Goal: Information Seeking & Learning: Check status

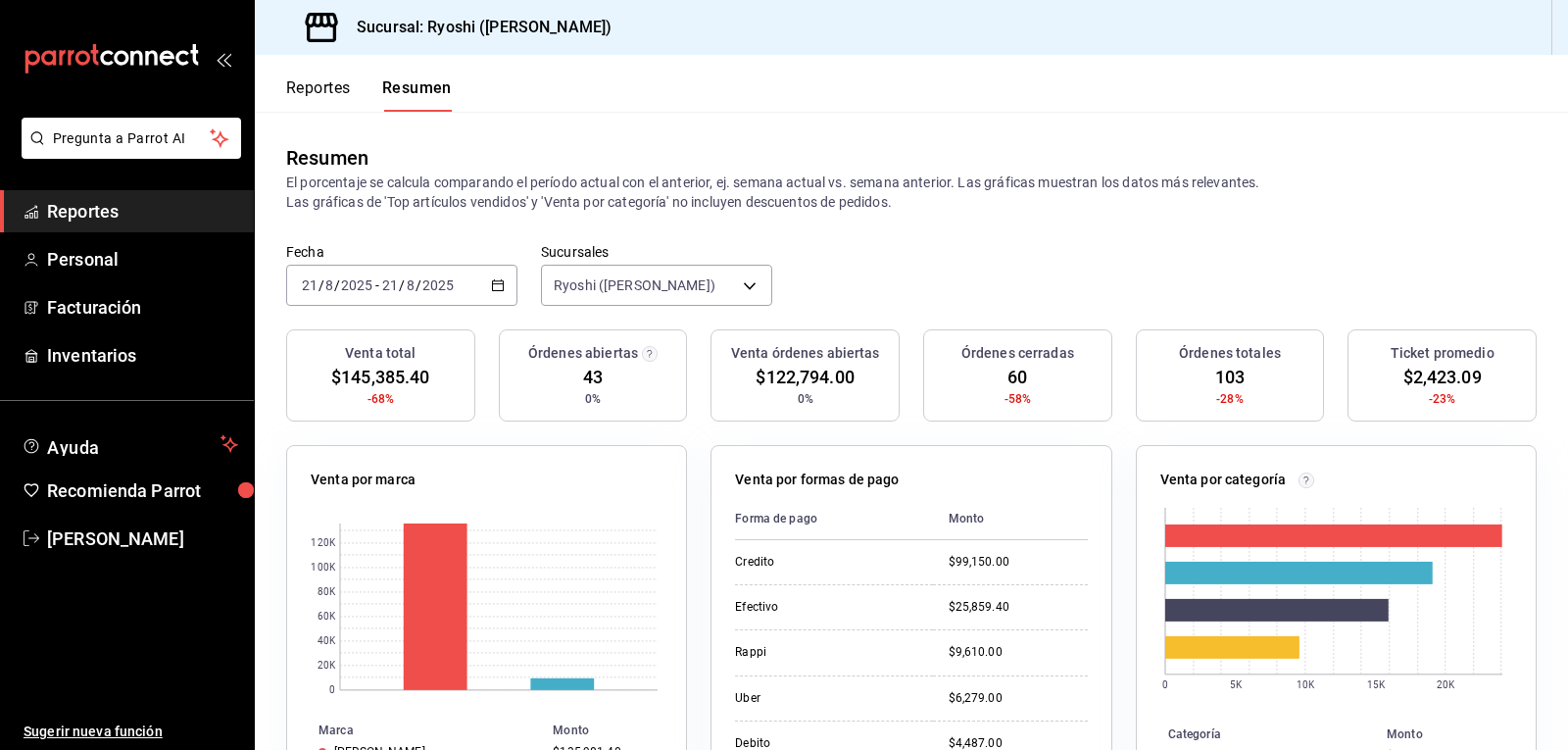
click at [313, 91] on button "Reportes" at bounding box center [318, 95] width 65 height 33
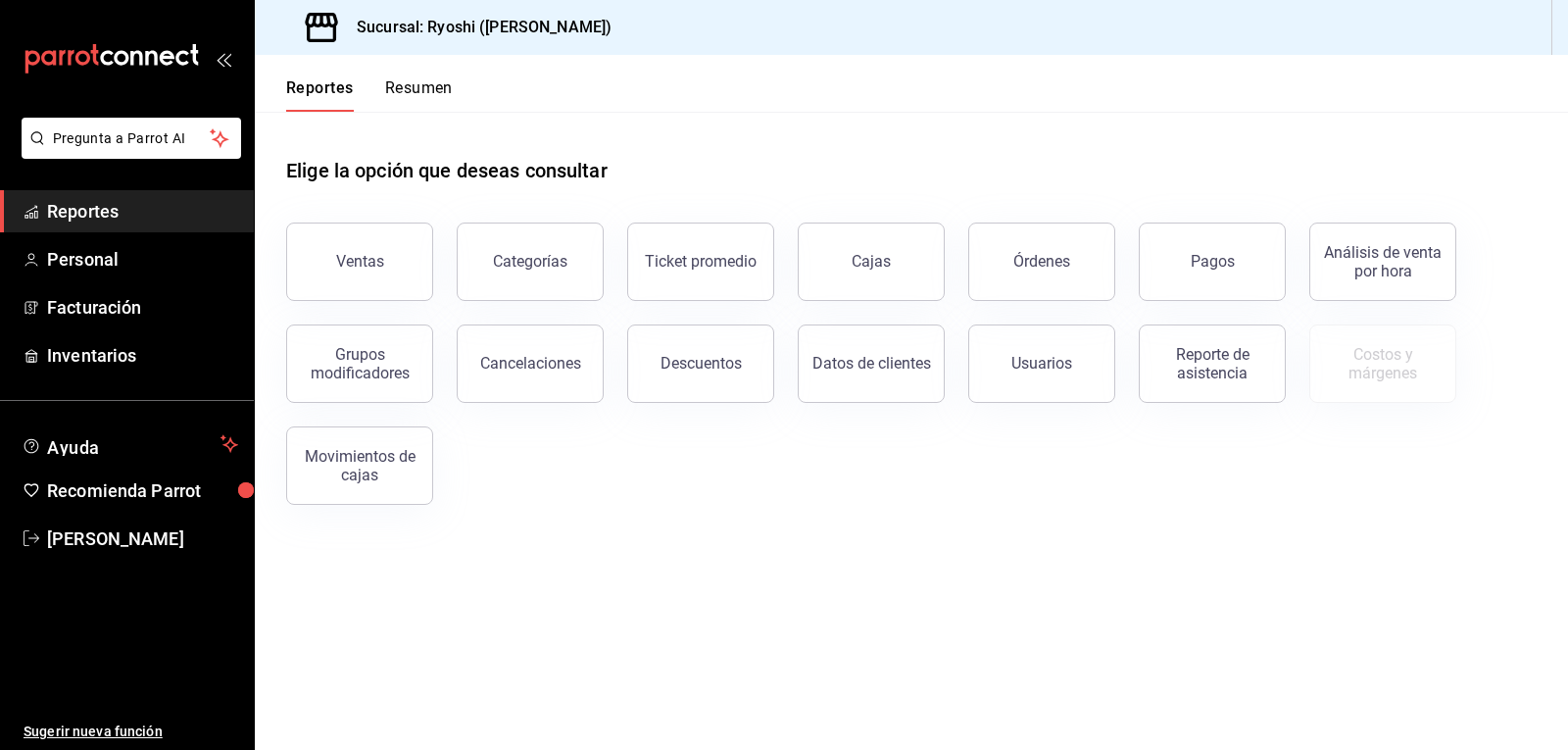
click at [427, 92] on button "Resumen" at bounding box center [419, 95] width 68 height 33
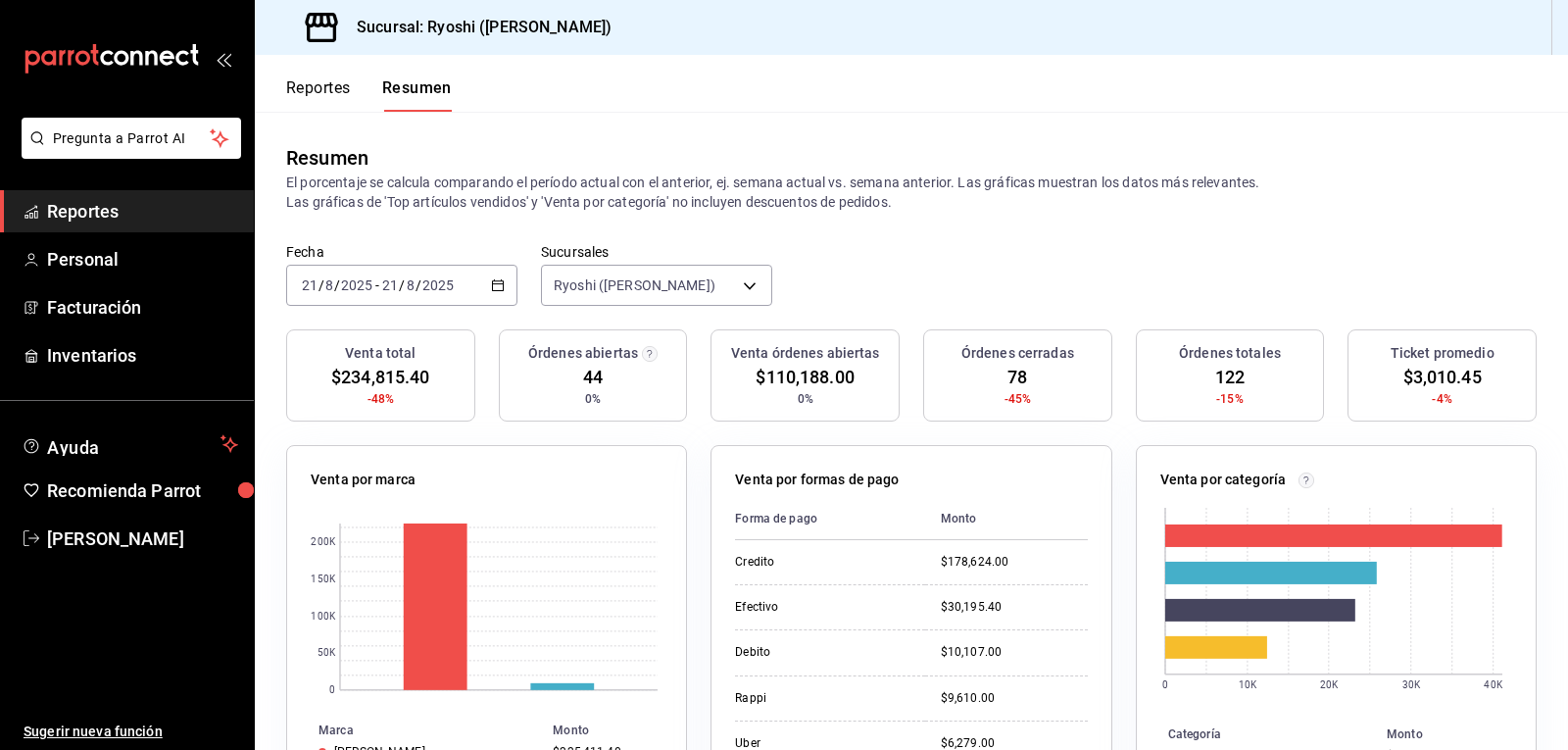
click at [319, 95] on button "Reportes" at bounding box center [318, 95] width 65 height 33
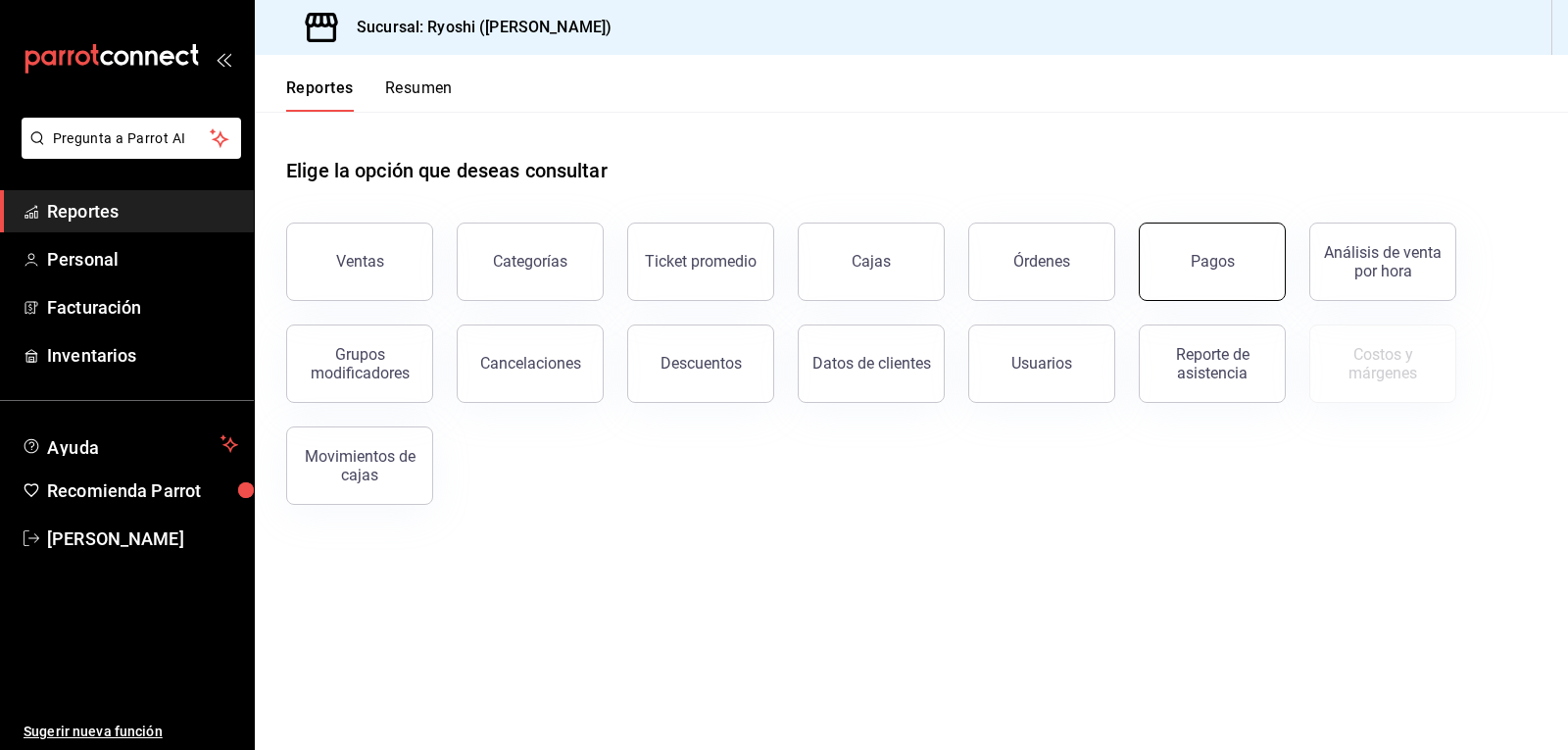
click at [1232, 268] on div "Pagos" at bounding box center [1213, 261] width 44 height 19
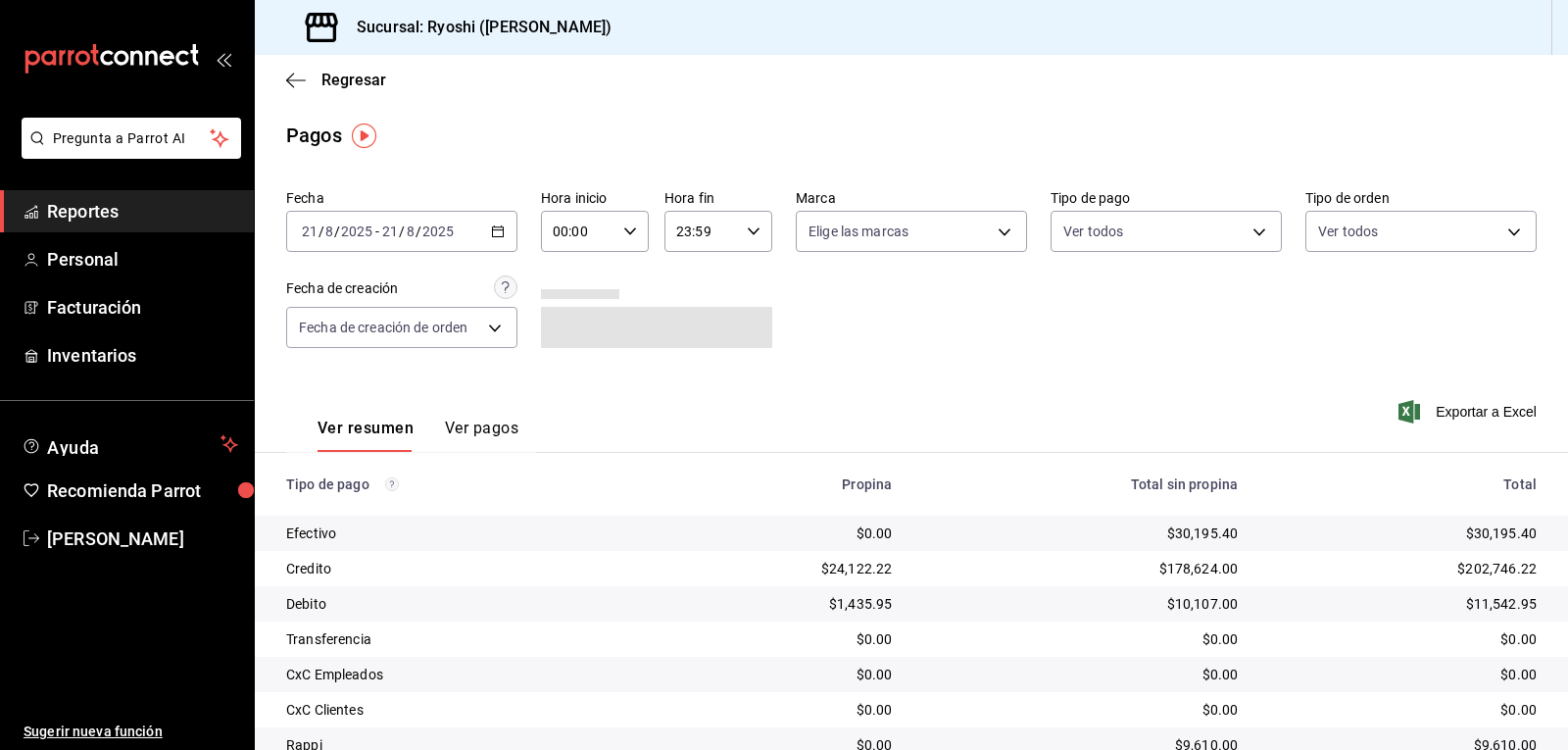
click at [629, 233] on \(Stroke\) "button" at bounding box center [631, 231] width 12 height 7
click at [563, 375] on span "02" at bounding box center [565, 375] width 23 height 16
click at [1038, 372] on div at bounding box center [784, 375] width 1568 height 750
click at [625, 234] on \(Stroke\) "button" at bounding box center [631, 231] width 12 height 7
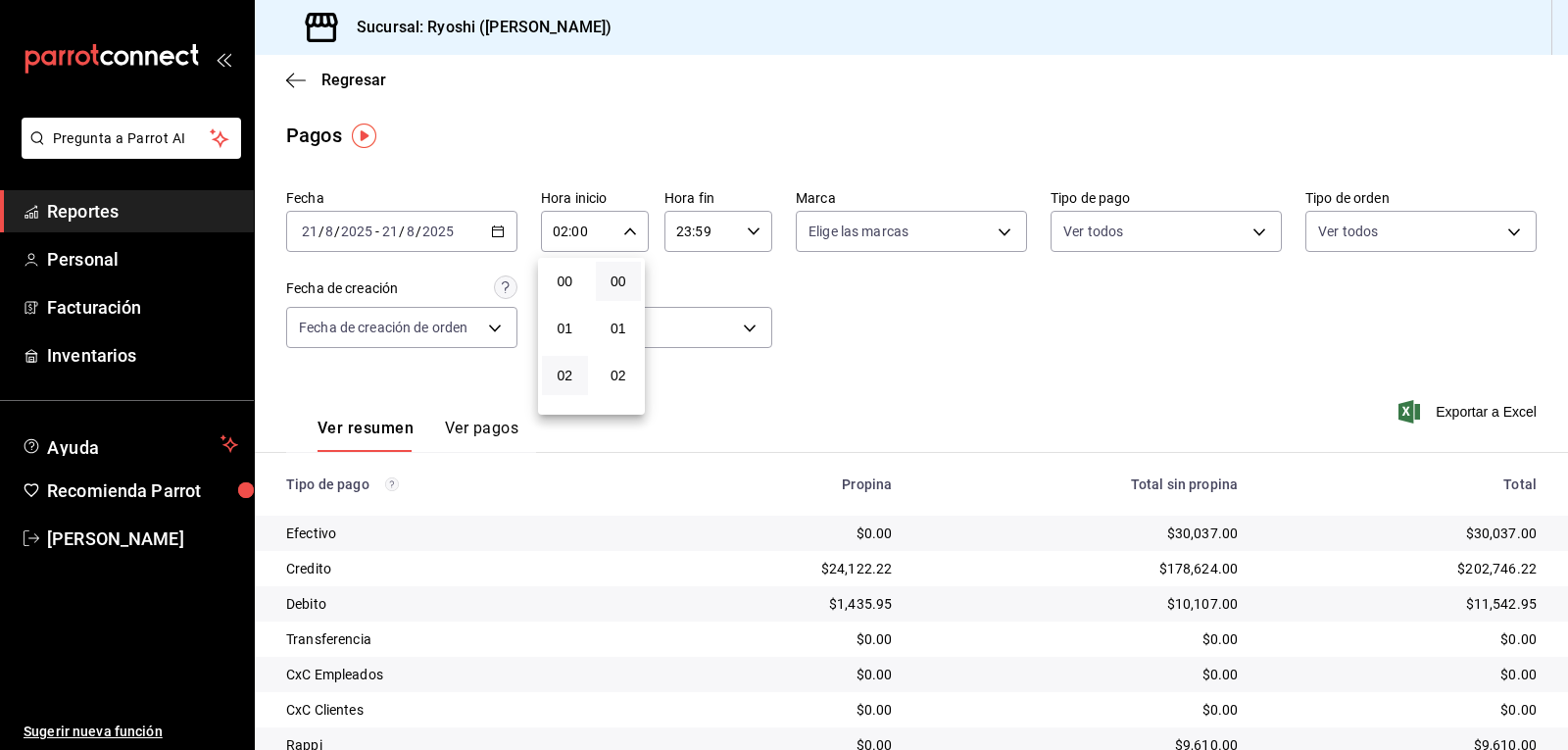
scroll to position [94, 0]
click at [563, 333] on span "03" at bounding box center [565, 329] width 23 height 16
type input "03:00"
click at [891, 357] on div at bounding box center [784, 375] width 1568 height 750
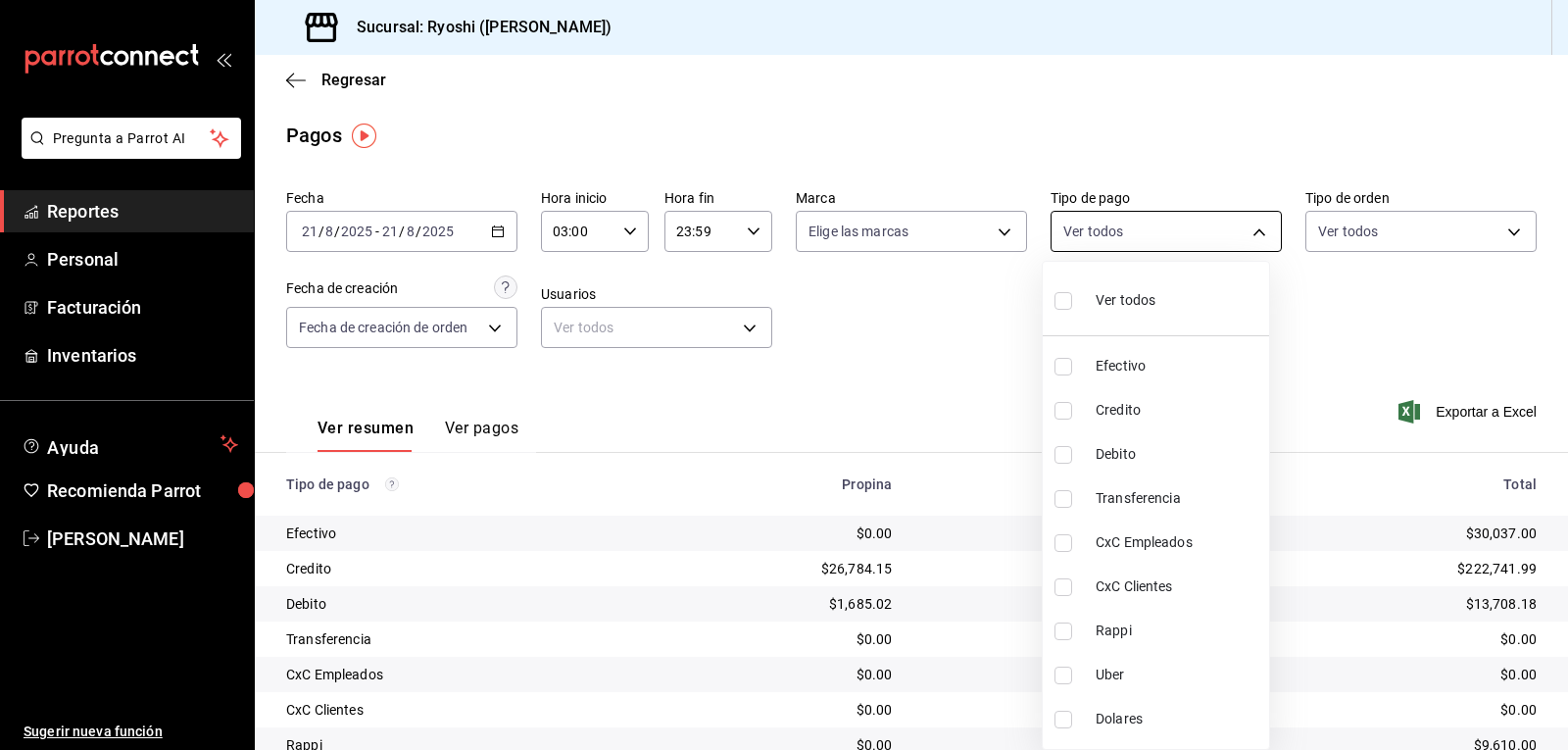
click at [1248, 228] on body "Pregunta a Parrot AI Reportes Personal Facturación Inventarios Ayuda Recomienda…" at bounding box center [784, 375] width 1568 height 750
drag, startPoint x: 1068, startPoint y: 408, endPoint x: 1063, endPoint y: 430, distance: 22.6
click at [1068, 409] on input "checkbox" at bounding box center [1064, 411] width 18 height 18
checkbox input "true"
type input "9b0685d2-7f5d-4ede-a6b4-58a2ffcbf3cd"
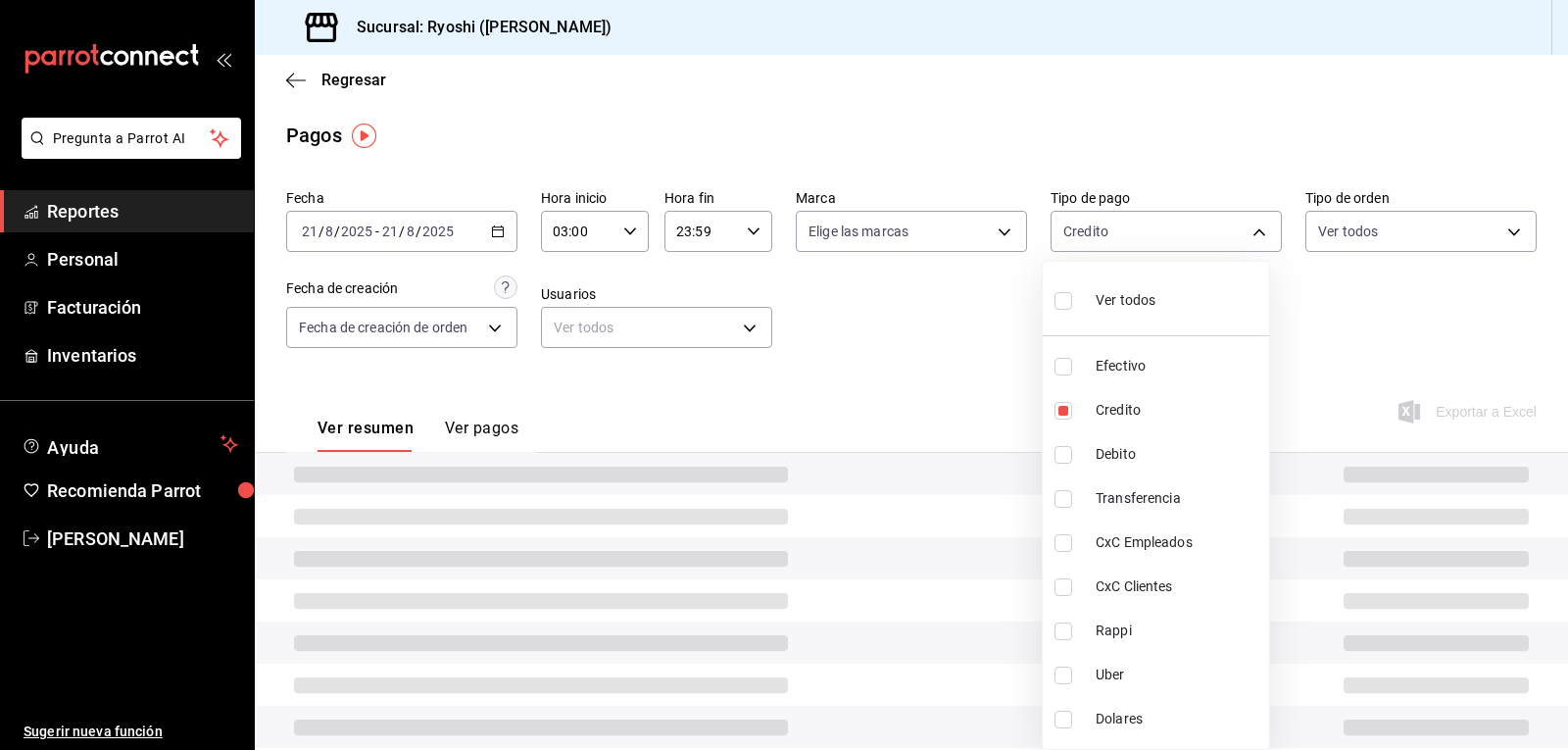
click at [1061, 450] on input "checkbox" at bounding box center [1064, 455] width 18 height 18
checkbox input "true"
type input "9b0685d2-7f5d-4ede-a6b4-58a2ffcbf3cd,4fc1f123-1106-4d46-a6dc-4994d0550367"
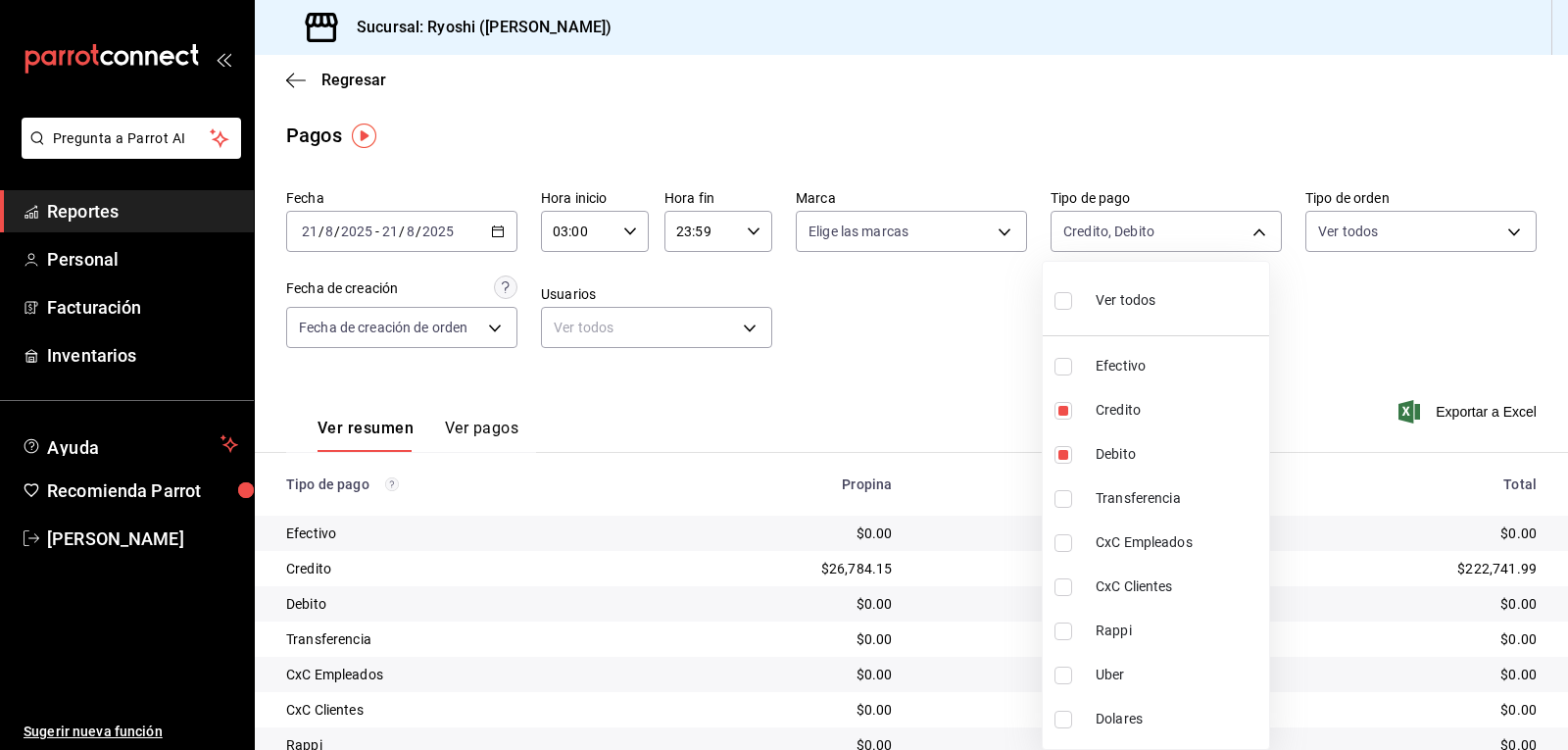
click at [1377, 297] on div at bounding box center [784, 375] width 1568 height 750
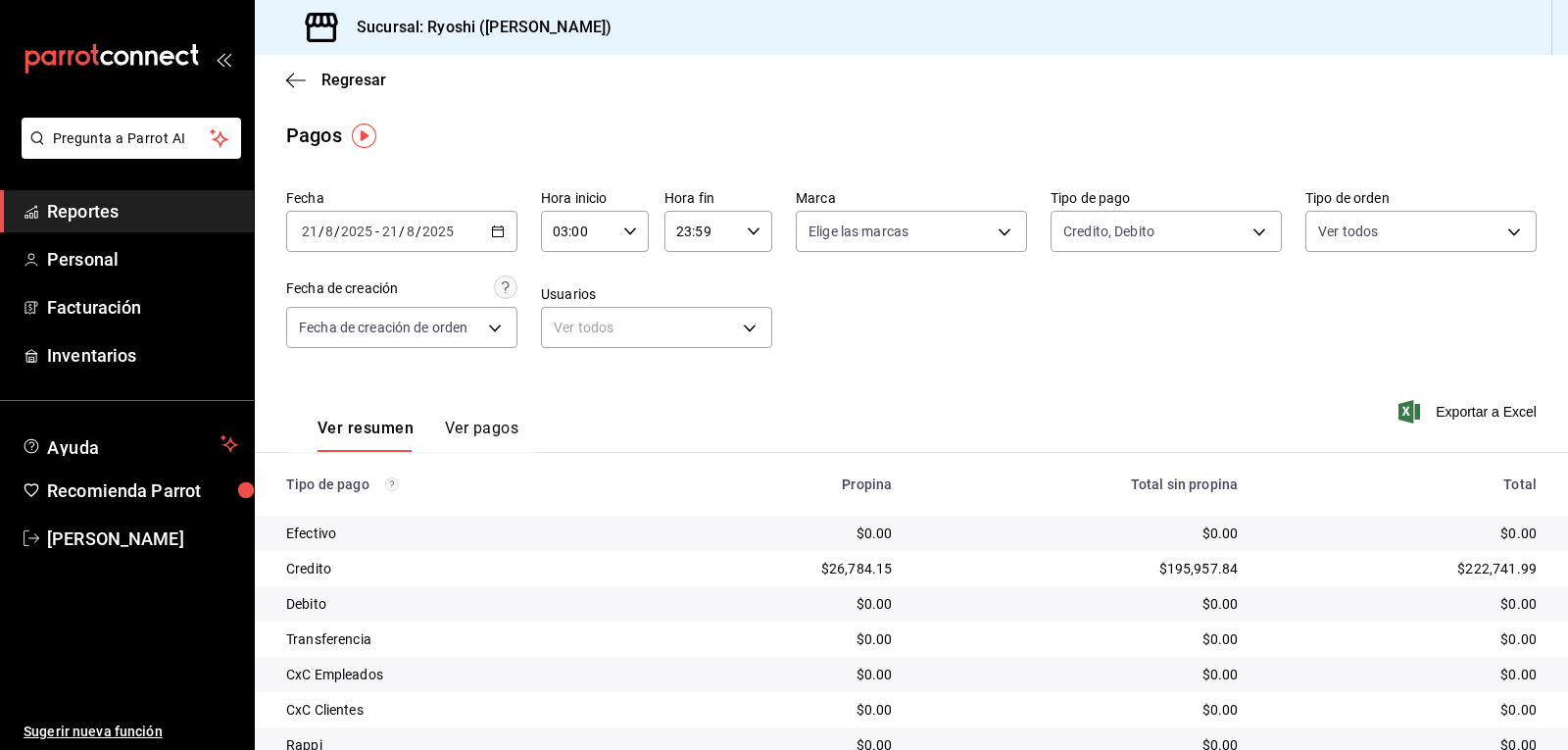
click at [625, 230] on \(Stroke\) "button" at bounding box center [631, 231] width 12 height 7
drag, startPoint x: 599, startPoint y: 292, endPoint x: 569, endPoint y: 332, distance: 50.0
click at [569, 332] on div "00 01 02 03 04 05 06 07 08 09 10 11 12 13 14 15 16 17 18 19 20 21 22 23 00 01 0…" at bounding box center [591, 336] width 107 height 157
click at [569, 330] on span "04" at bounding box center [565, 329] width 23 height 16
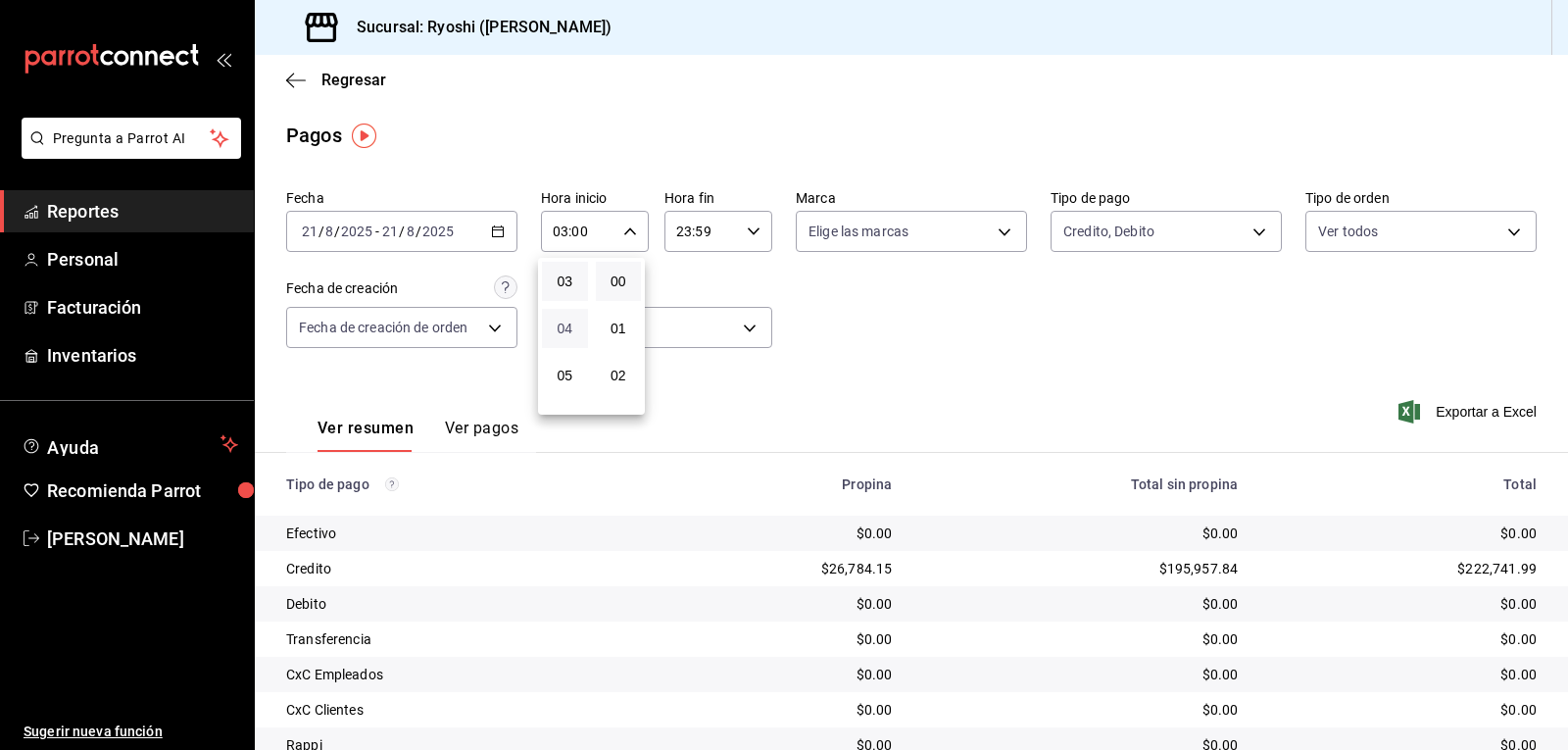
type input "04:00"
drag, startPoint x: 1562, startPoint y: 253, endPoint x: 1553, endPoint y: 499, distance: 246.2
click at [1553, 499] on div at bounding box center [784, 375] width 1568 height 750
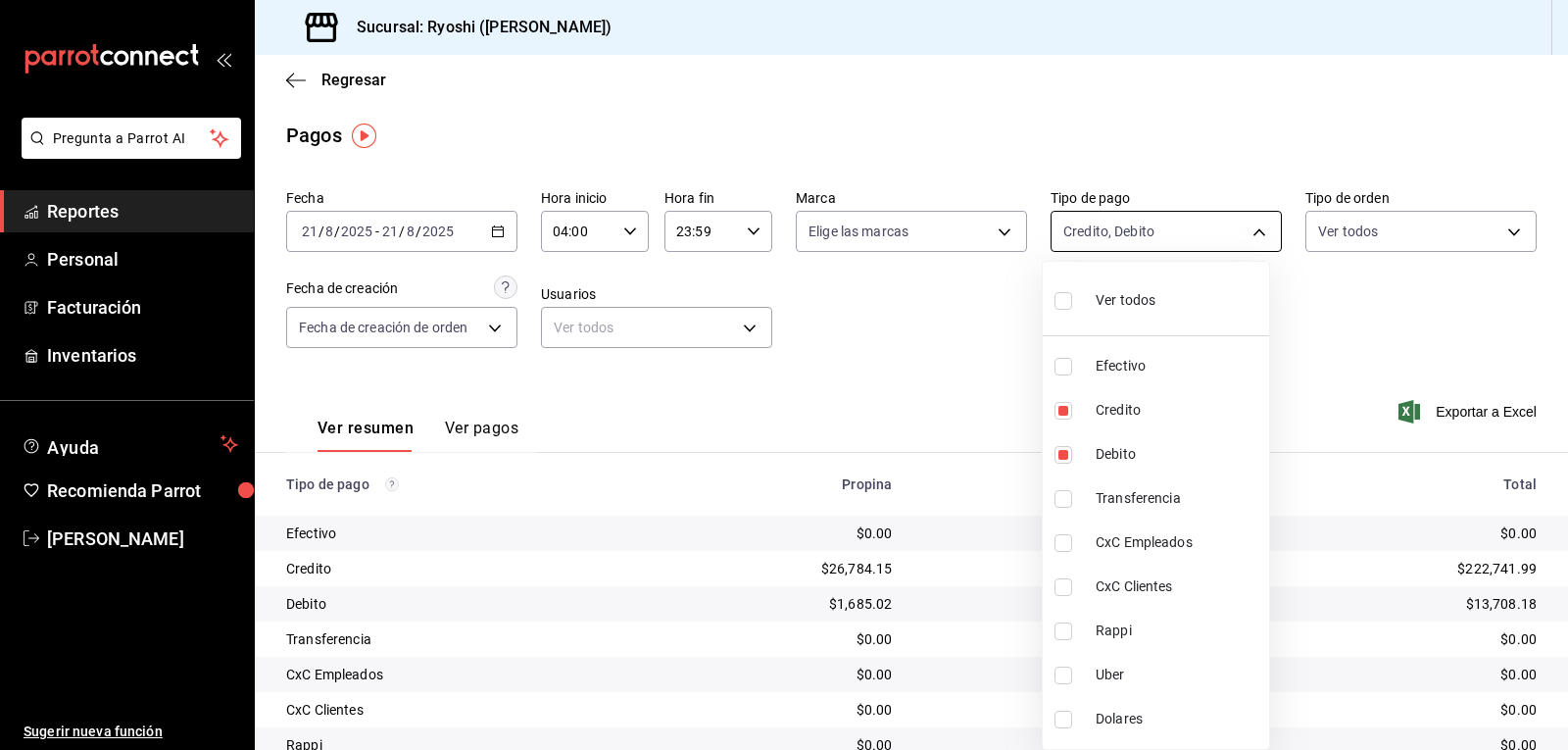
click at [1254, 228] on body "Pregunta a Parrot AI Reportes Personal Facturación Inventarios Ayuda Recomienda…" at bounding box center [784, 375] width 1568 height 750
click at [1065, 299] on input "checkbox" at bounding box center [1064, 302] width 18 height 18
checkbox input "true"
type input "789b4605-08e0-4dfe-9865-94468e2c17aa,9b0685d2-7f5d-4ede-a6b4-58a2ffcbf3cd,4fc1f…"
checkbox input "true"
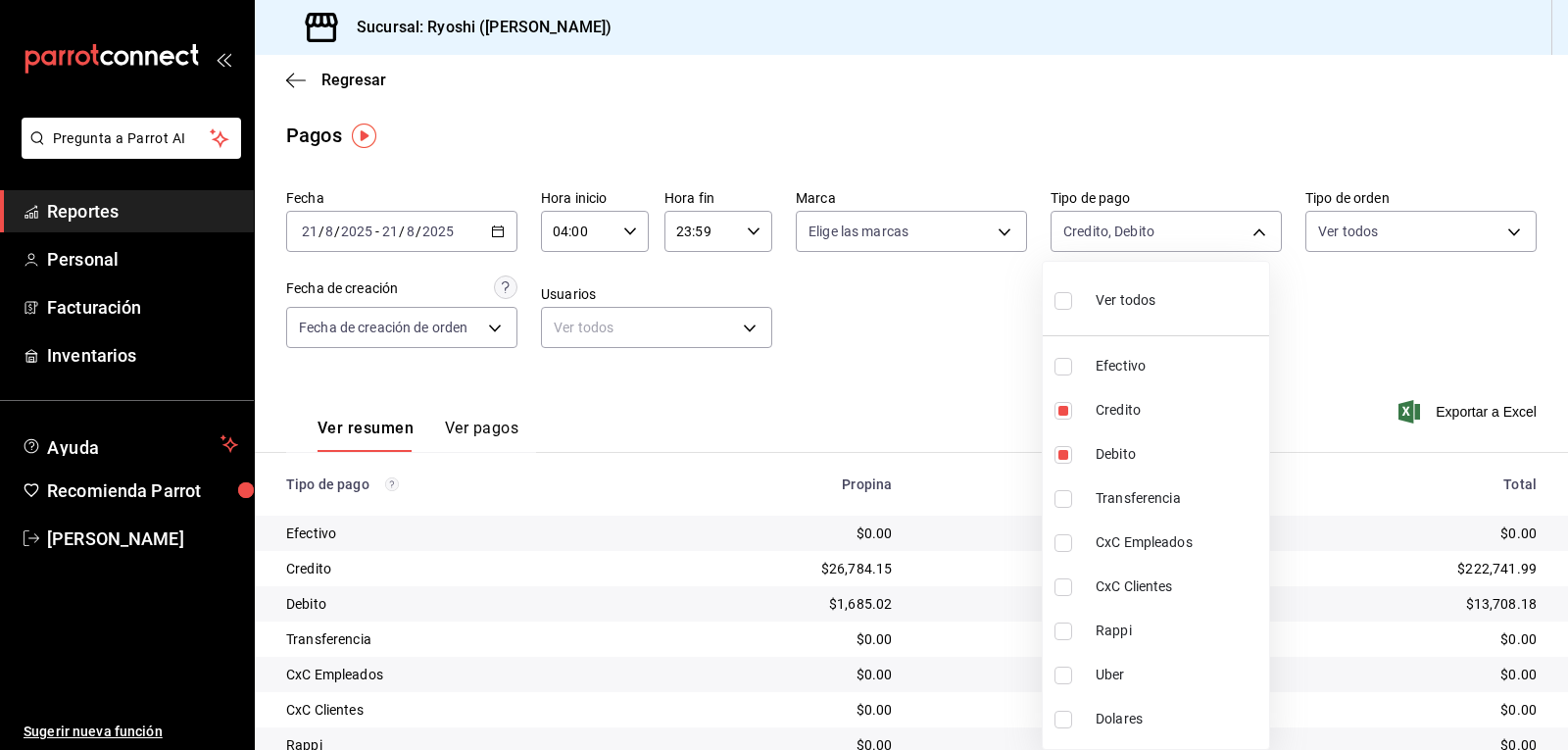
checkbox input "true"
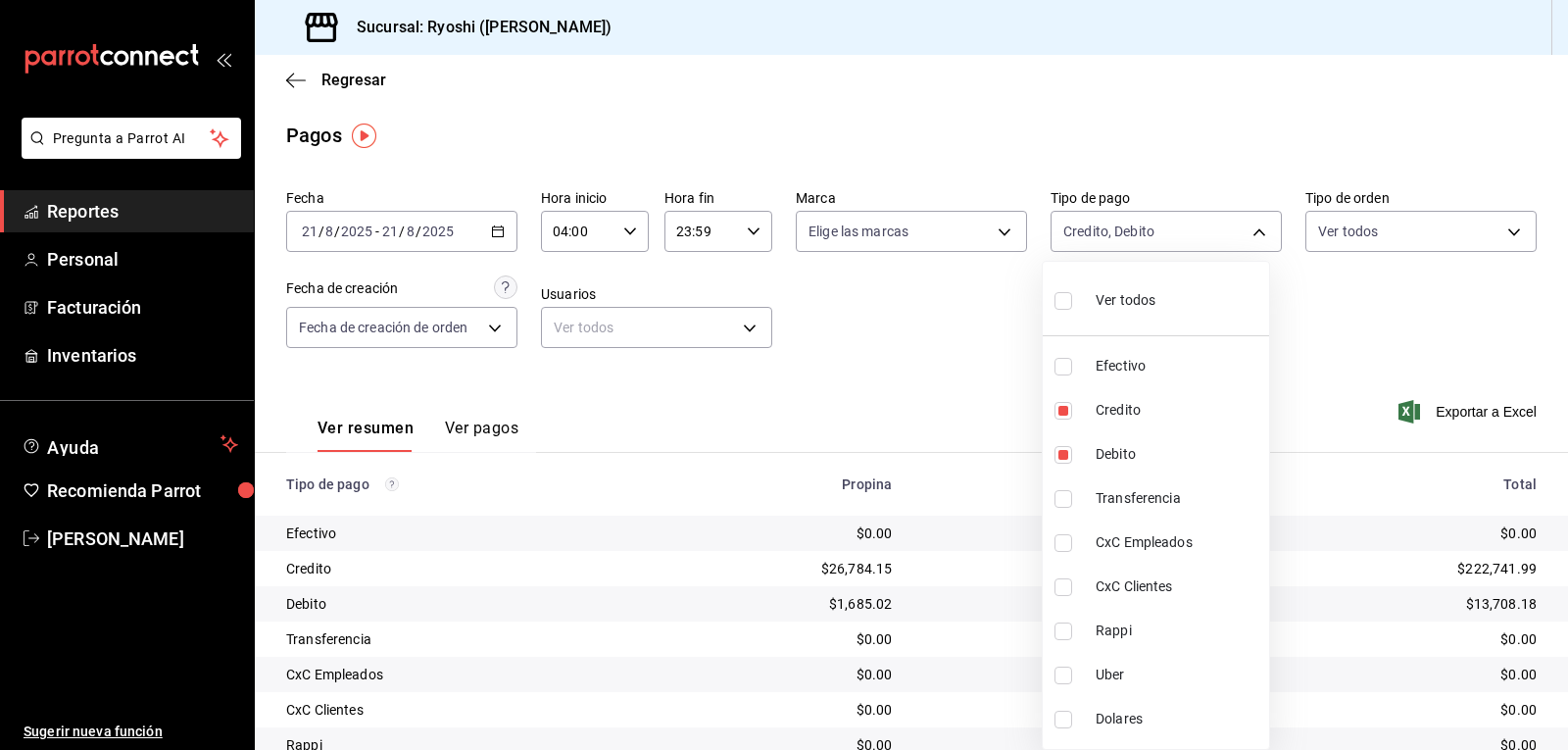
checkbox input "true"
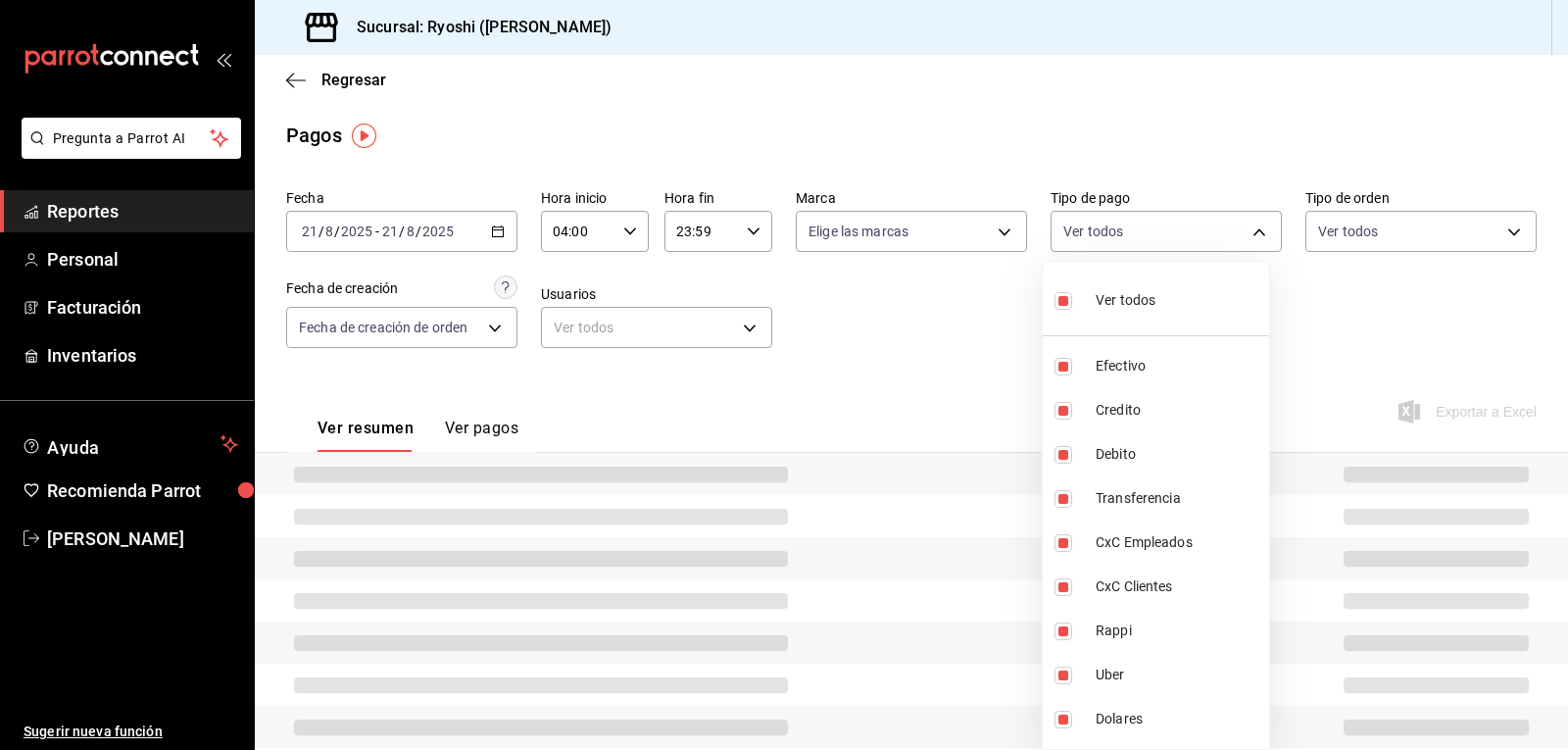
click at [1017, 314] on div at bounding box center [784, 375] width 1568 height 750
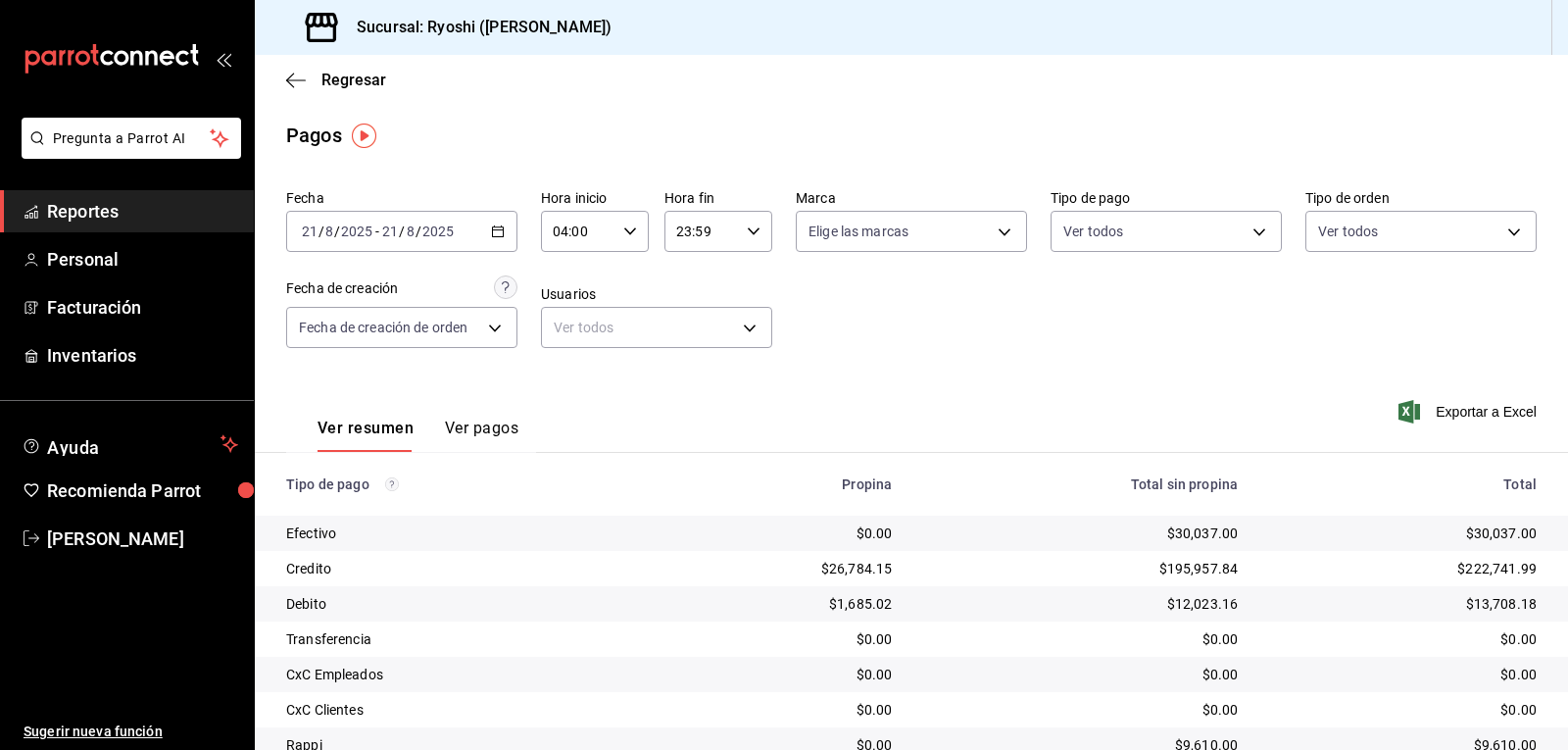
click at [1086, 326] on div "Fecha 2025-08-21 21 / 8 / 2025 - 2025-08-21 21 / 8 / 2025 Hora inicio 04:00 Hor…" at bounding box center [911, 277] width 1251 height 191
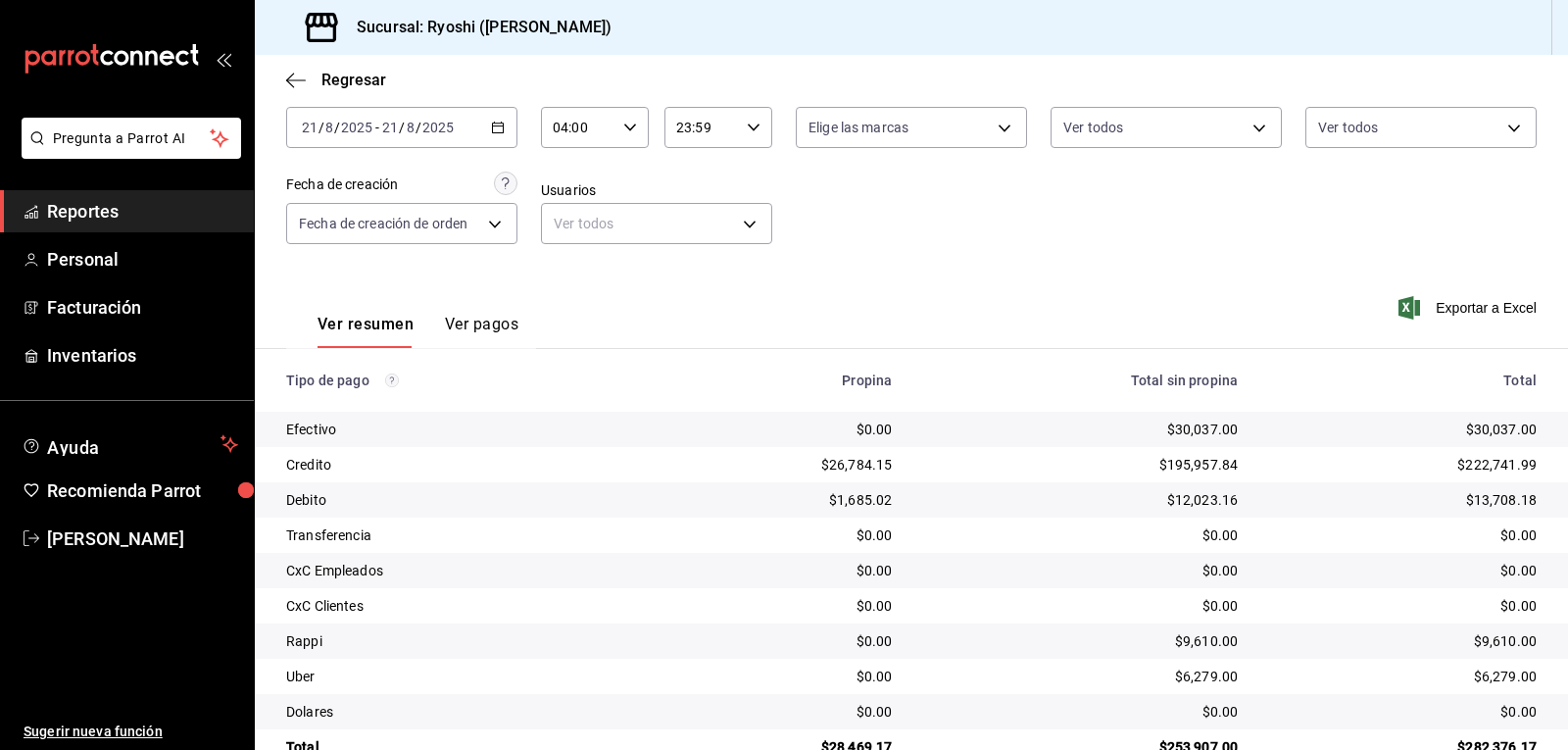
scroll to position [151, 0]
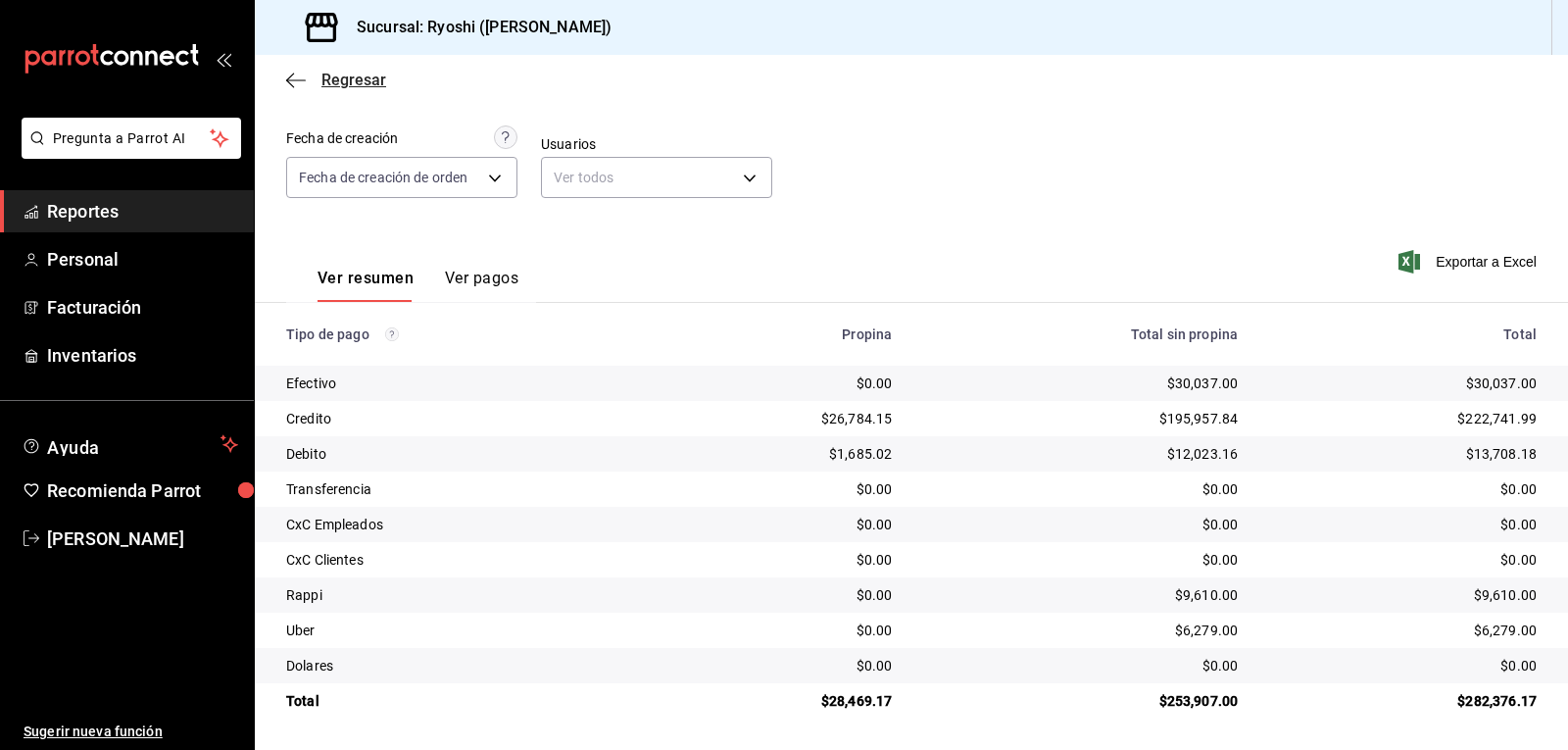
click at [292, 86] on icon "button" at bounding box center [296, 81] width 20 height 18
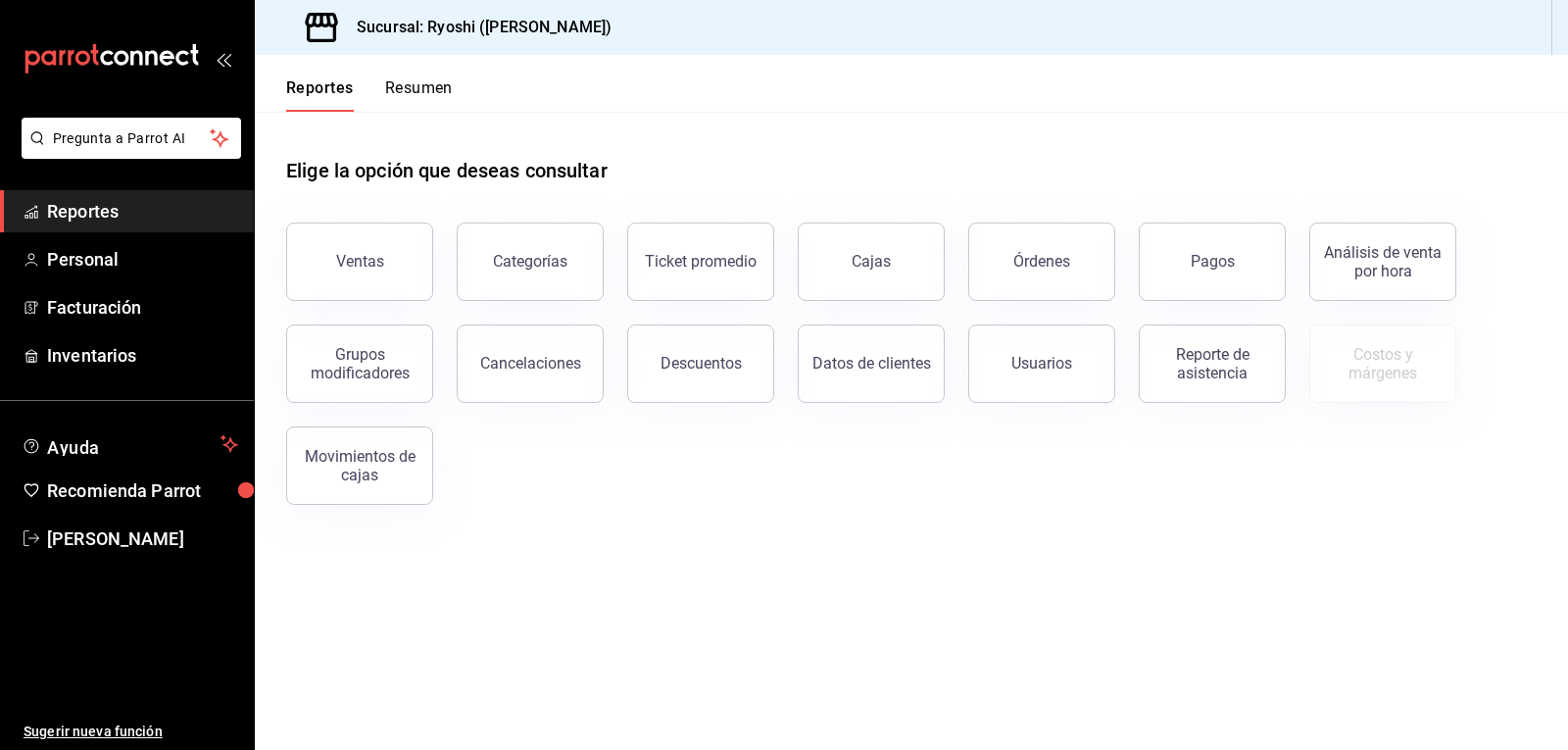
click at [406, 83] on button "Resumen" at bounding box center [419, 95] width 68 height 33
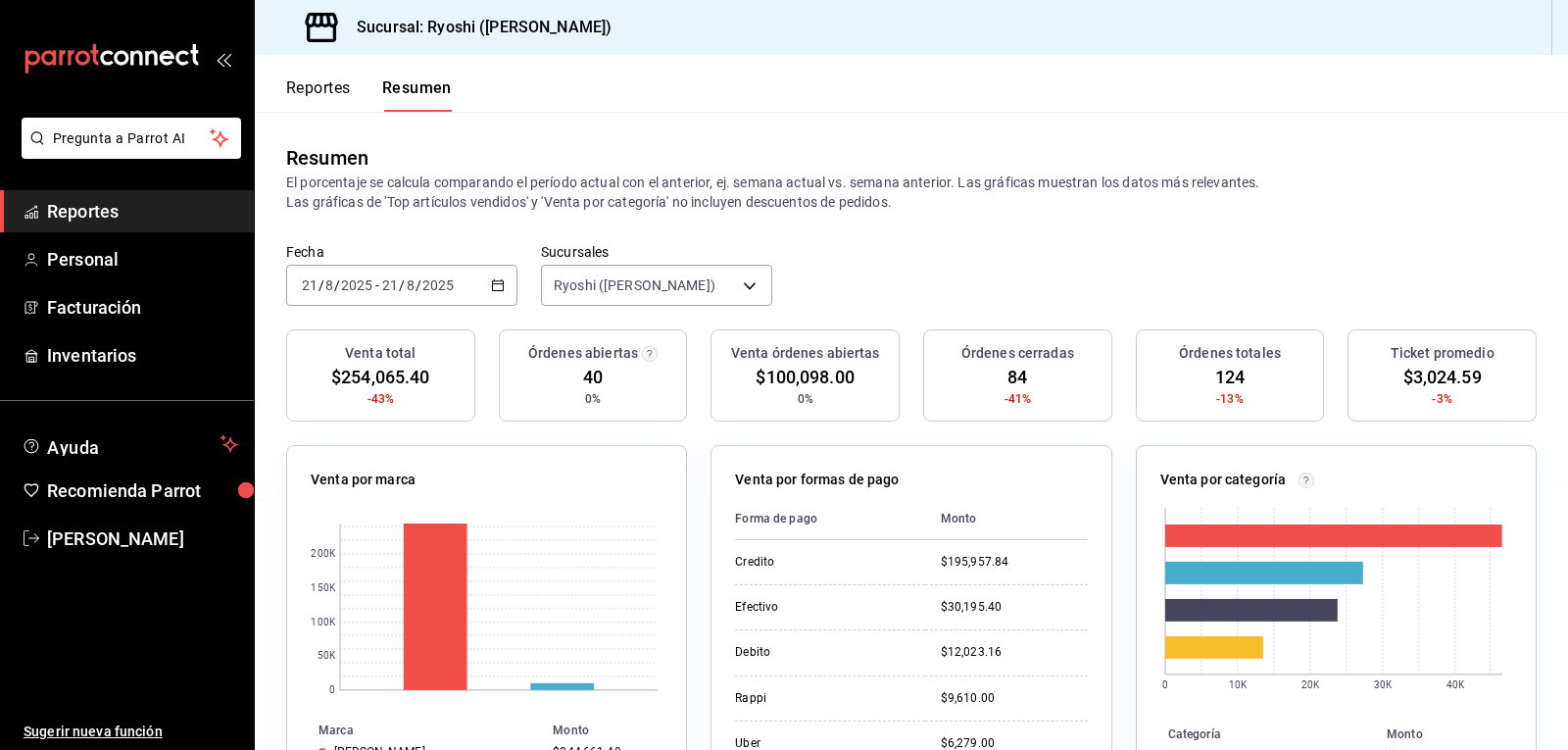
click at [314, 87] on button "Reportes" at bounding box center [318, 95] width 65 height 33
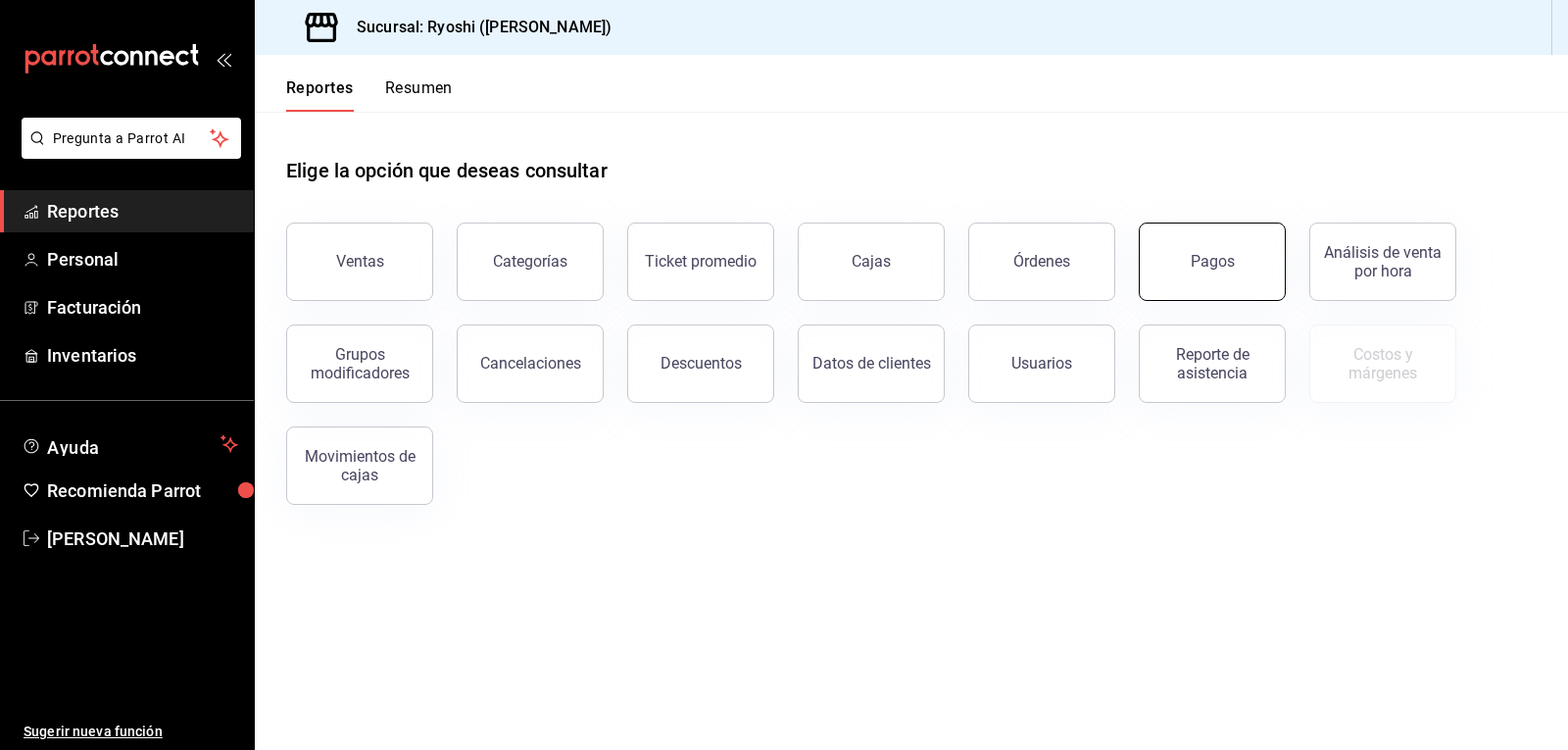
click at [1239, 246] on button "Pagos" at bounding box center [1212, 262] width 147 height 79
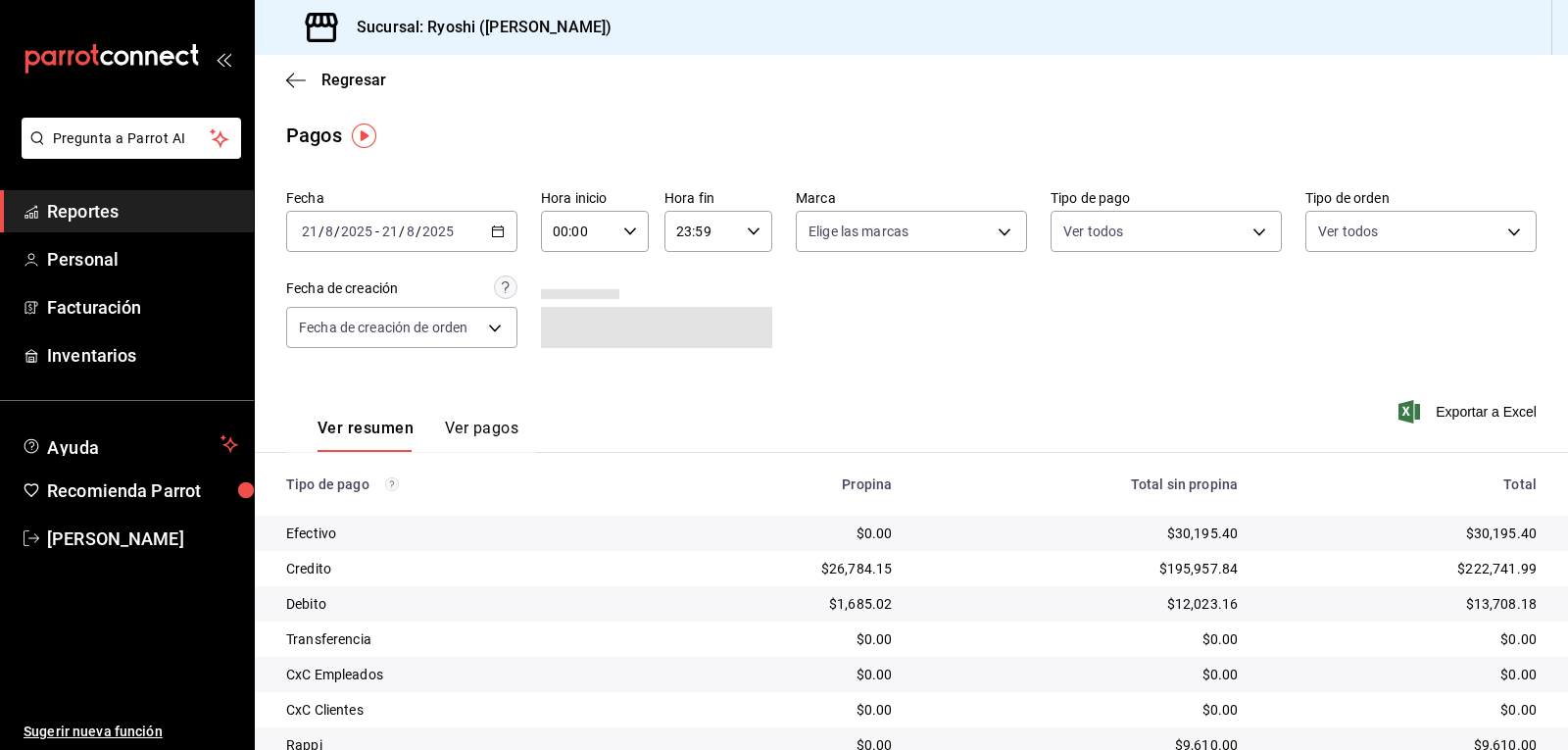
click at [628, 231] on icon "button" at bounding box center [631, 232] width 14 height 14
click at [565, 375] on span "02" at bounding box center [565, 375] width 23 height 16
type input "02:00"
click at [877, 314] on div at bounding box center [784, 375] width 1568 height 750
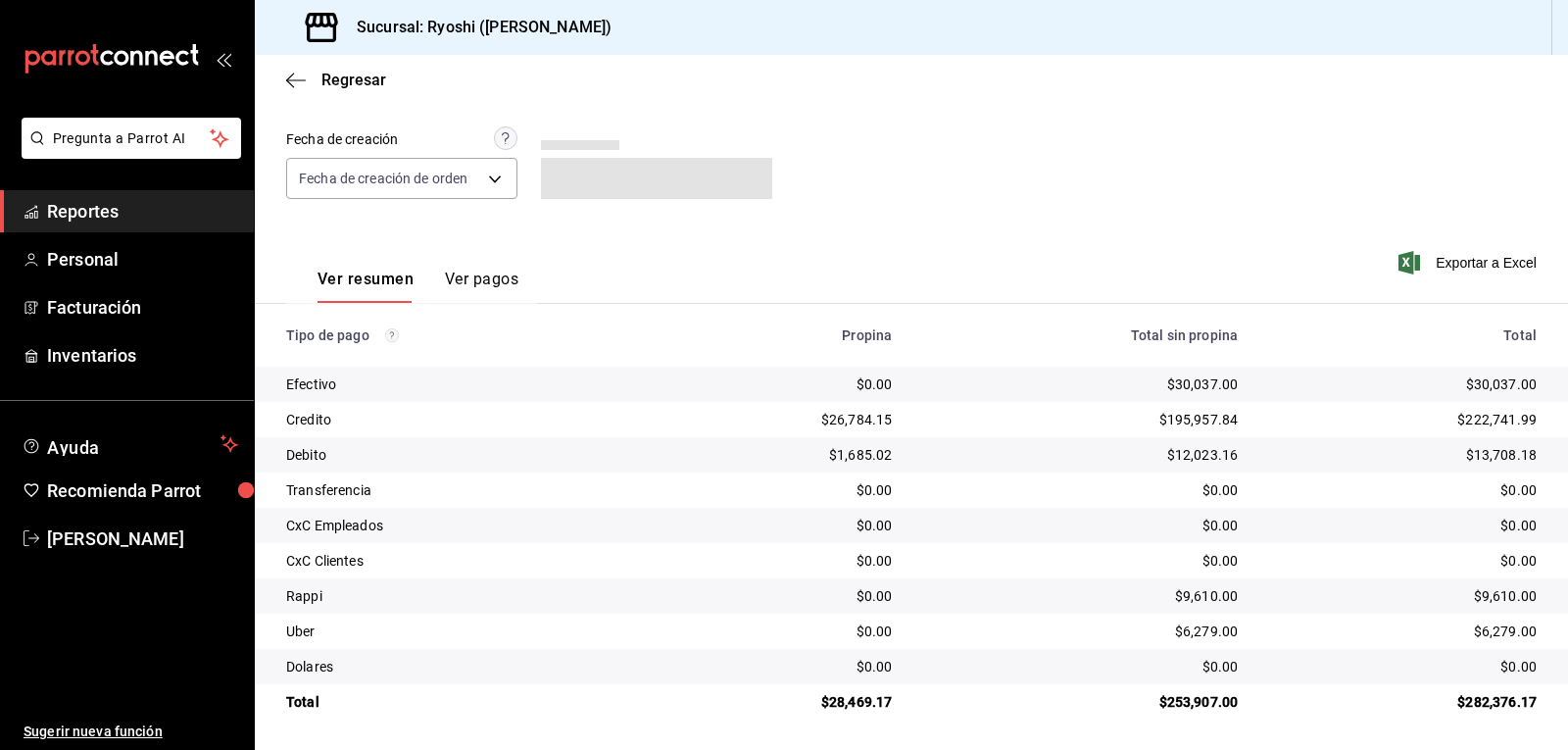
scroll to position [151, 0]
click at [624, 75] on button "button" at bounding box center [631, 82] width 14 height 14
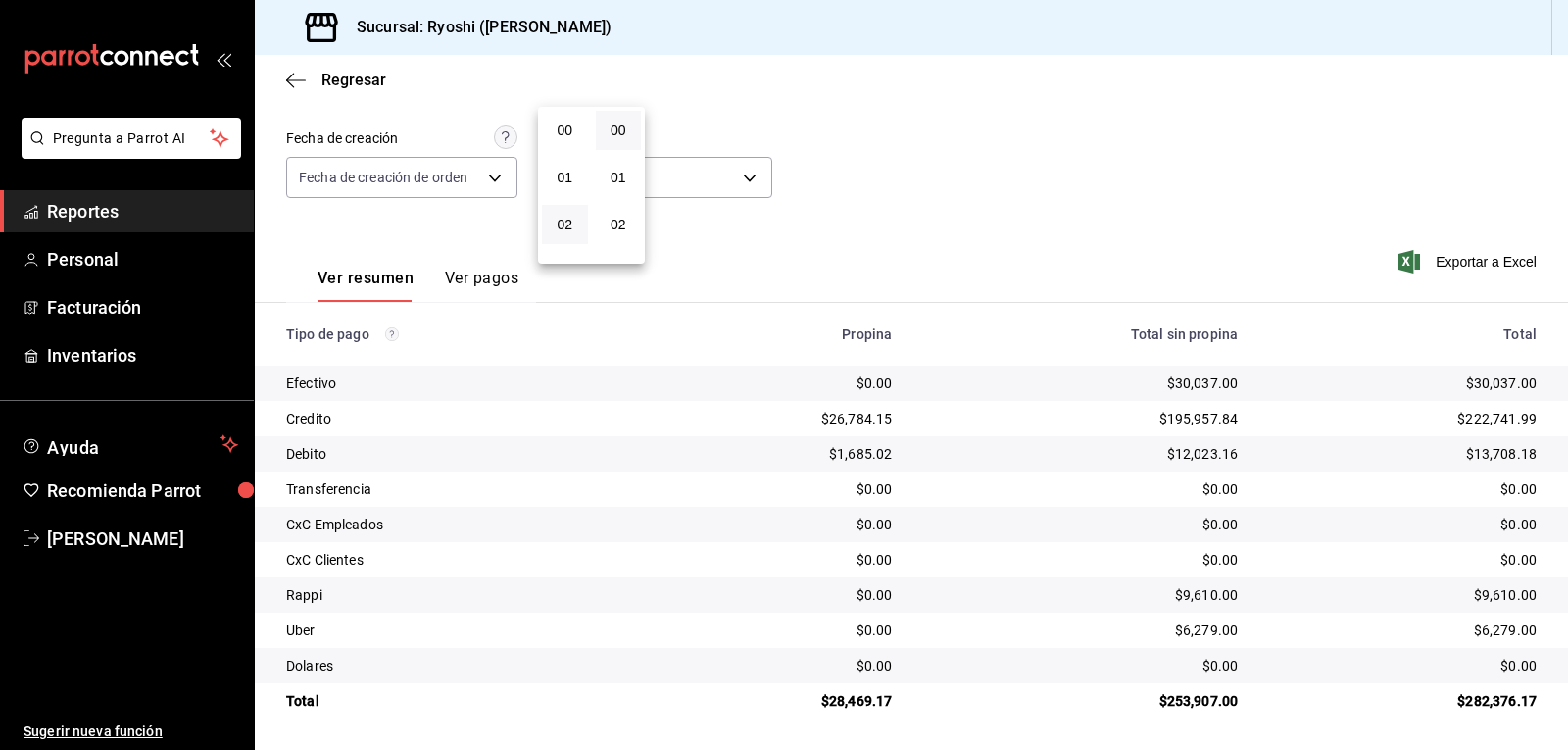
scroll to position [94, 0]
click at [1173, 233] on div at bounding box center [784, 375] width 1568 height 750
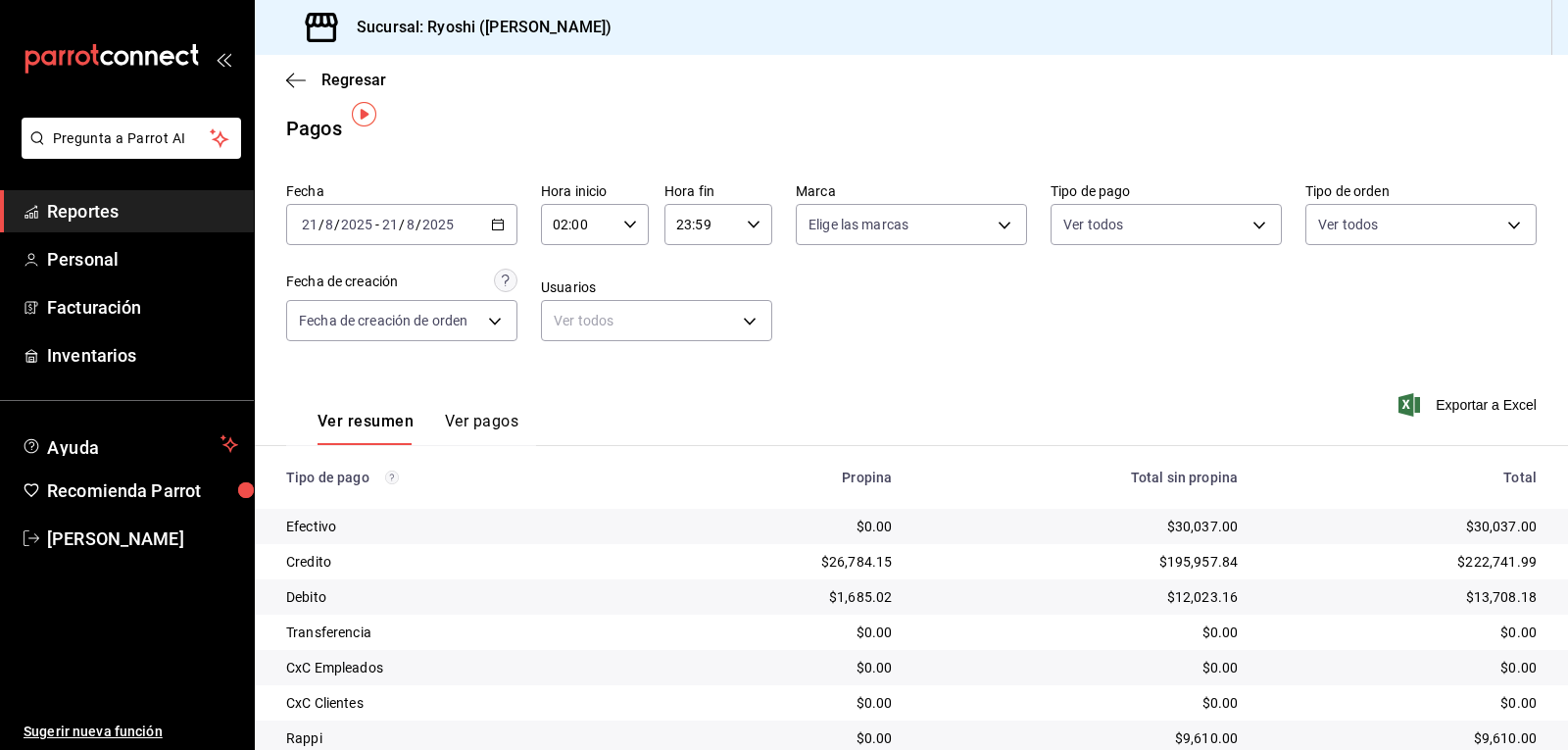
scroll to position [0, 0]
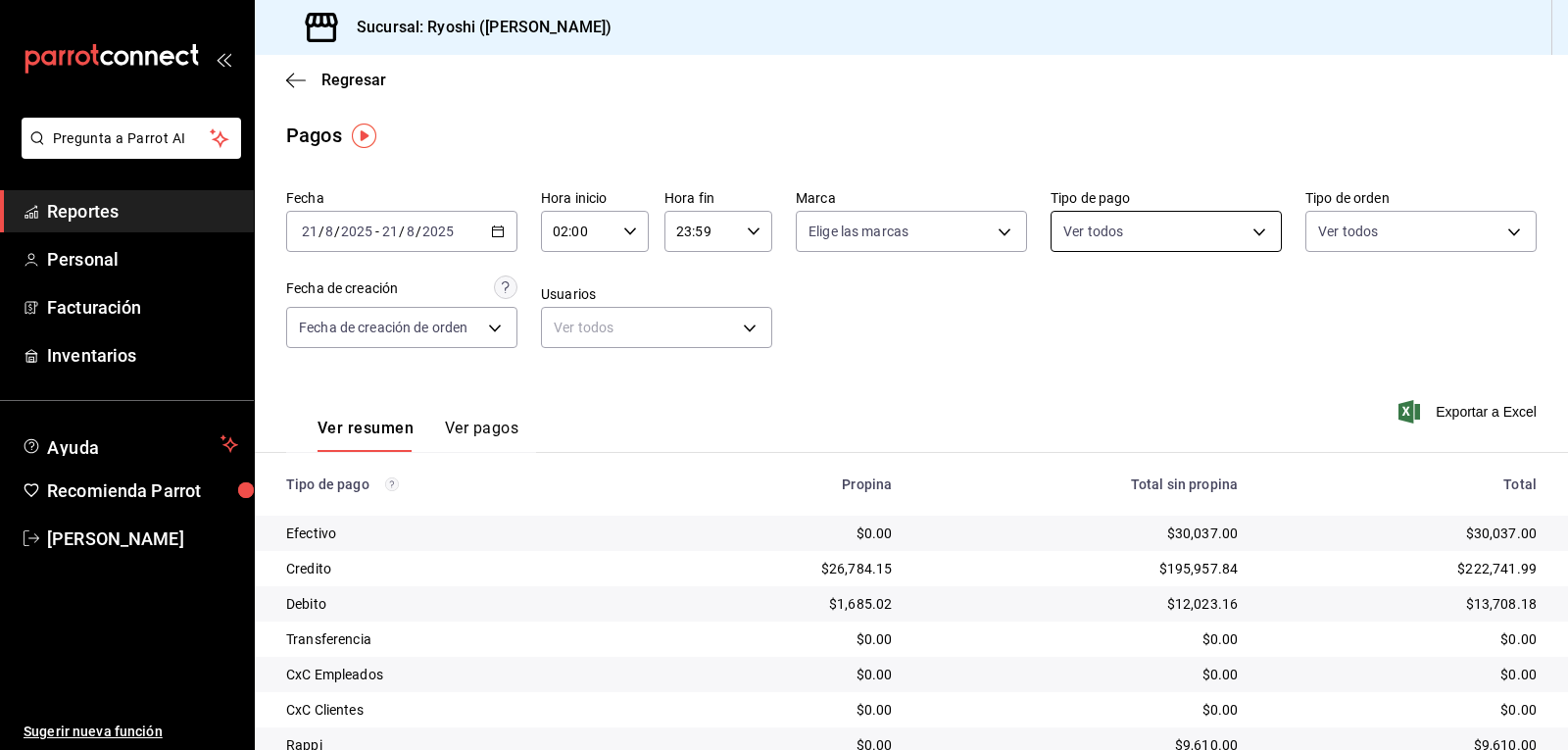
click at [1247, 225] on body "Pregunta a Parrot AI Reportes Personal Facturación Inventarios Ayuda Recomienda…" at bounding box center [784, 375] width 1568 height 750
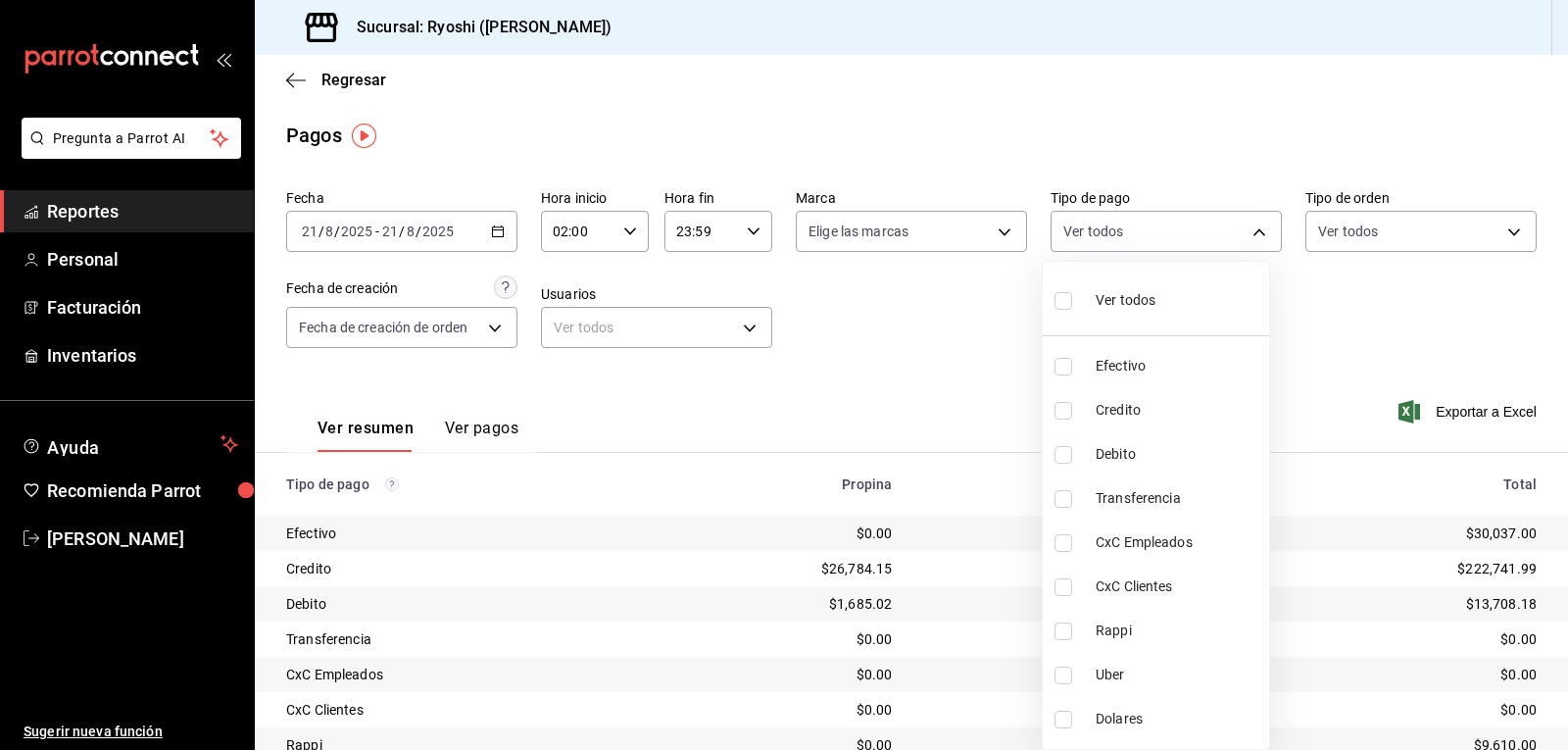
click at [1060, 412] on input "checkbox" at bounding box center [1064, 411] width 18 height 18
checkbox input "true"
type input "9b0685d2-7f5d-4ede-a6b4-58a2ffcbf3cd"
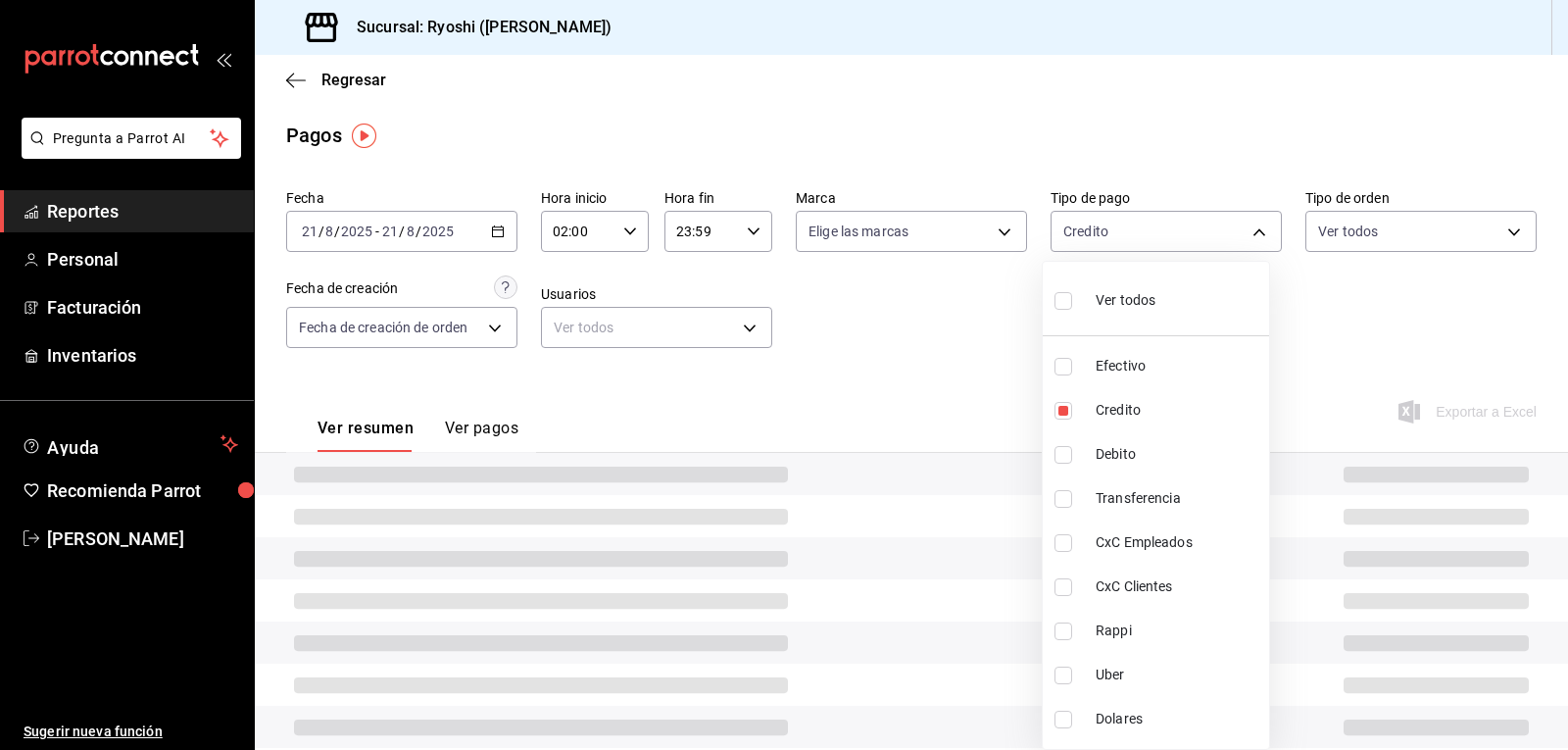
click at [1065, 460] on input "checkbox" at bounding box center [1064, 455] width 18 height 18
checkbox input "true"
type input "9b0685d2-7f5d-4ede-a6b4-58a2ffcbf3cd,4fc1f123-1106-4d46-a6dc-4994d0550367"
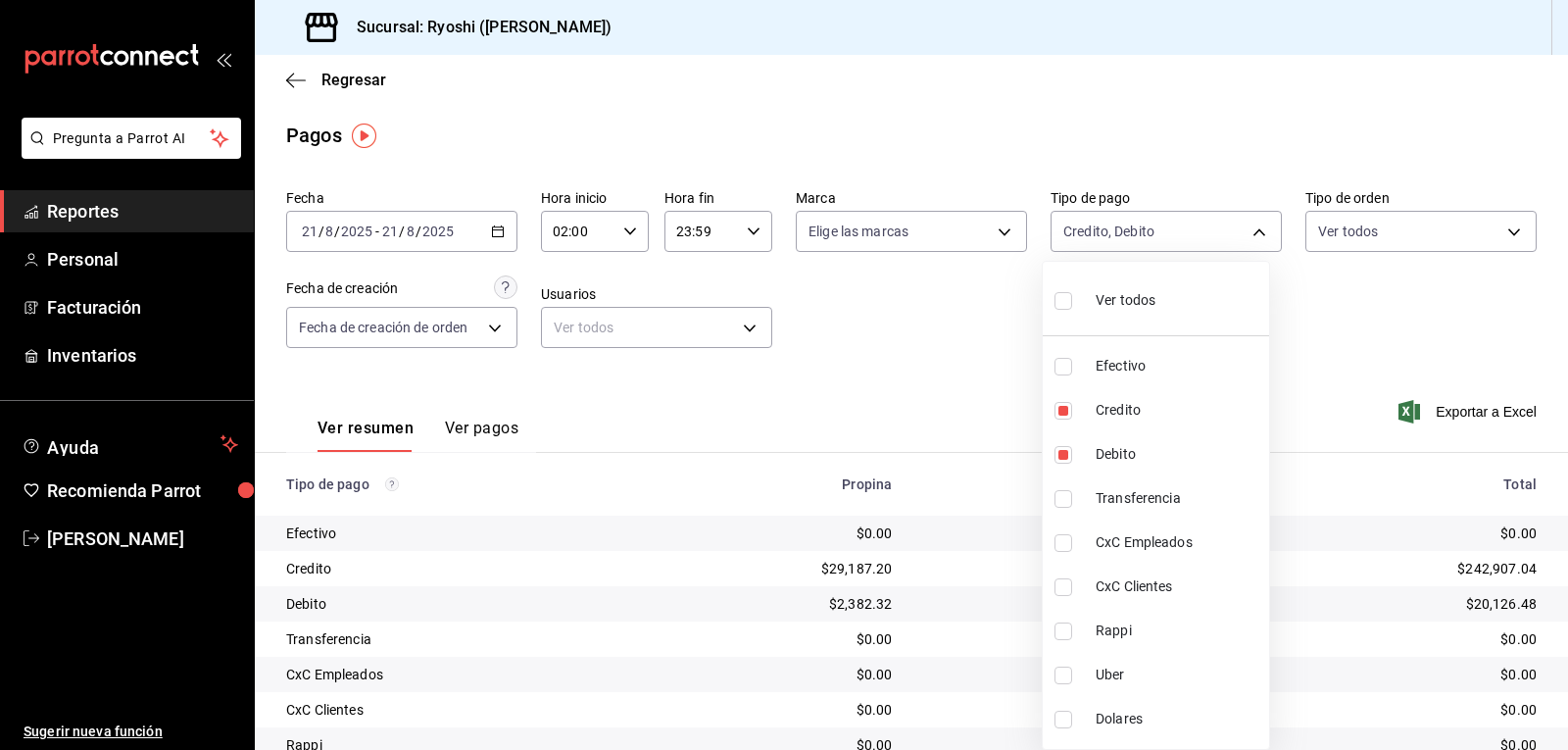
click at [920, 357] on div at bounding box center [784, 375] width 1568 height 750
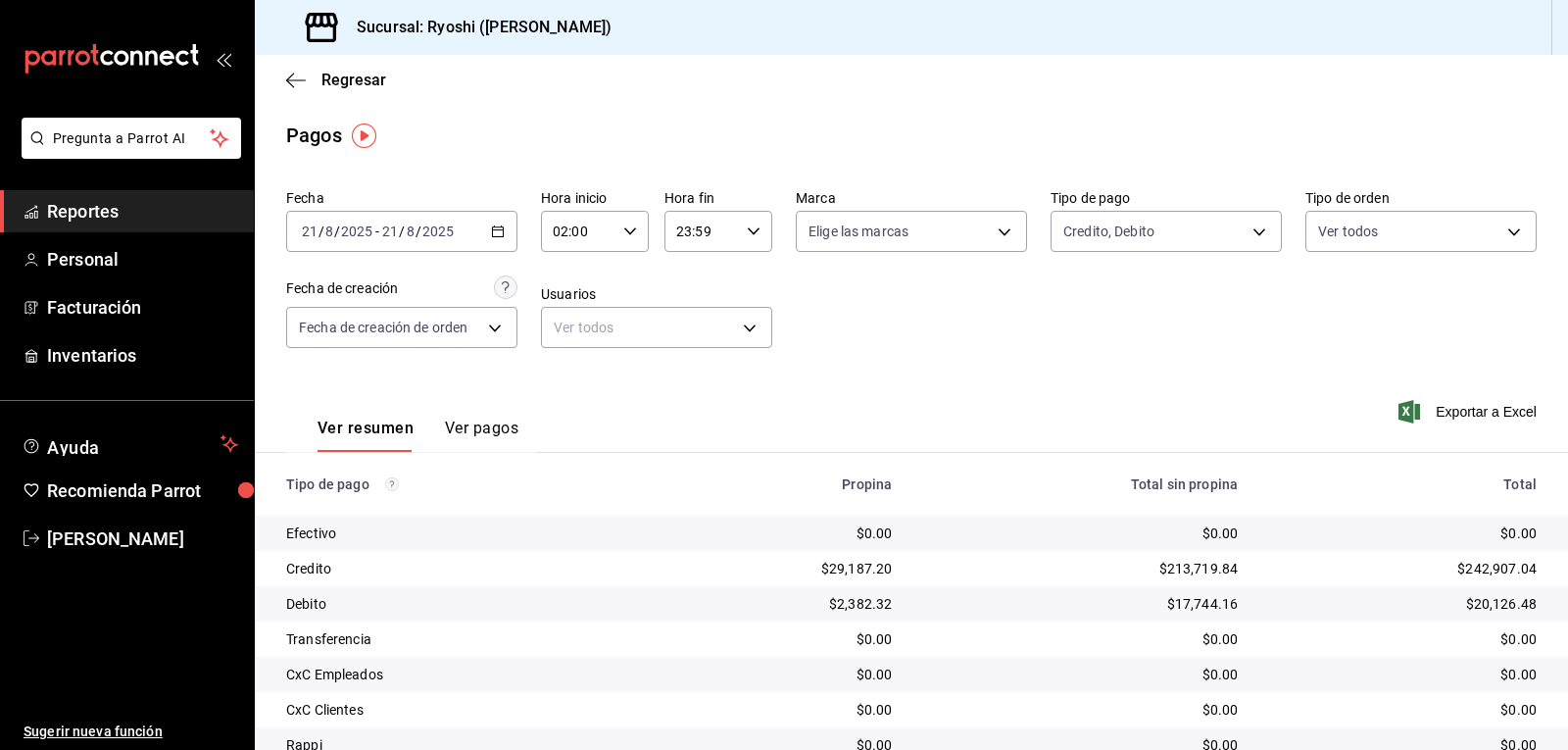
click at [1228, 364] on div "Fecha 2025-08-21 21 / 8 / 2025 - 2025-08-21 21 / 8 / 2025 Hora inicio 02:00 Hor…" at bounding box center [911, 277] width 1251 height 191
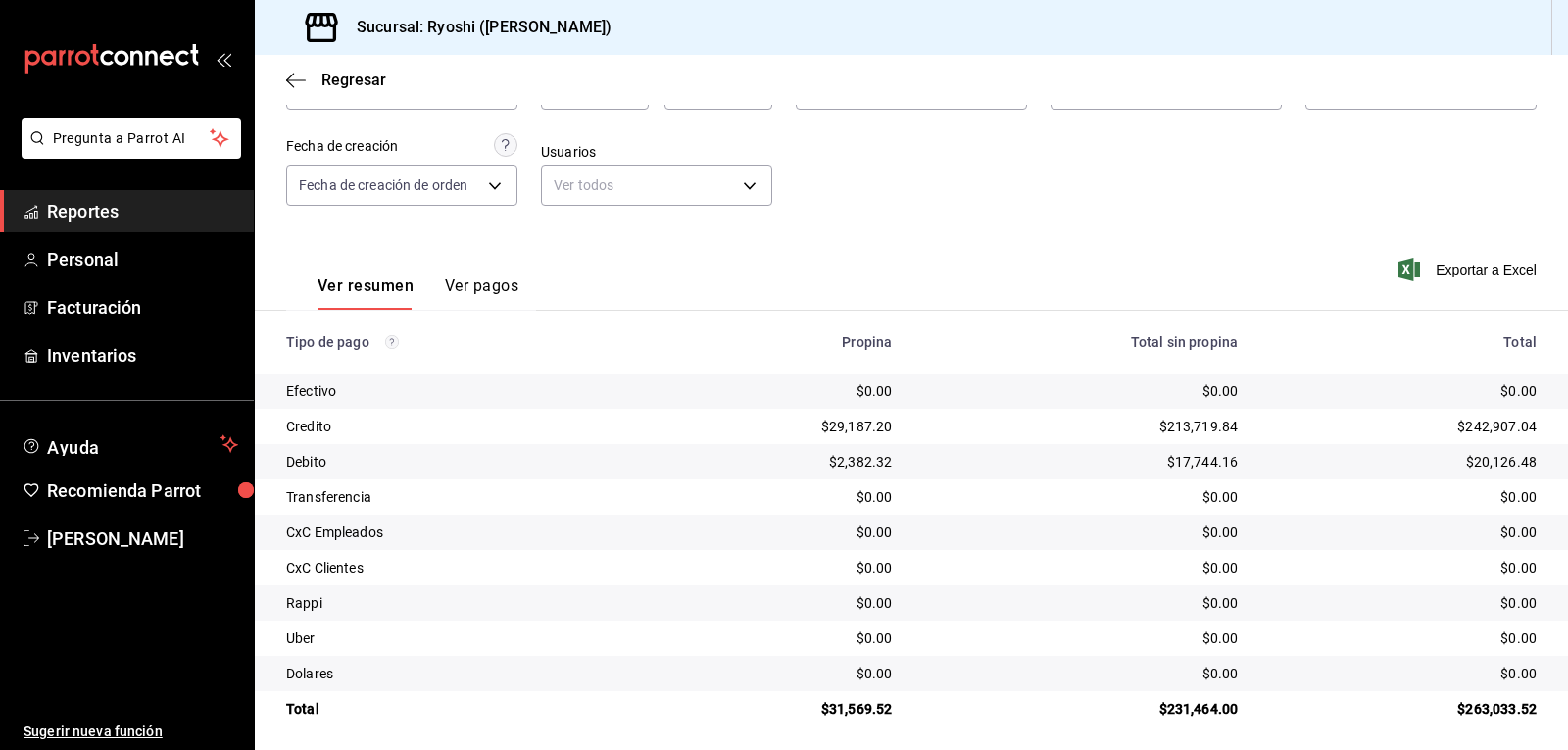
scroll to position [151, 0]
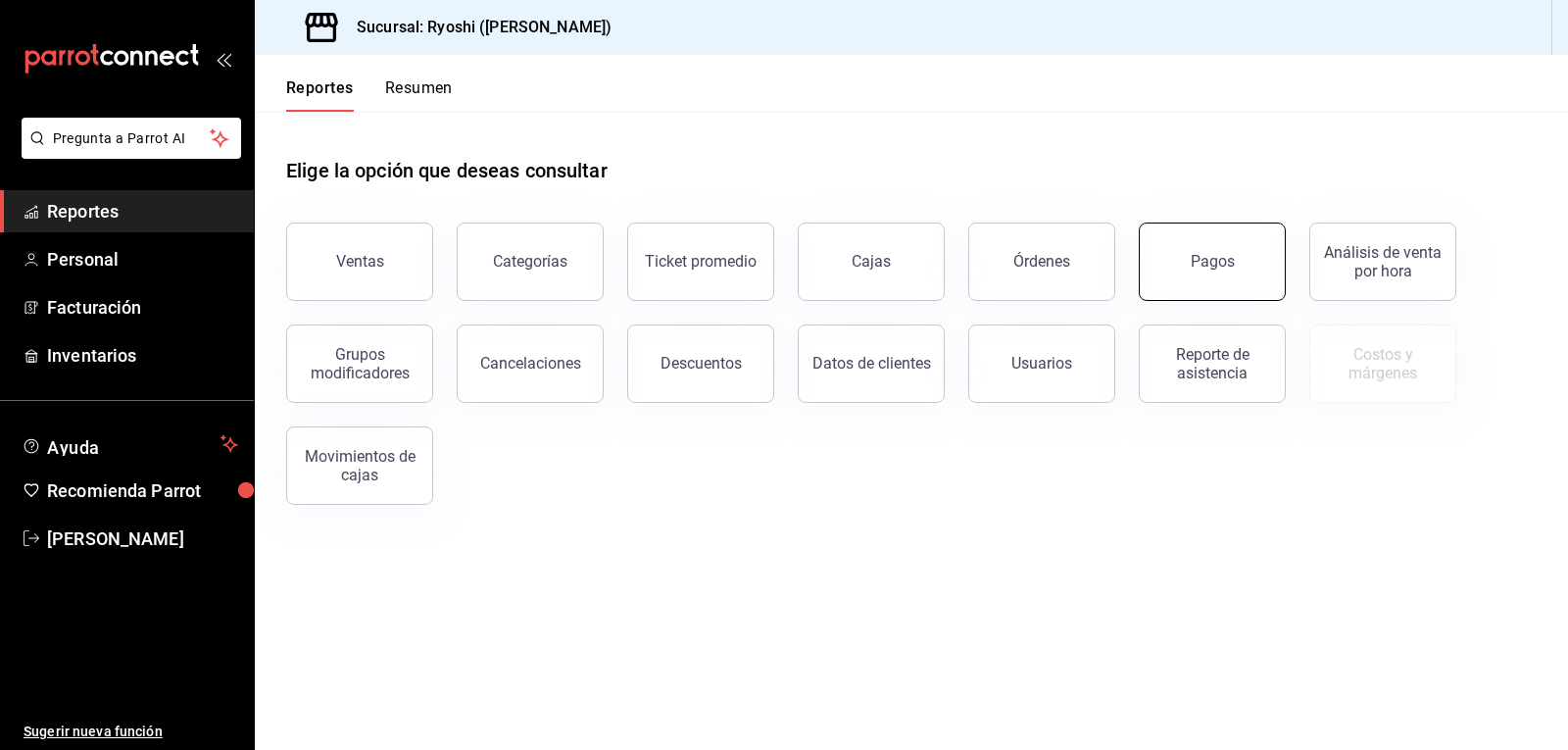
click at [1221, 241] on button "Pagos" at bounding box center [1212, 262] width 147 height 79
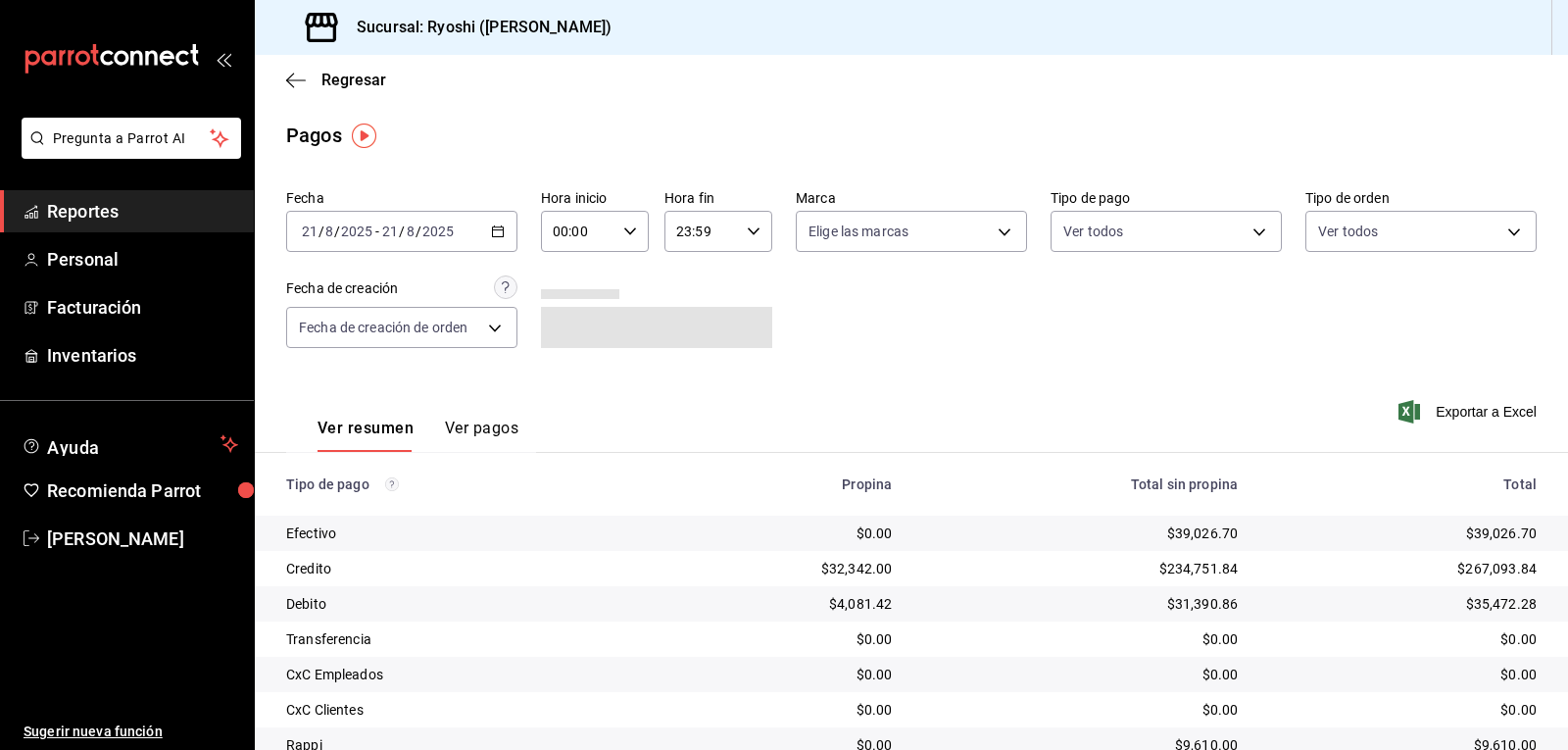
click at [629, 226] on icon "button" at bounding box center [631, 232] width 14 height 14
drag, startPoint x: 552, startPoint y: 375, endPoint x: 564, endPoint y: 372, distance: 12.4
click at [559, 375] on button "02" at bounding box center [565, 375] width 46 height 39
type input "02:00"
click at [806, 386] on div at bounding box center [784, 375] width 1568 height 750
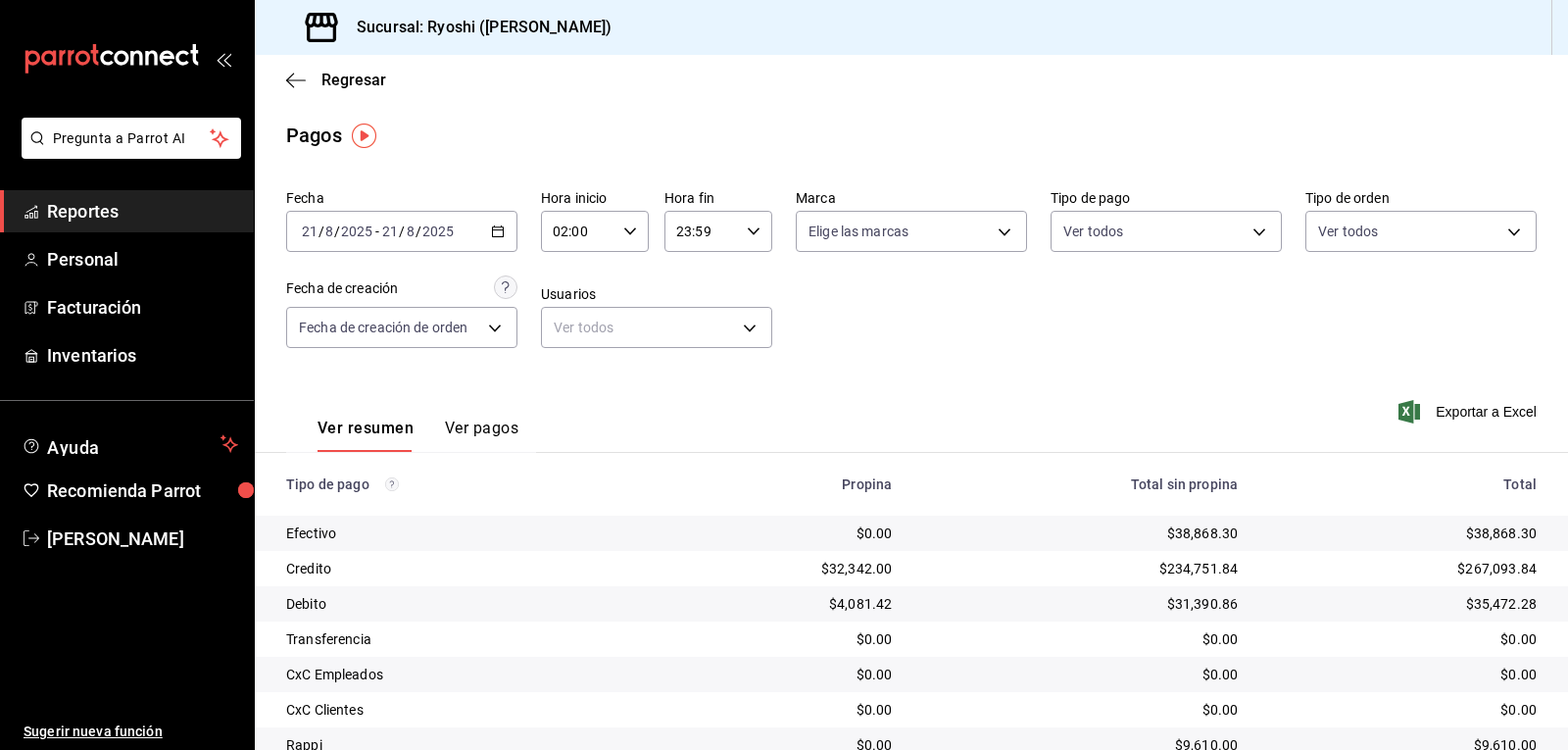
click at [618, 222] on div "02:00 Hora inicio" at bounding box center [595, 231] width 108 height 41
click at [627, 233] on div at bounding box center [784, 375] width 1568 height 750
click at [631, 233] on icon "button" at bounding box center [631, 232] width 14 height 14
click at [628, 227] on div at bounding box center [784, 375] width 1568 height 750
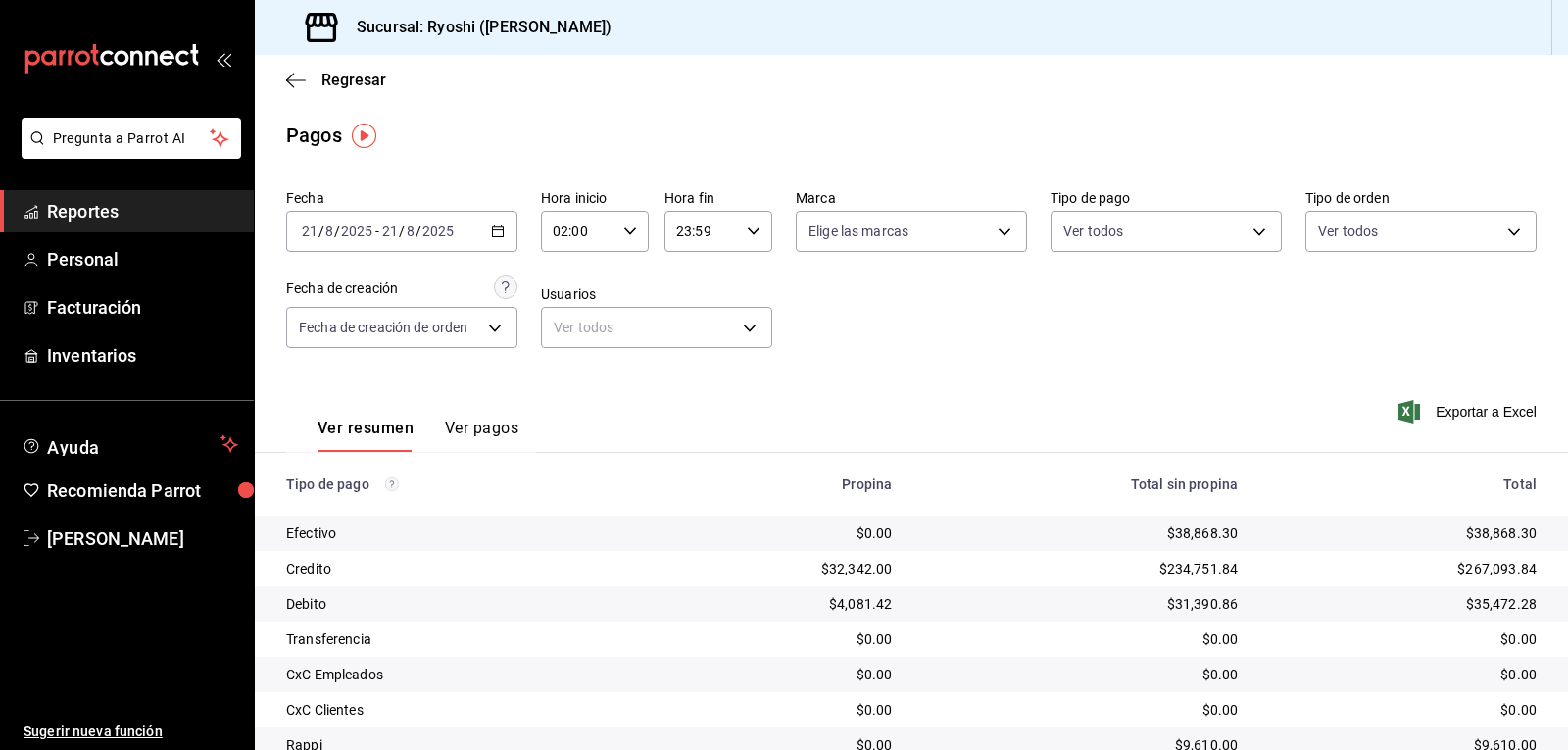
click at [628, 227] on div "00 01 02 03 04 05 06 07 08 09 10 11 12 13 14 15 16 17 18 19 20 21 22 23 00 01 0…" at bounding box center [784, 377] width 1568 height 744
click at [626, 228] on icon "button" at bounding box center [631, 232] width 14 height 14
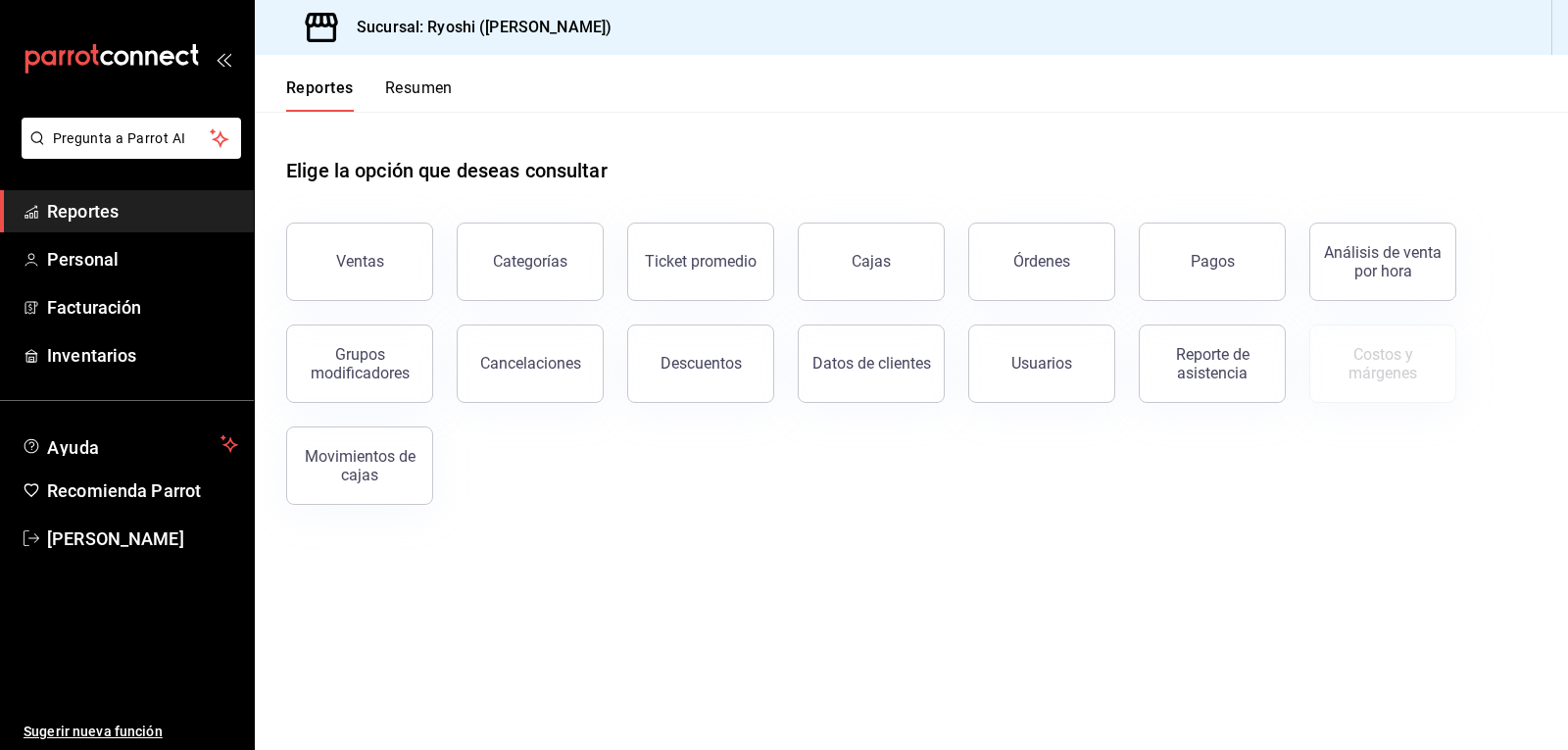
click at [424, 86] on button "Resumen" at bounding box center [419, 95] width 68 height 33
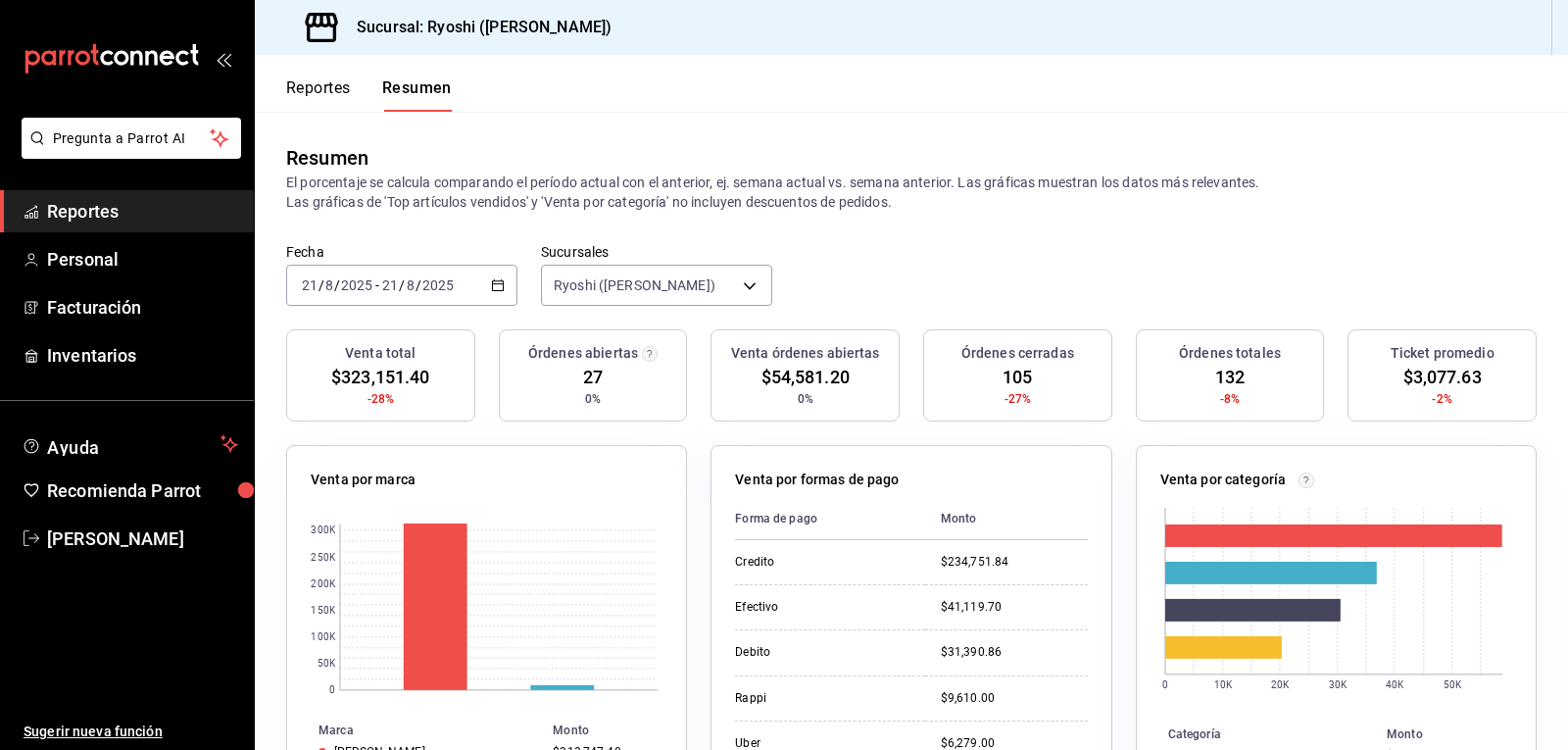
click at [323, 92] on button "Reportes" at bounding box center [318, 95] width 65 height 33
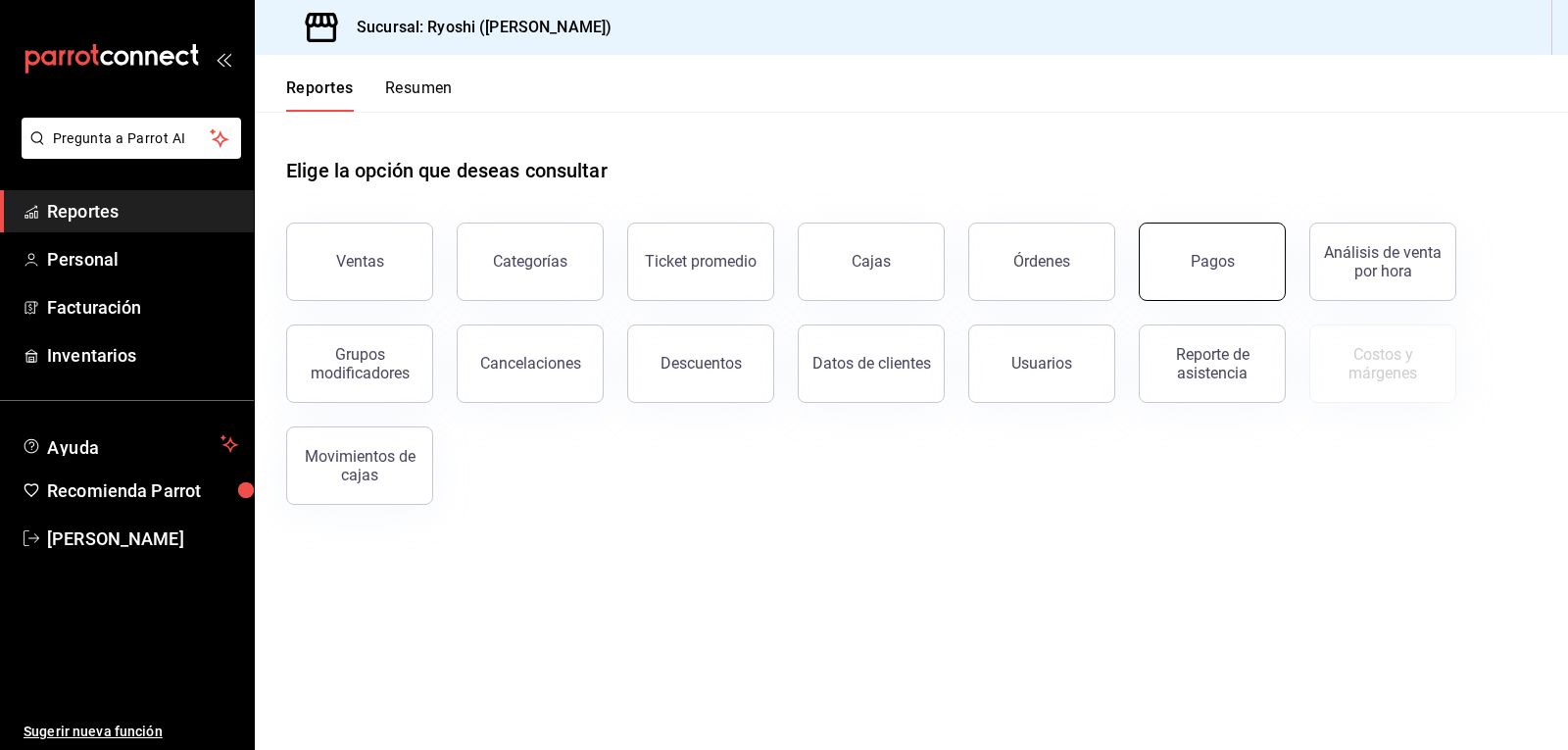
click at [1198, 263] on div "Pagos" at bounding box center [1213, 261] width 44 height 19
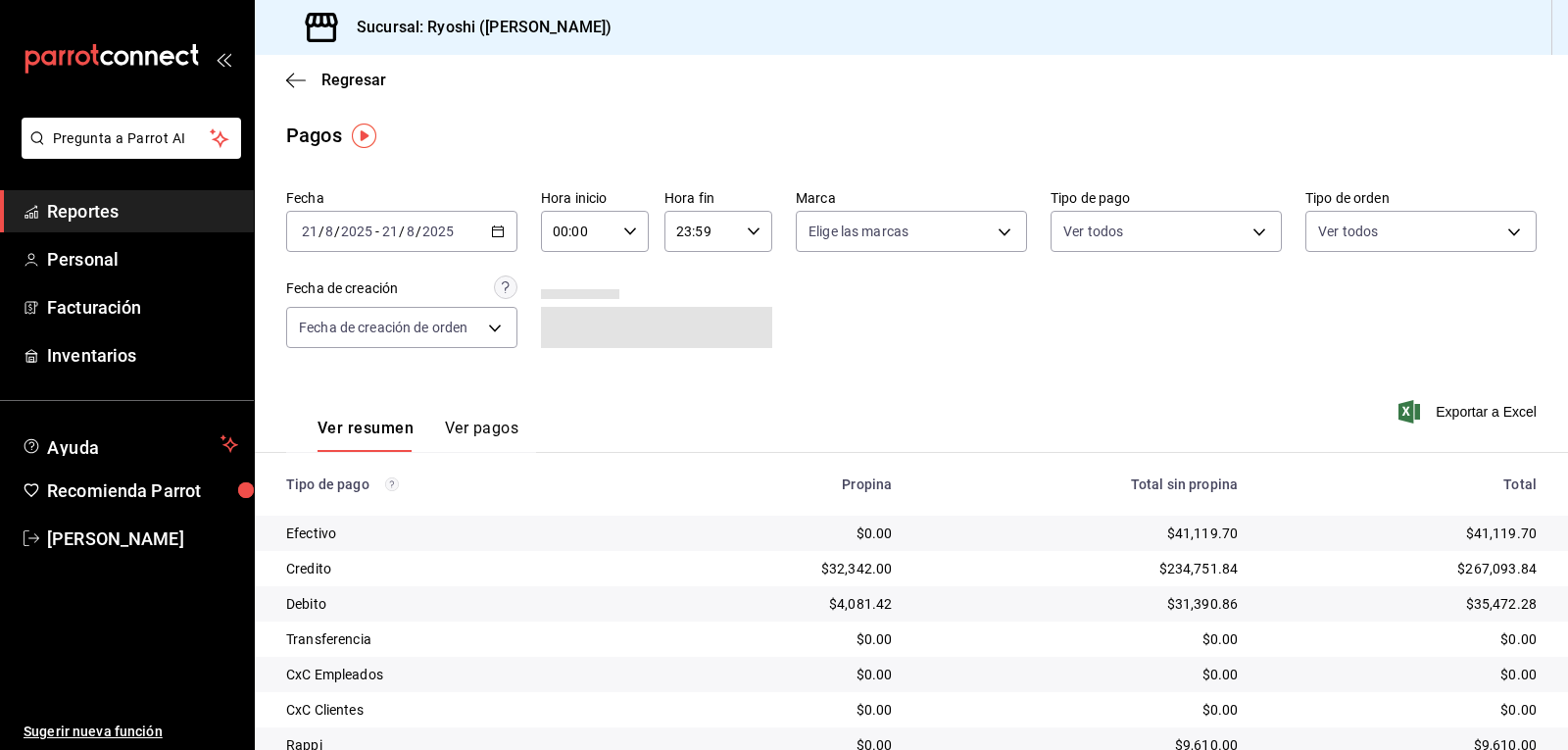
click at [625, 230] on icon "button" at bounding box center [631, 232] width 14 height 14
click at [564, 377] on span "02" at bounding box center [565, 375] width 23 height 16
type input "02:00"
click at [939, 381] on div at bounding box center [784, 375] width 1568 height 750
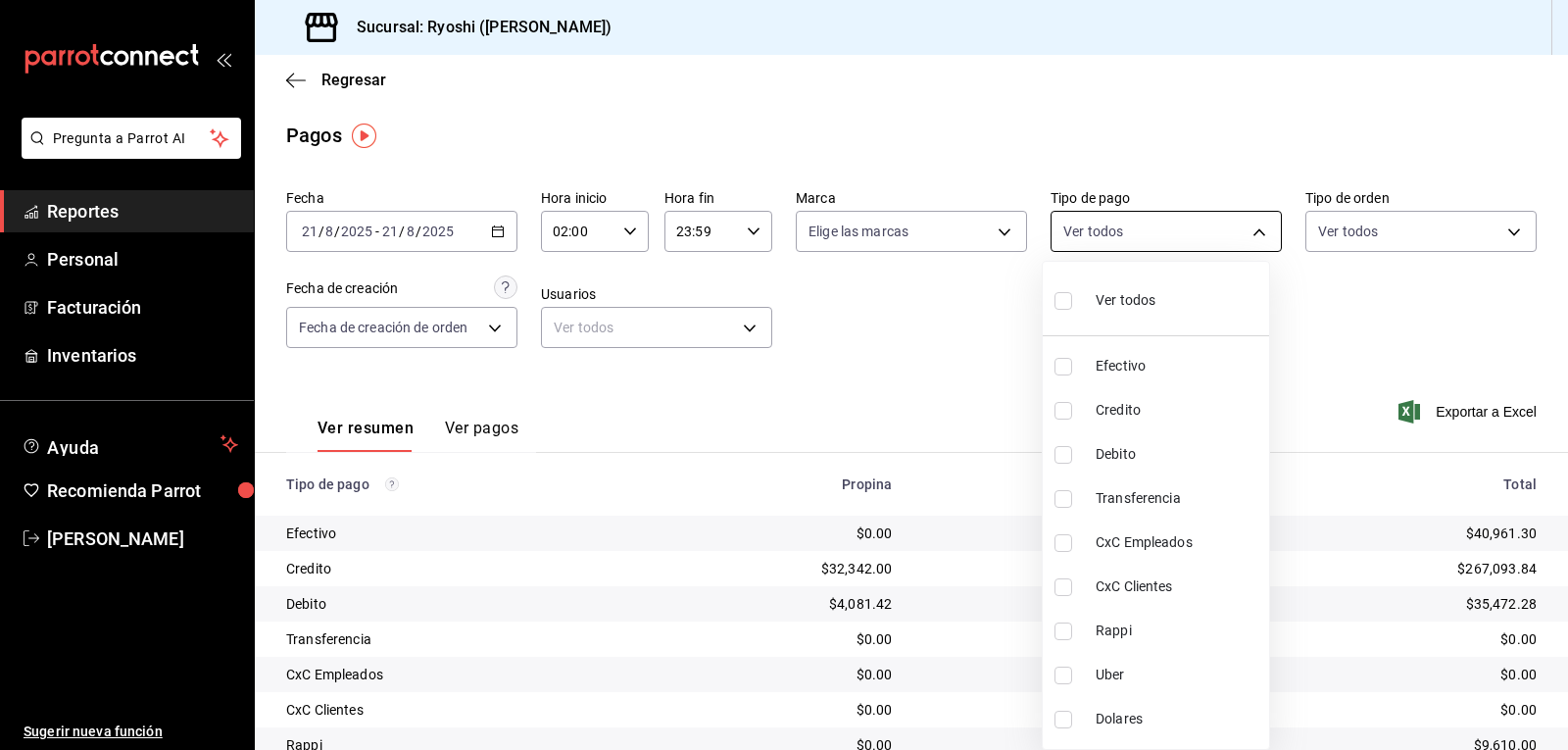
click at [1249, 226] on body "Pregunta a Parrot AI Reportes Personal Facturación Inventarios Ayuda Recomienda…" at bounding box center [784, 375] width 1568 height 750
click at [1060, 414] on input "checkbox" at bounding box center [1064, 411] width 18 height 18
checkbox input "true"
type input "9b0685d2-7f5d-4ede-a6b4-58a2ffcbf3cd"
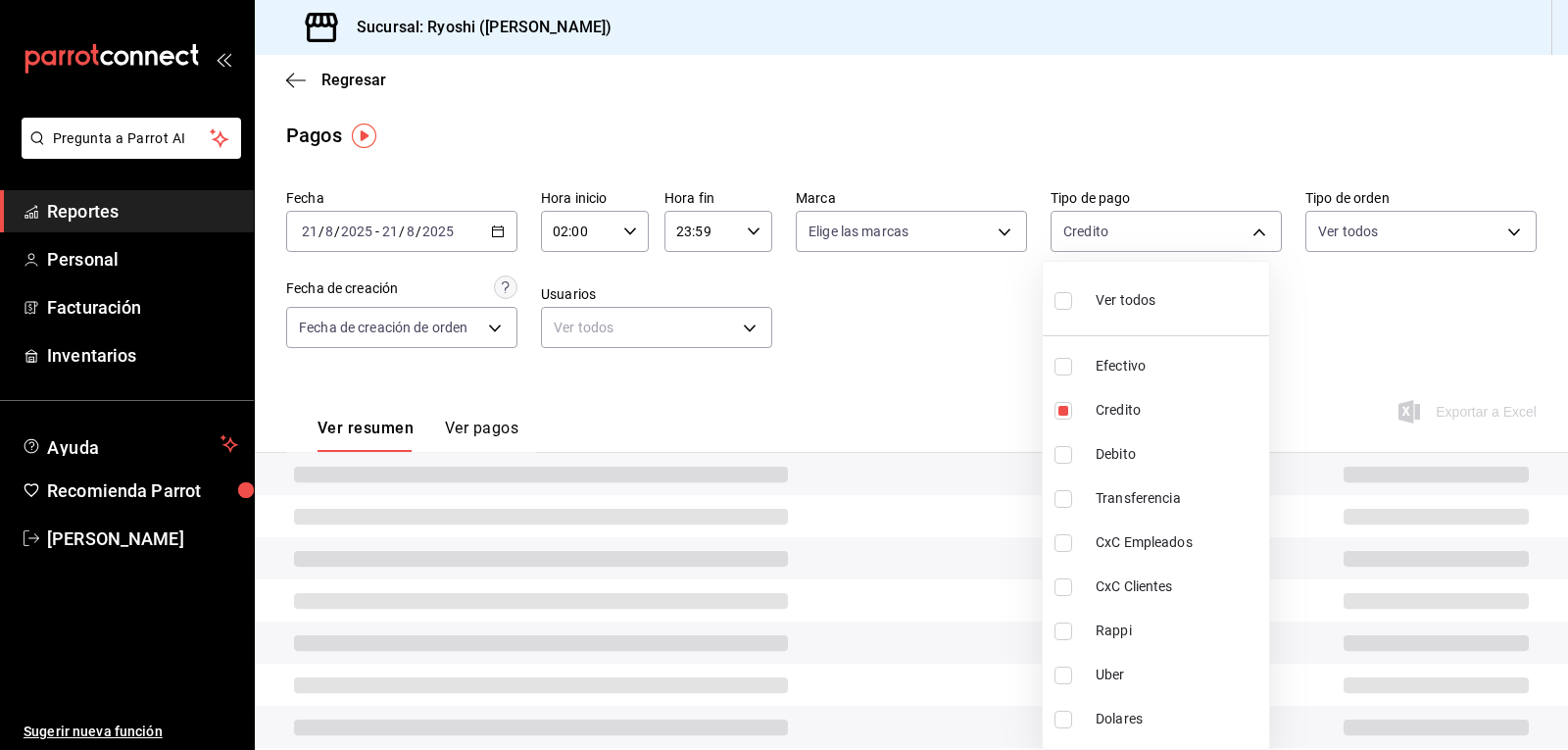
click at [1060, 454] on input "checkbox" at bounding box center [1064, 455] width 18 height 18
checkbox input "true"
type input "9b0685d2-7f5d-4ede-a6b4-58a2ffcbf3cd,4fc1f123-1106-4d46-a6dc-4994d0550367"
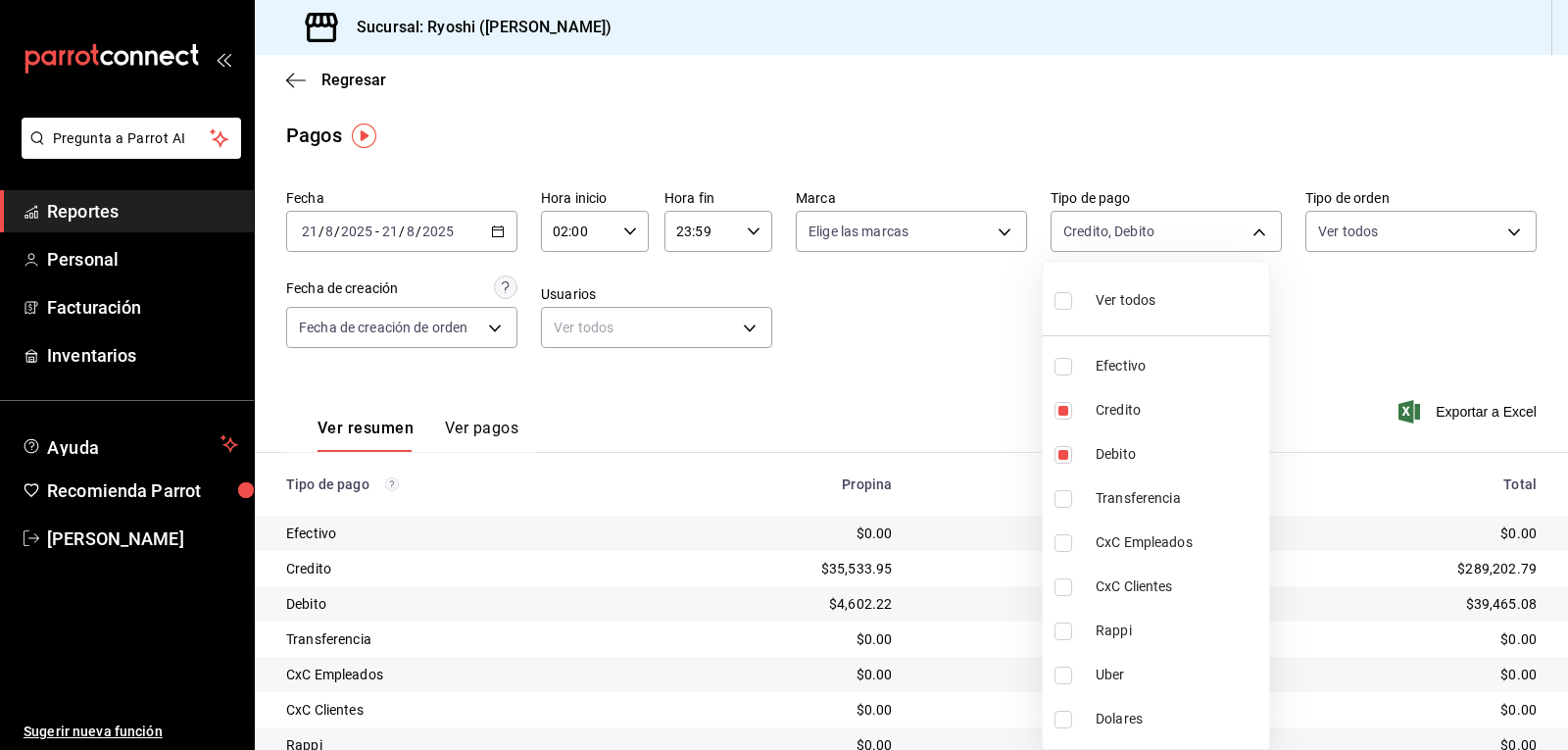
click at [976, 396] on div at bounding box center [784, 375] width 1568 height 750
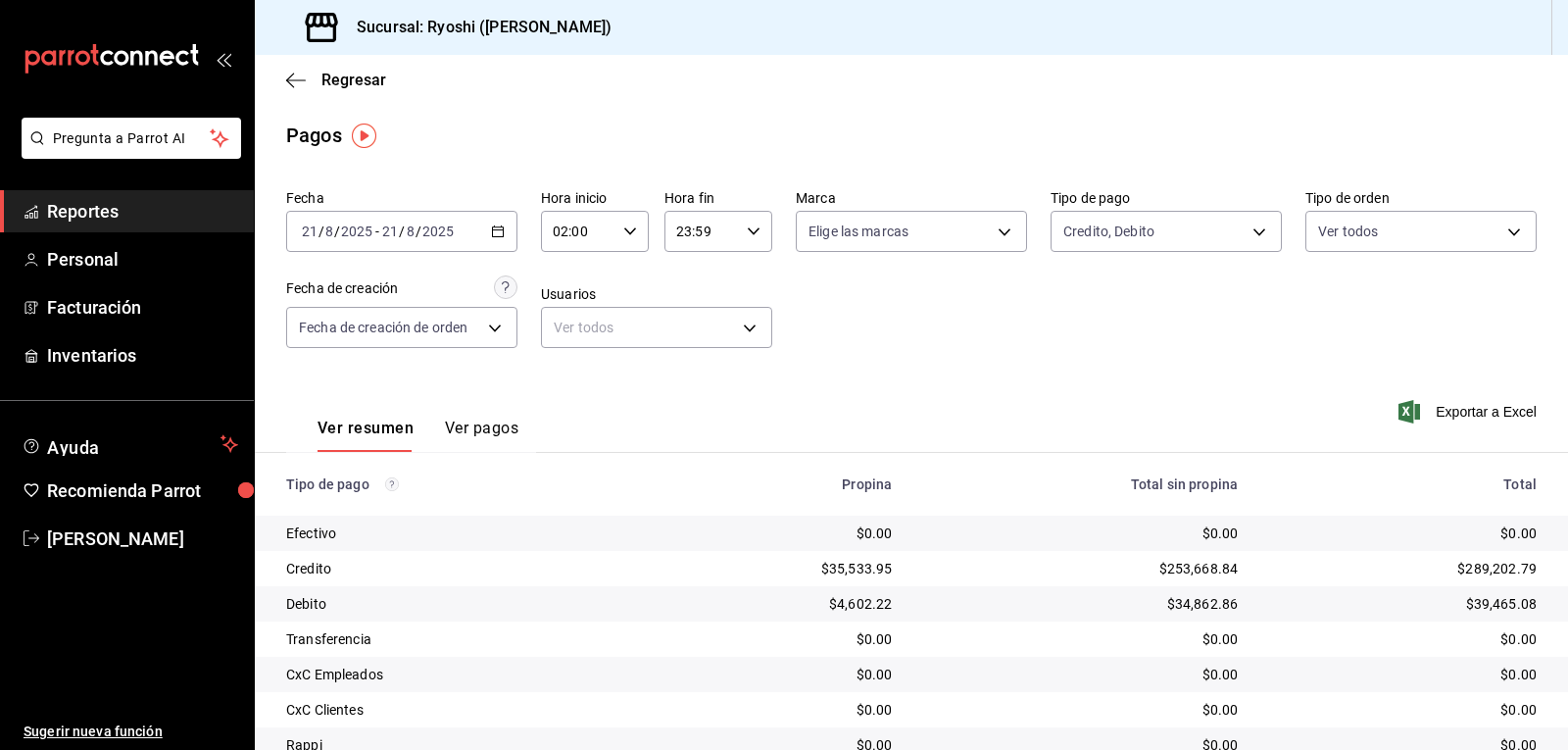
click at [625, 232] on \(Stroke\) "button" at bounding box center [631, 231] width 12 height 7
click at [566, 329] on span "03" at bounding box center [565, 329] width 23 height 16
type input "03:00"
click at [569, 330] on span "03" at bounding box center [565, 329] width 23 height 16
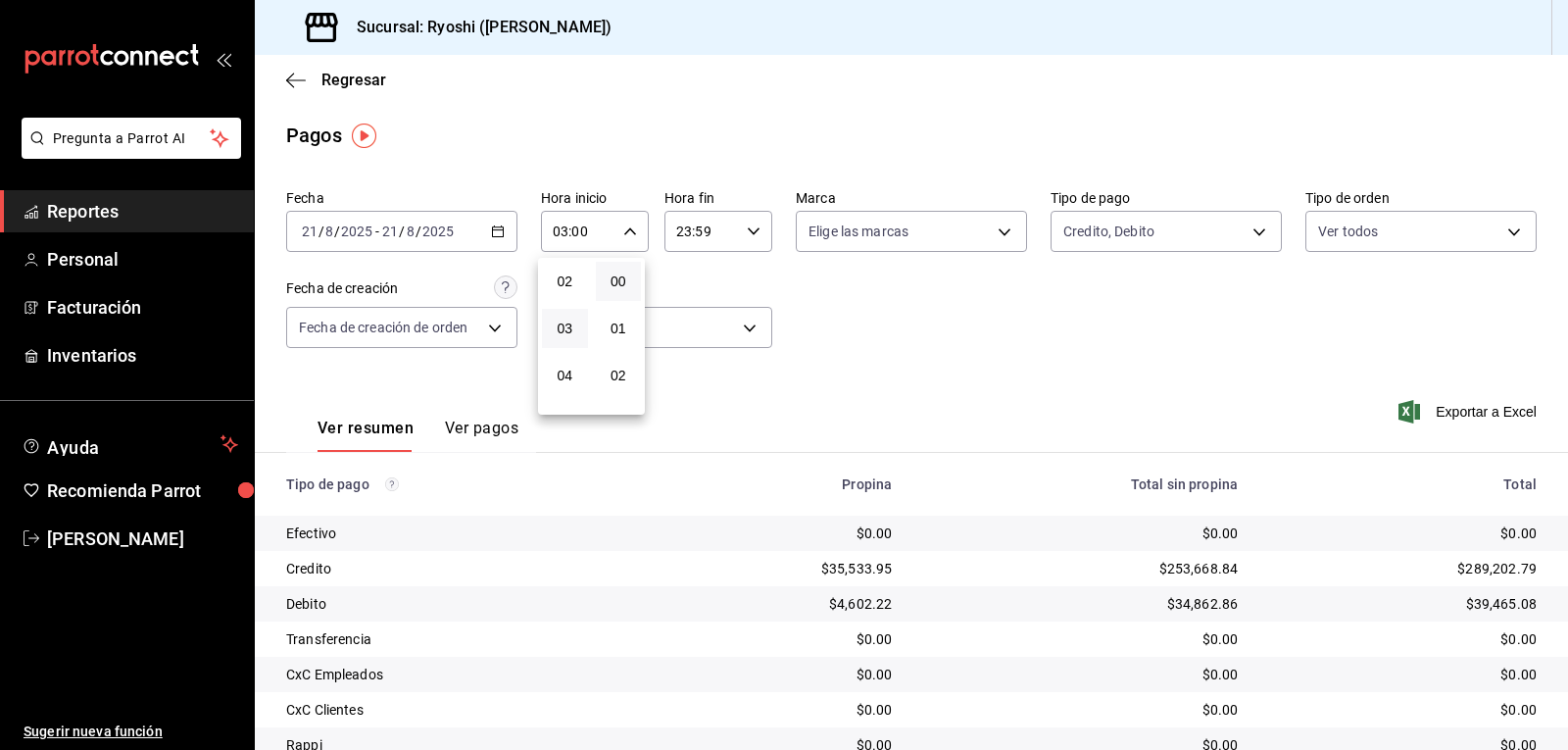
click at [898, 345] on div at bounding box center [784, 375] width 1568 height 750
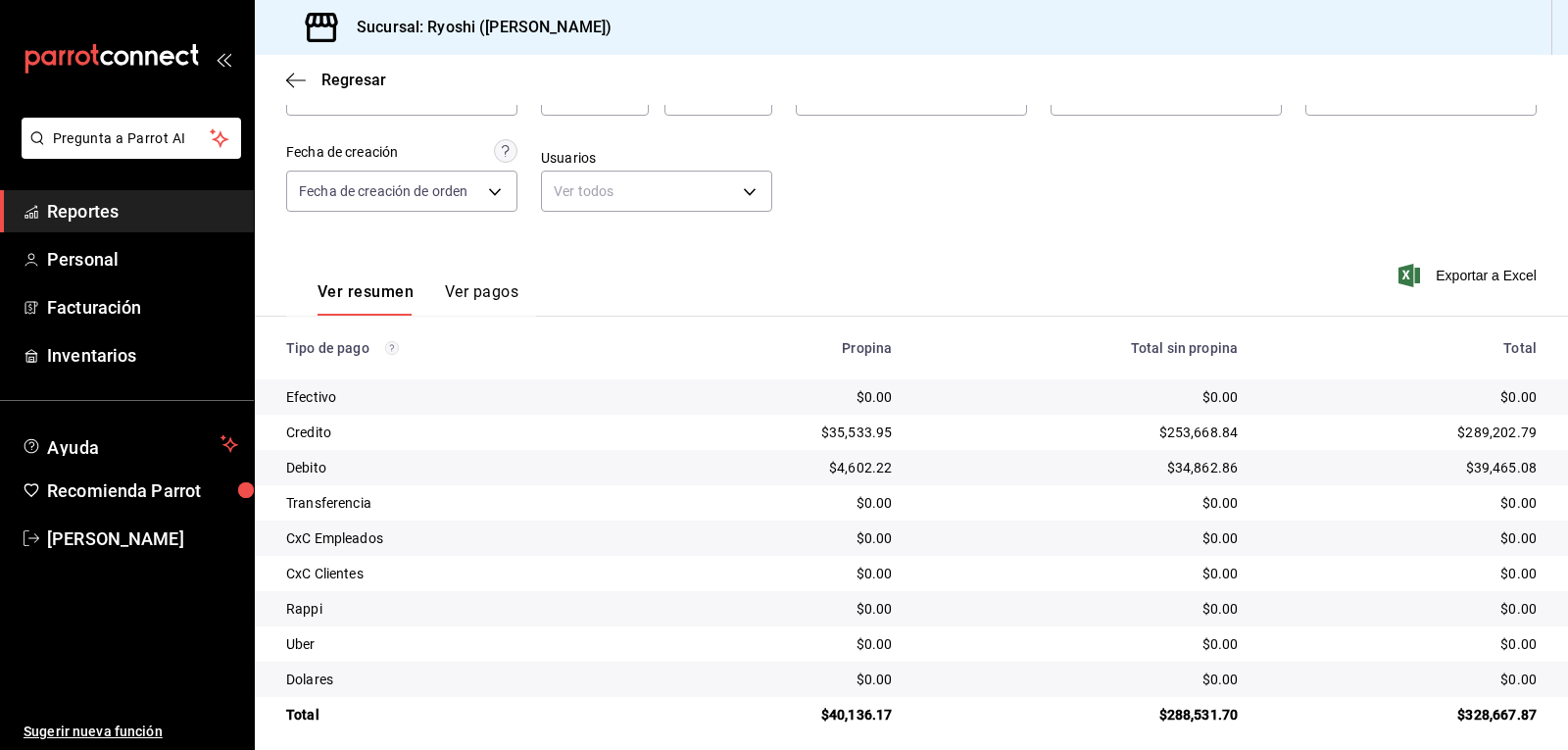
scroll to position [151, 0]
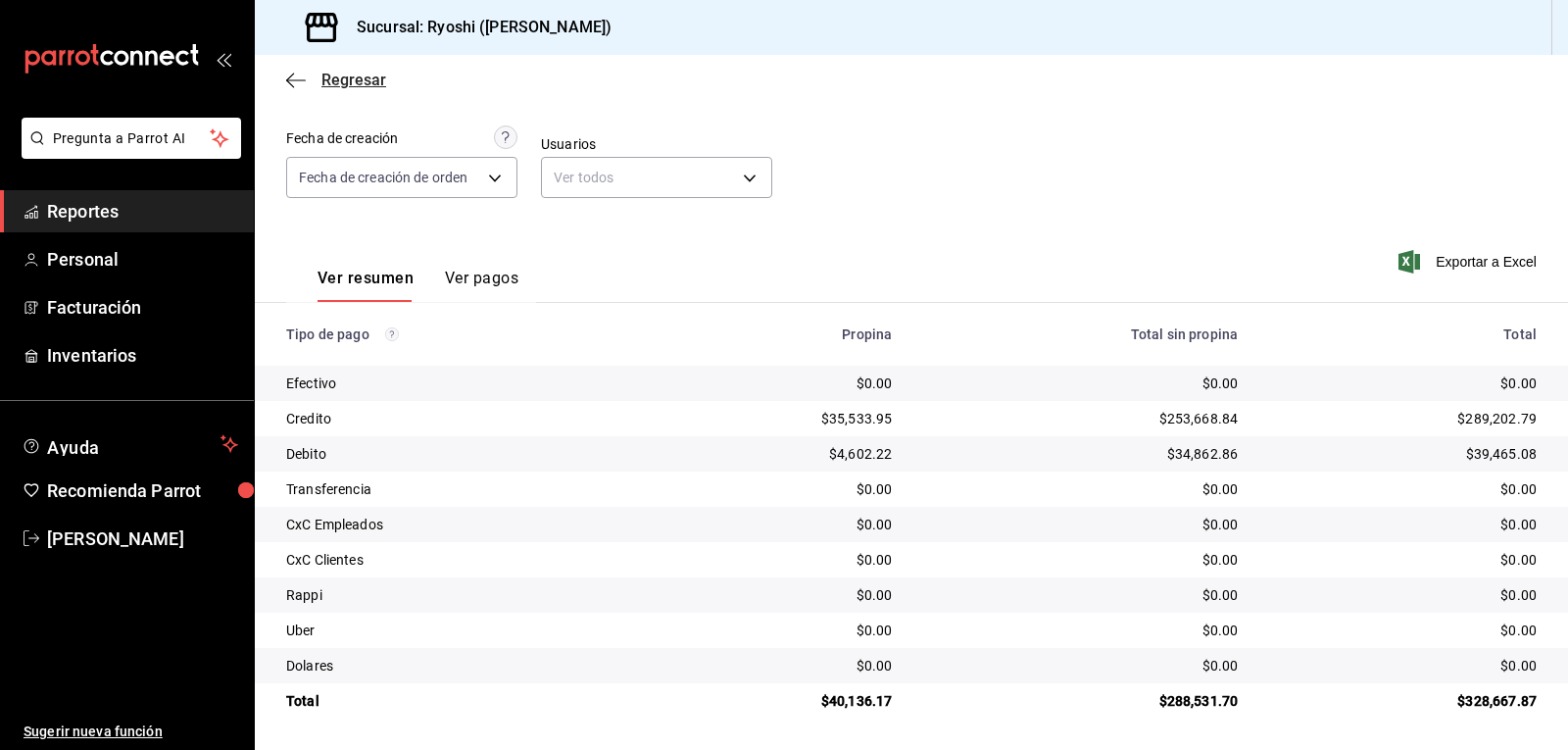
click at [306, 80] on span "Regresar" at bounding box center [336, 80] width 100 height 19
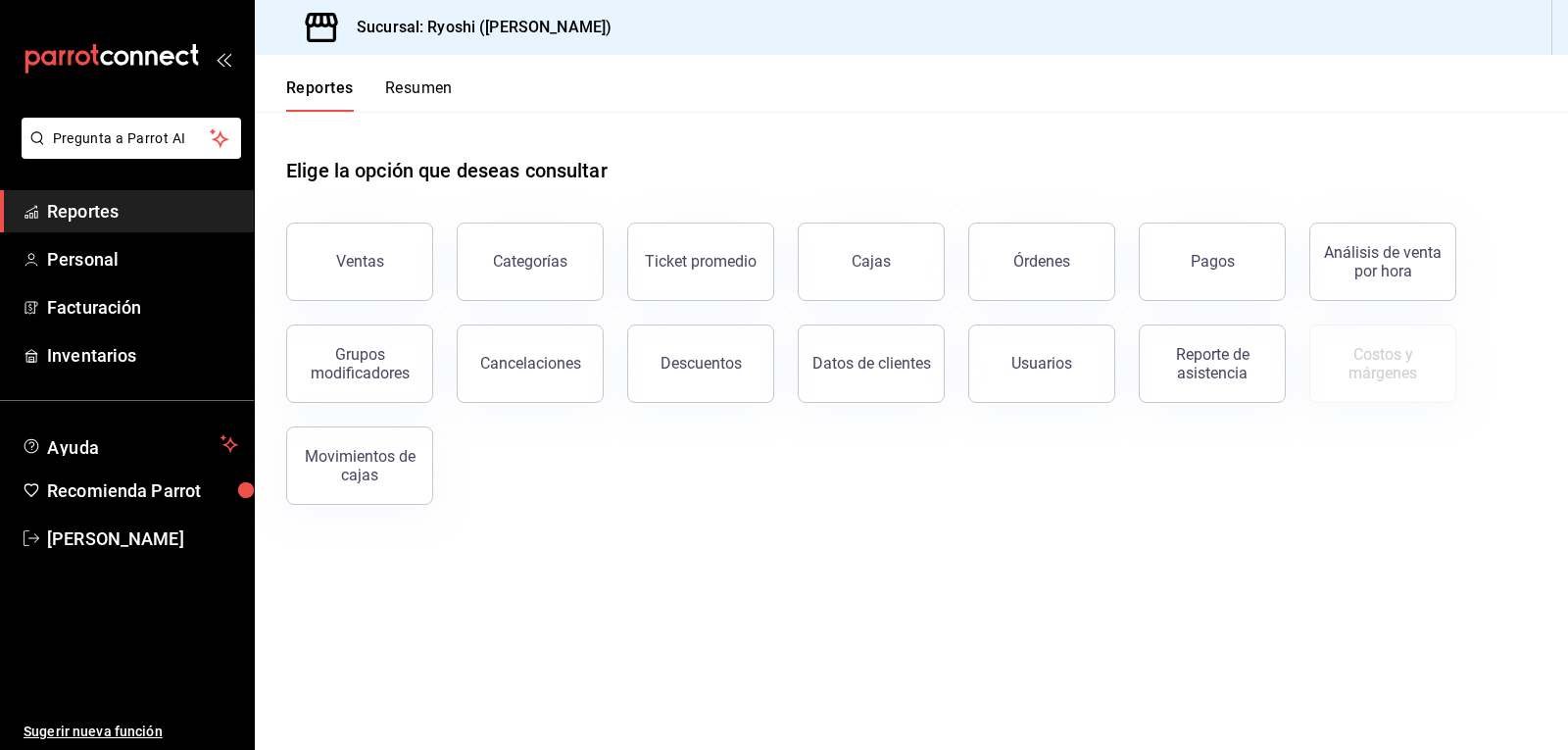
click at [414, 99] on button "Resumen" at bounding box center [419, 95] width 68 height 33
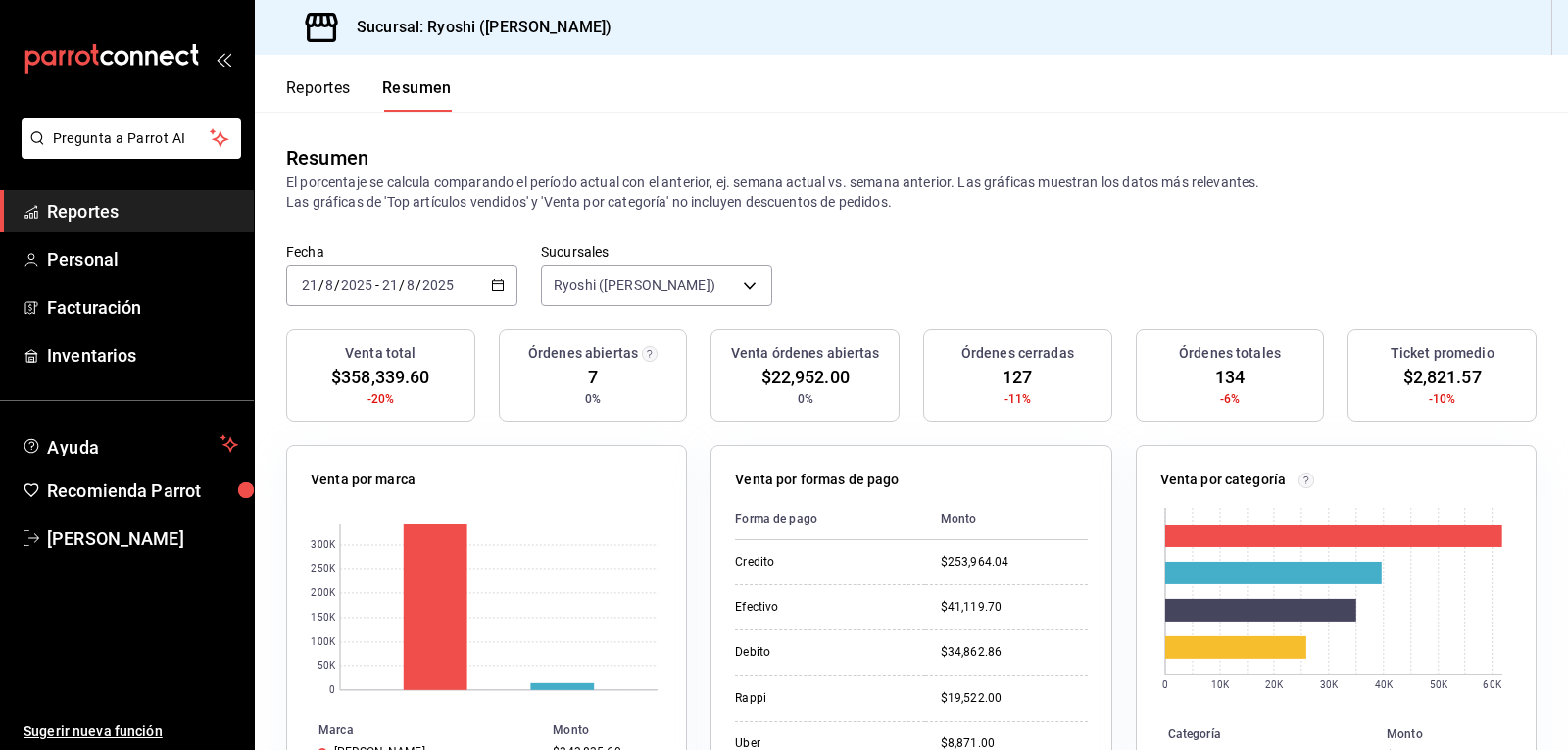
click at [313, 87] on button "Reportes" at bounding box center [318, 95] width 65 height 33
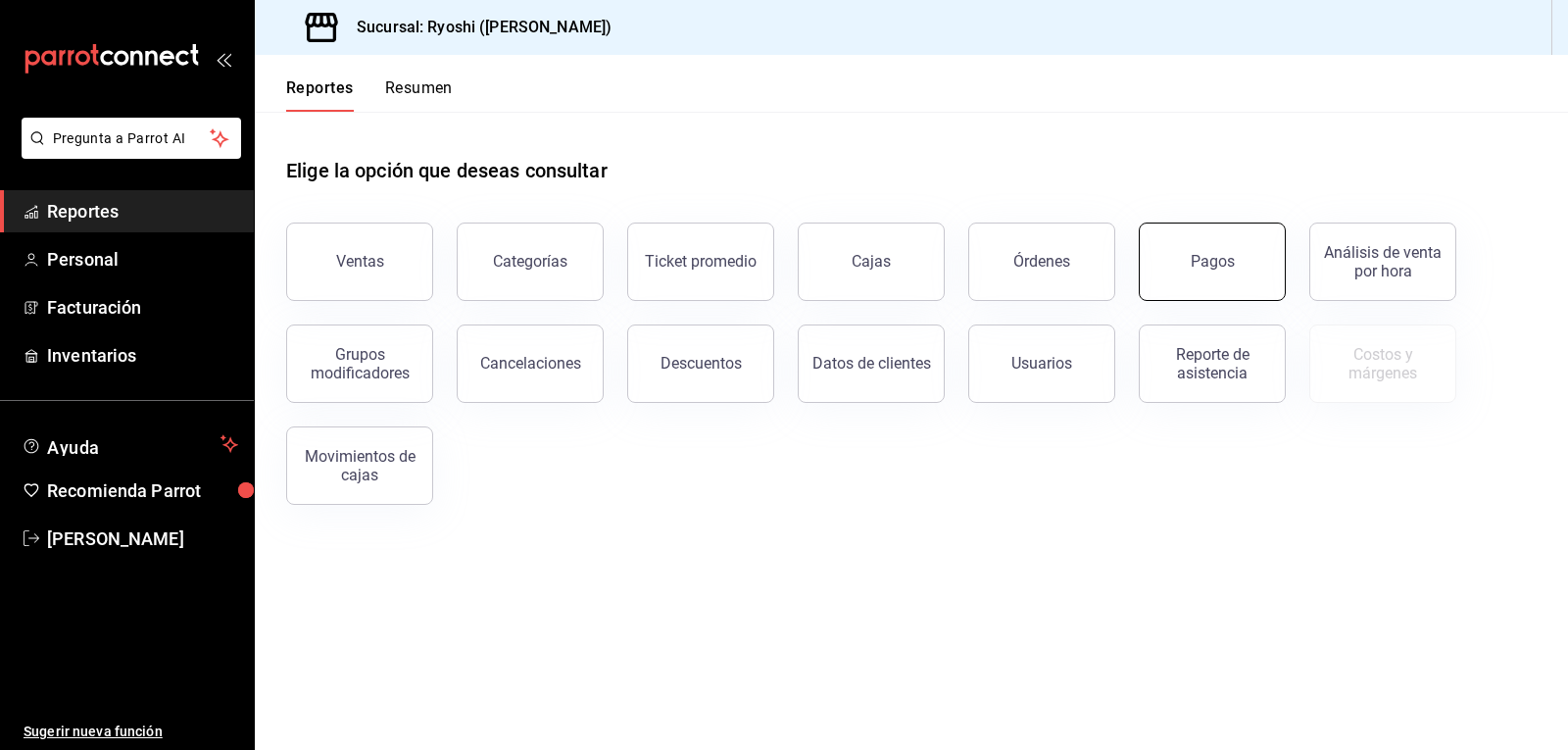
click at [1229, 255] on div "Pagos" at bounding box center [1213, 261] width 44 height 19
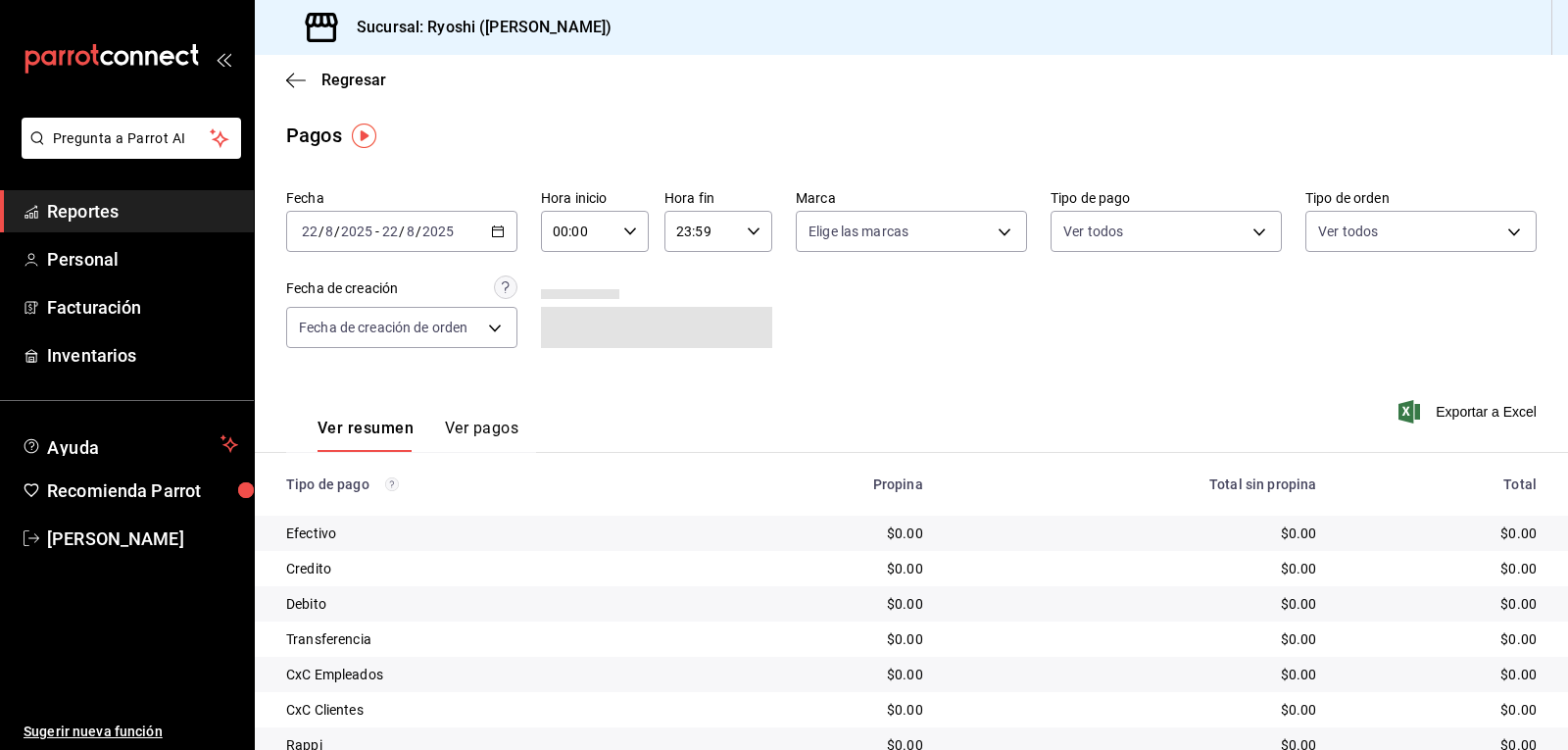
click at [626, 226] on icon "button" at bounding box center [631, 232] width 14 height 14
click at [560, 379] on span "02" at bounding box center [565, 375] width 23 height 16
click at [1243, 230] on div at bounding box center [784, 375] width 1568 height 750
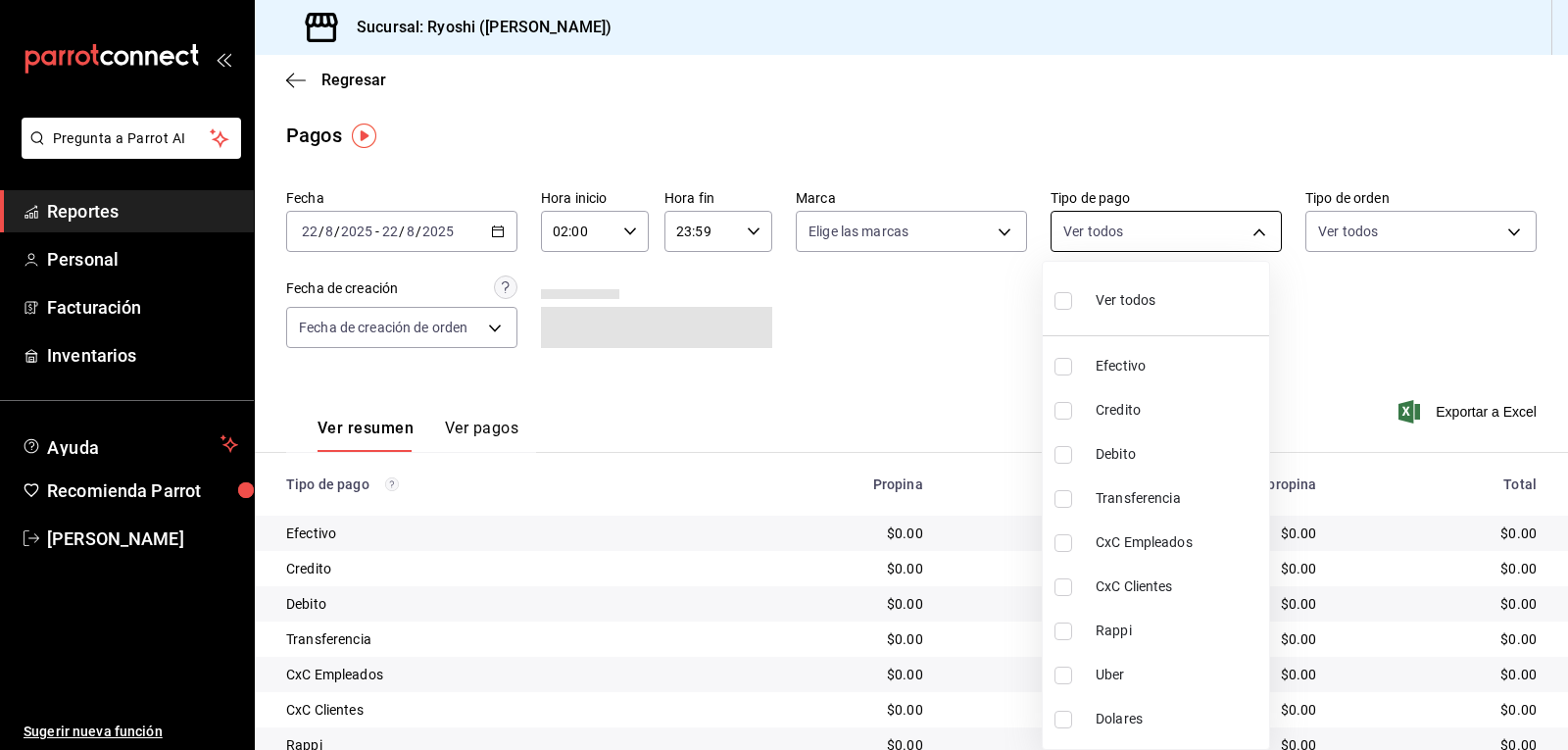
click at [1252, 222] on body "Pregunta a Parrot AI Reportes Personal Facturación Inventarios Ayuda Recomienda…" at bounding box center [784, 375] width 1568 height 750
click at [496, 232] on div at bounding box center [784, 375] width 1568 height 750
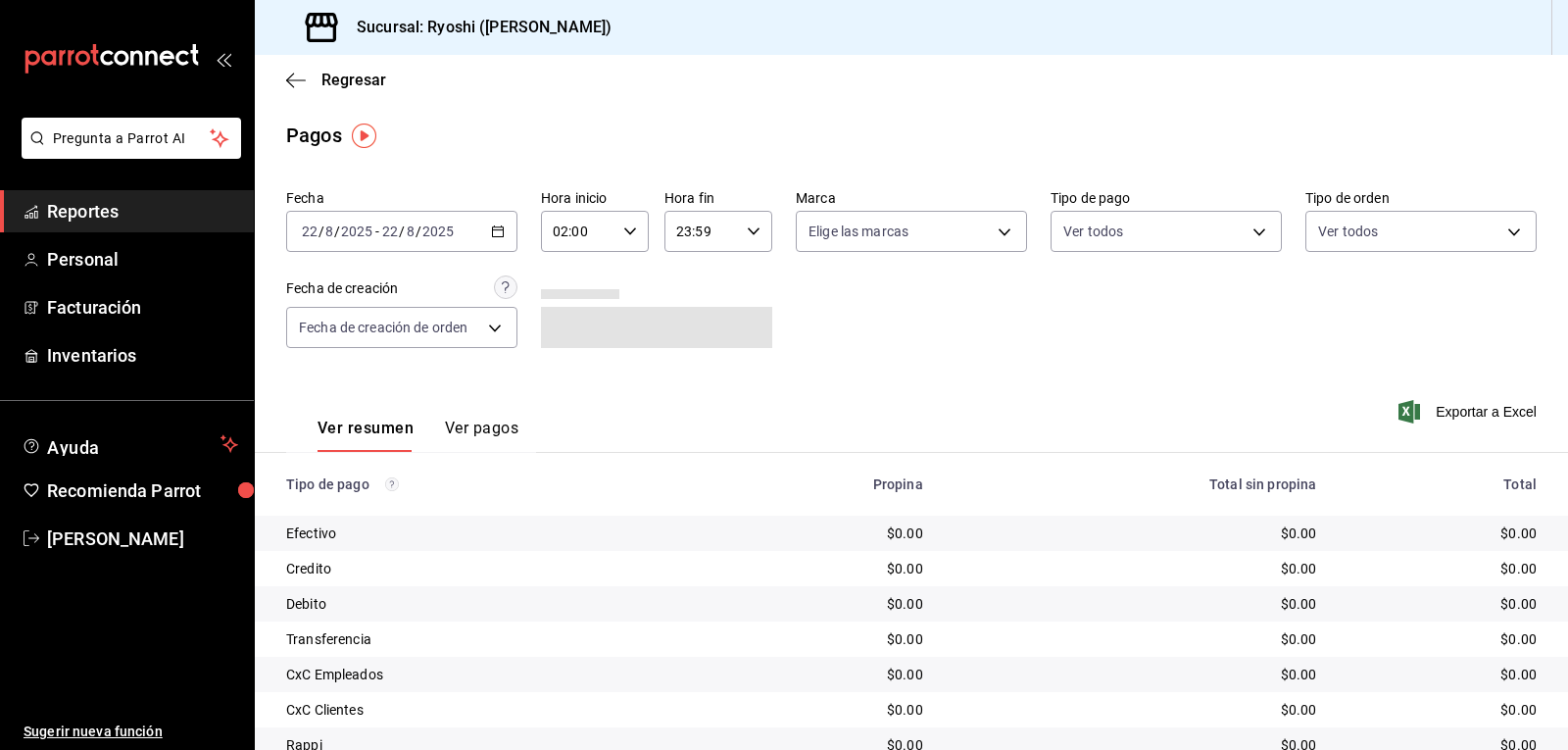
click at [492, 232] on \(Stroke\) "button" at bounding box center [498, 232] width 12 height 11
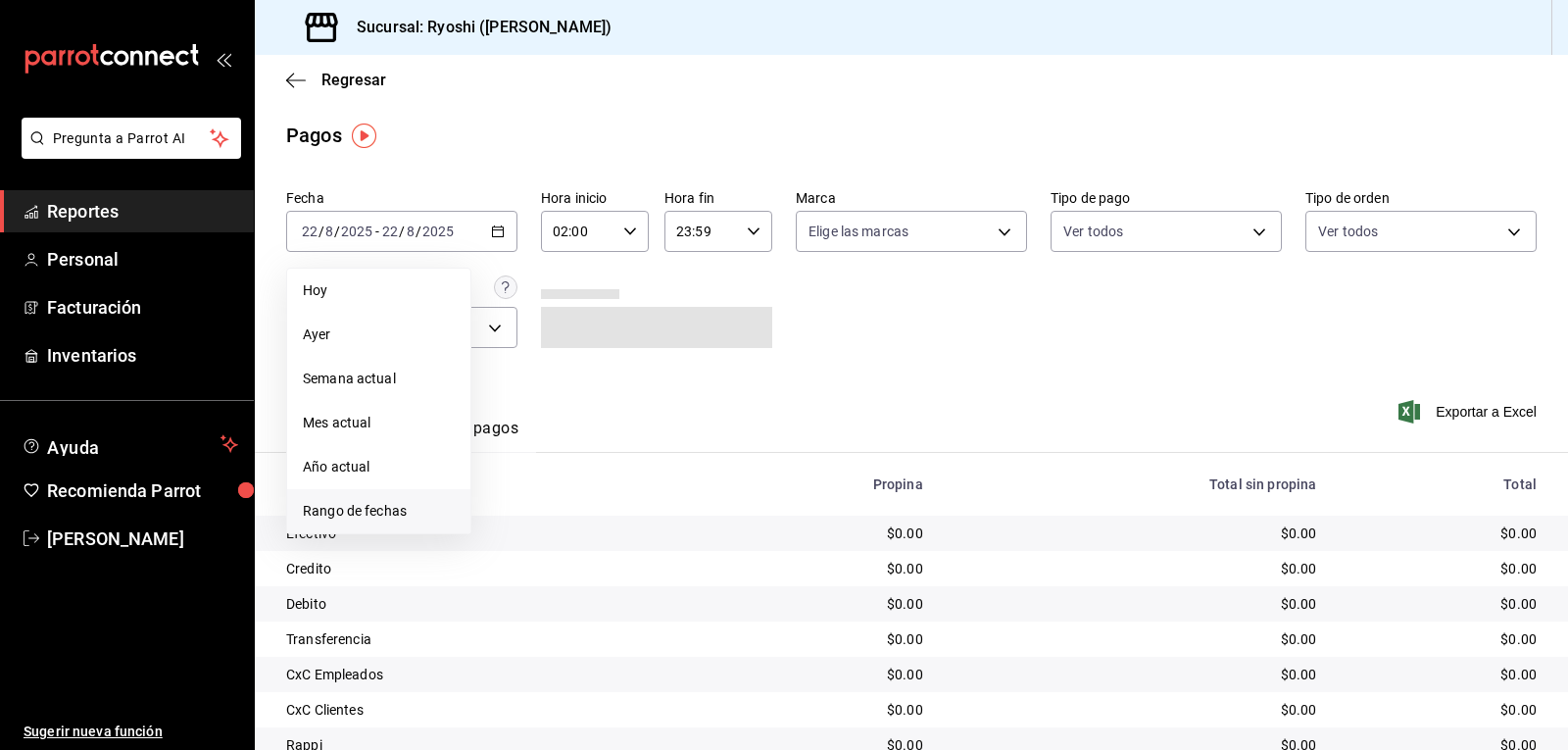
click at [361, 513] on span "Rango de fechas" at bounding box center [378, 511] width 152 height 21
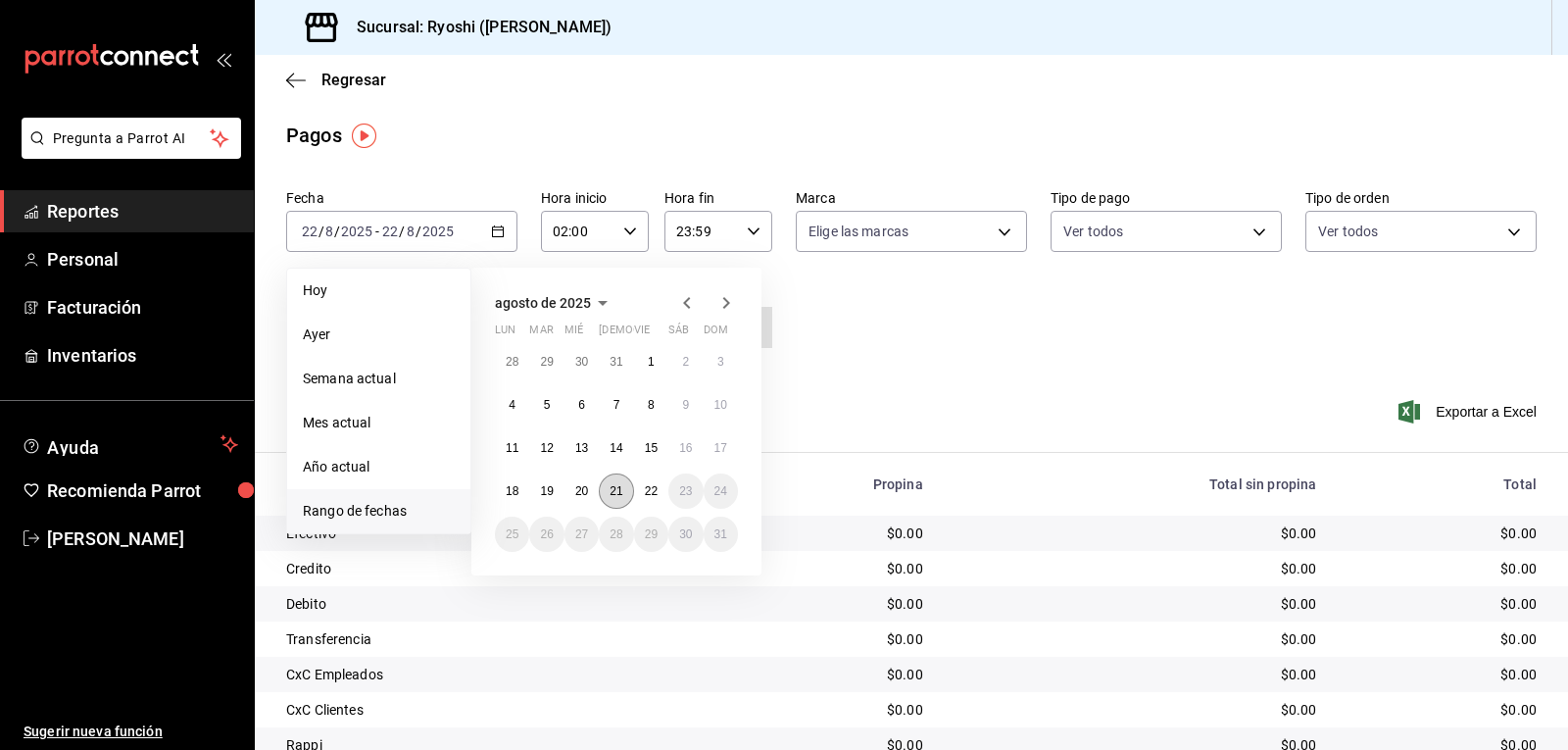
click at [617, 489] on abbr "21" at bounding box center [616, 491] width 13 height 14
click at [949, 383] on div "Ver resumen Ver pagos Exportar a Excel" at bounding box center [911, 423] width 1313 height 104
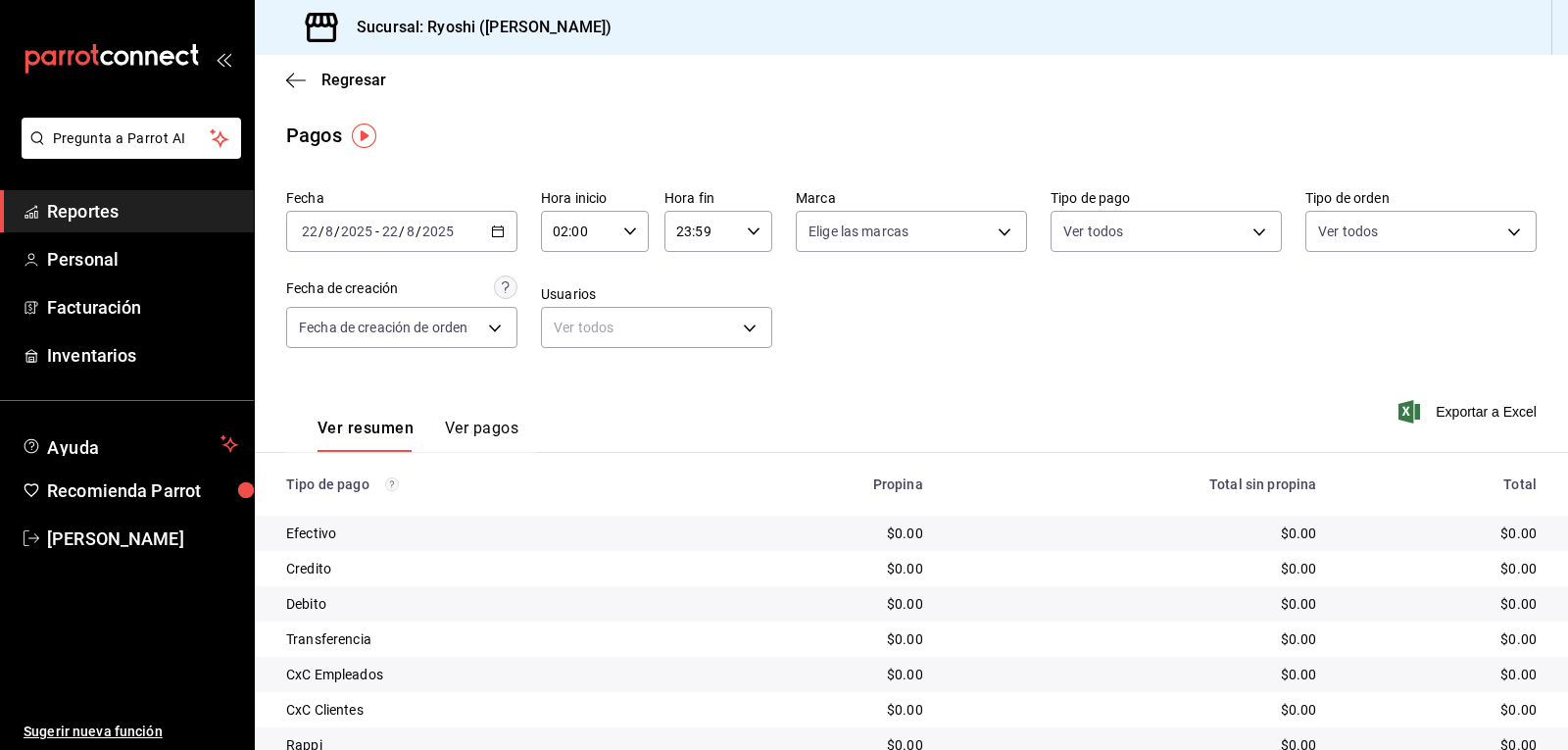
click at [494, 225] on icon "button" at bounding box center [498, 232] width 14 height 14
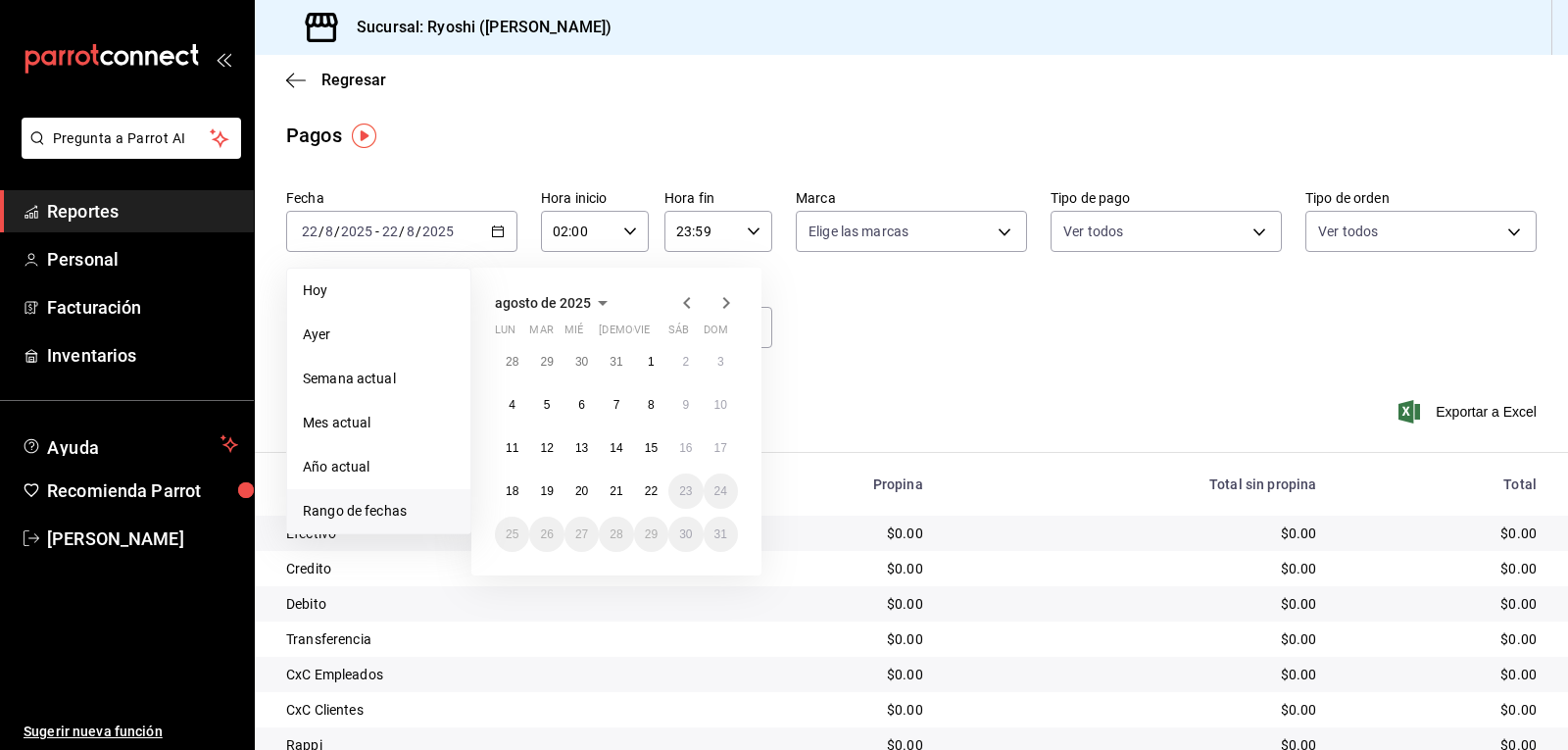
click at [382, 503] on span "Rango de fechas" at bounding box center [378, 511] width 152 height 21
click at [613, 491] on abbr "21" at bounding box center [616, 491] width 13 height 14
click at [647, 490] on abbr "22" at bounding box center [651, 491] width 13 height 14
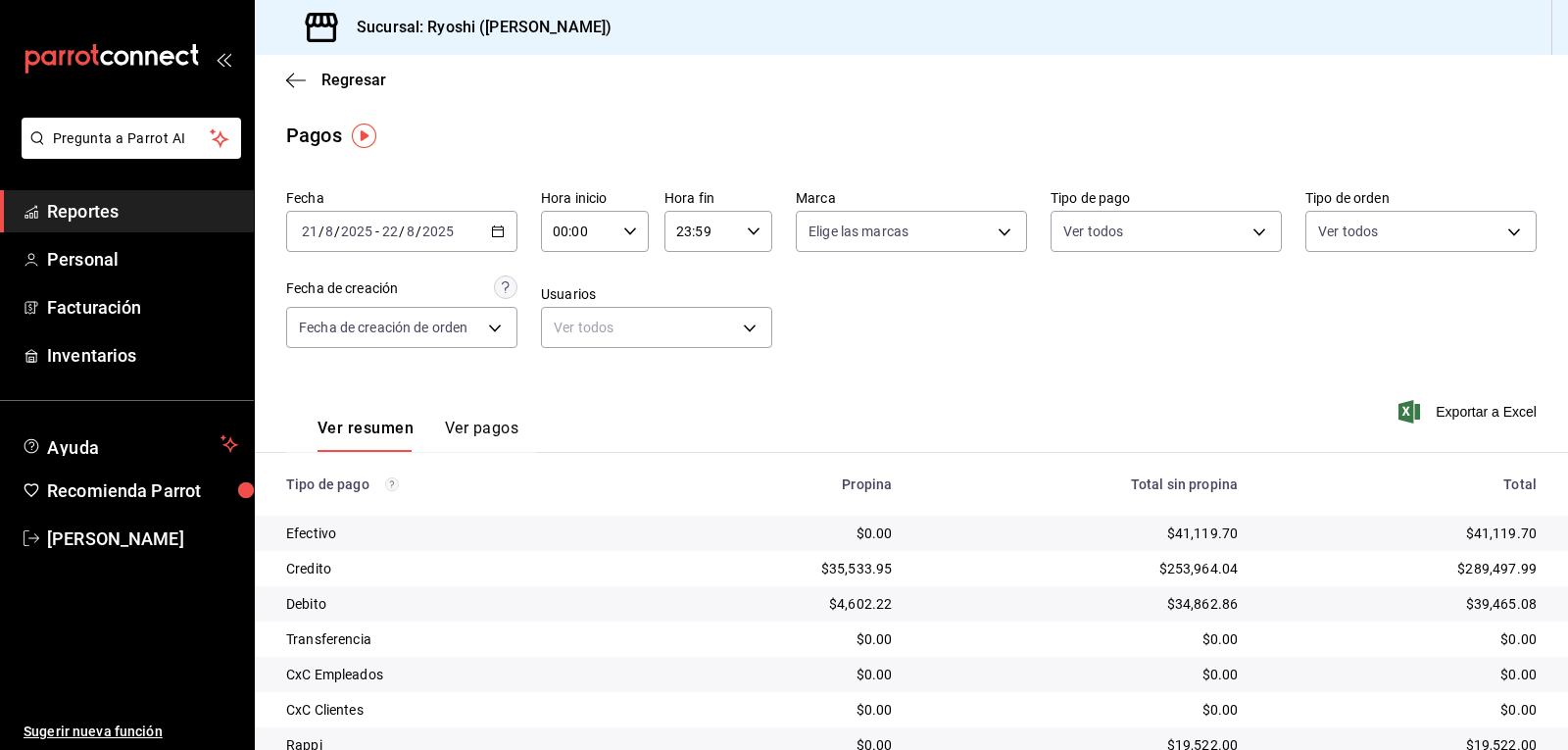
drag, startPoint x: 954, startPoint y: 325, endPoint x: 1030, endPoint y: 300, distance: 80.0
click at [955, 322] on div "Fecha 2025-08-21 21 / 8 / 2025 - 2025-08-22 22 / 8 / 2025 Hora inicio 00:00 Hor…" at bounding box center [911, 277] width 1251 height 191
click at [625, 233] on \(Stroke\) "button" at bounding box center [631, 231] width 12 height 7
click at [554, 375] on span "02" at bounding box center [565, 375] width 23 height 16
type input "02:00"
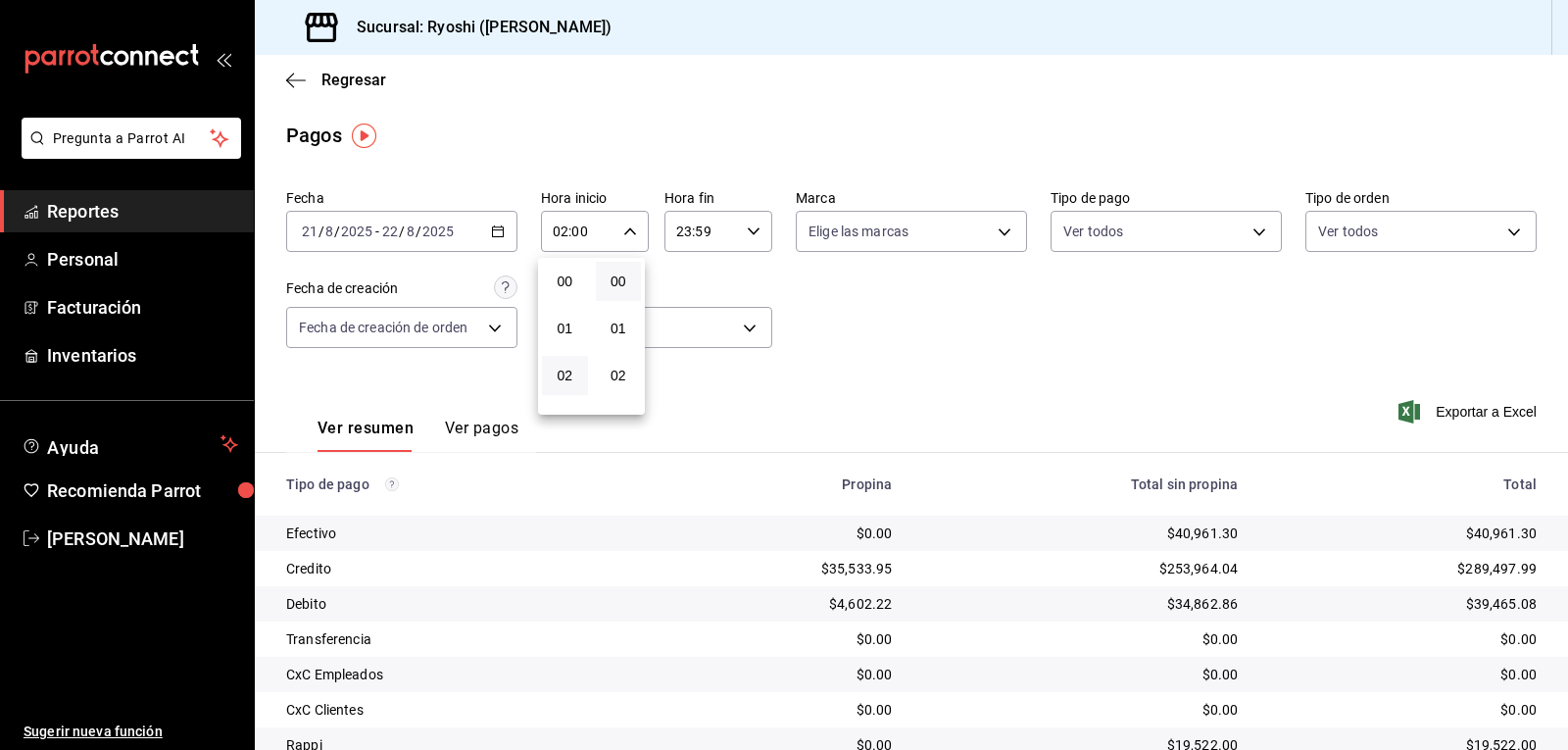
click at [964, 299] on div at bounding box center [784, 375] width 1568 height 750
click at [1251, 228] on body "Pregunta a Parrot AI Reportes Personal Facturación Inventarios Ayuda Recomienda…" at bounding box center [784, 375] width 1568 height 750
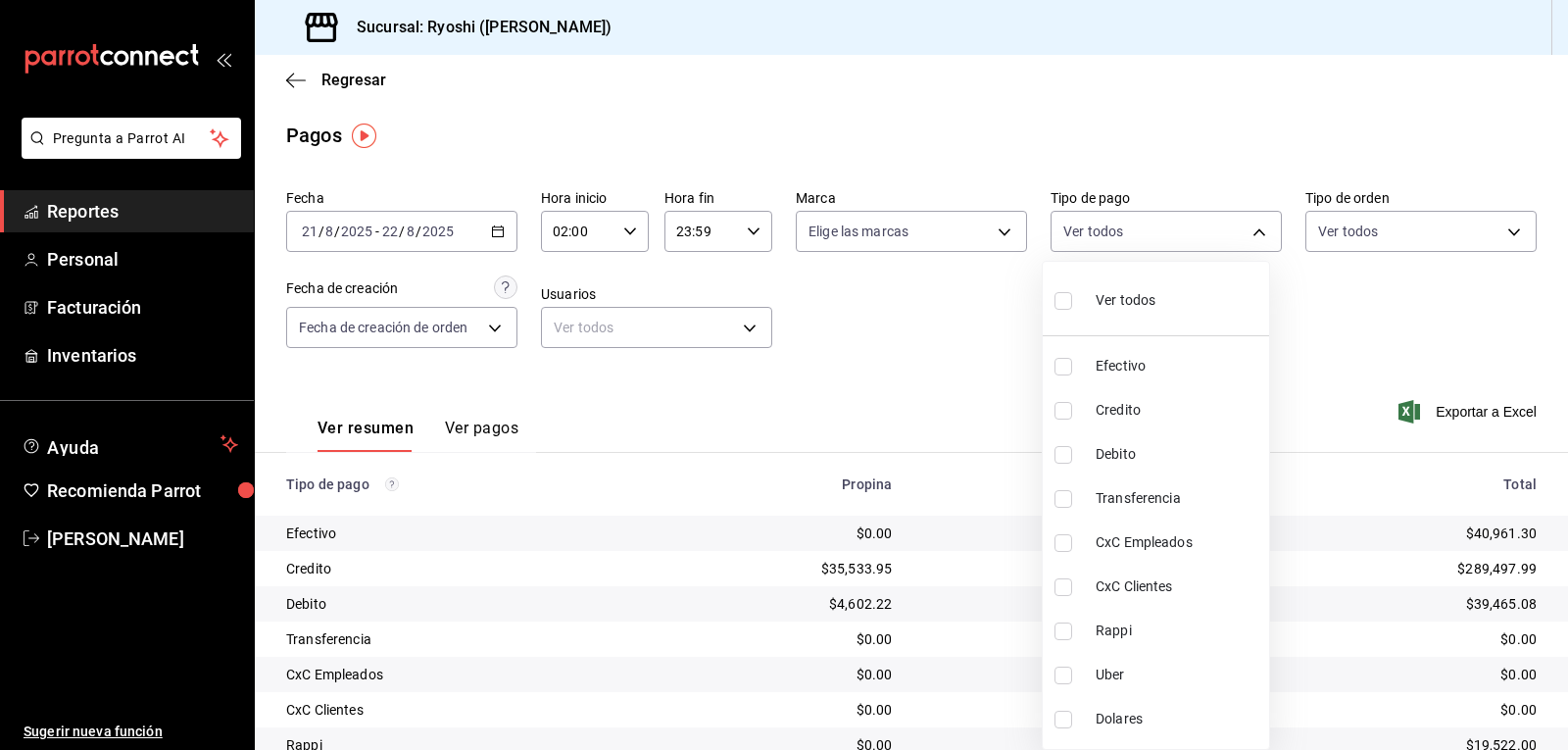
click at [1062, 410] on input "checkbox" at bounding box center [1064, 411] width 18 height 18
checkbox input "true"
type input "9b0685d2-7f5d-4ede-a6b4-58a2ffcbf3cd"
click at [1064, 454] on input "checkbox" at bounding box center [1064, 455] width 18 height 18
checkbox input "true"
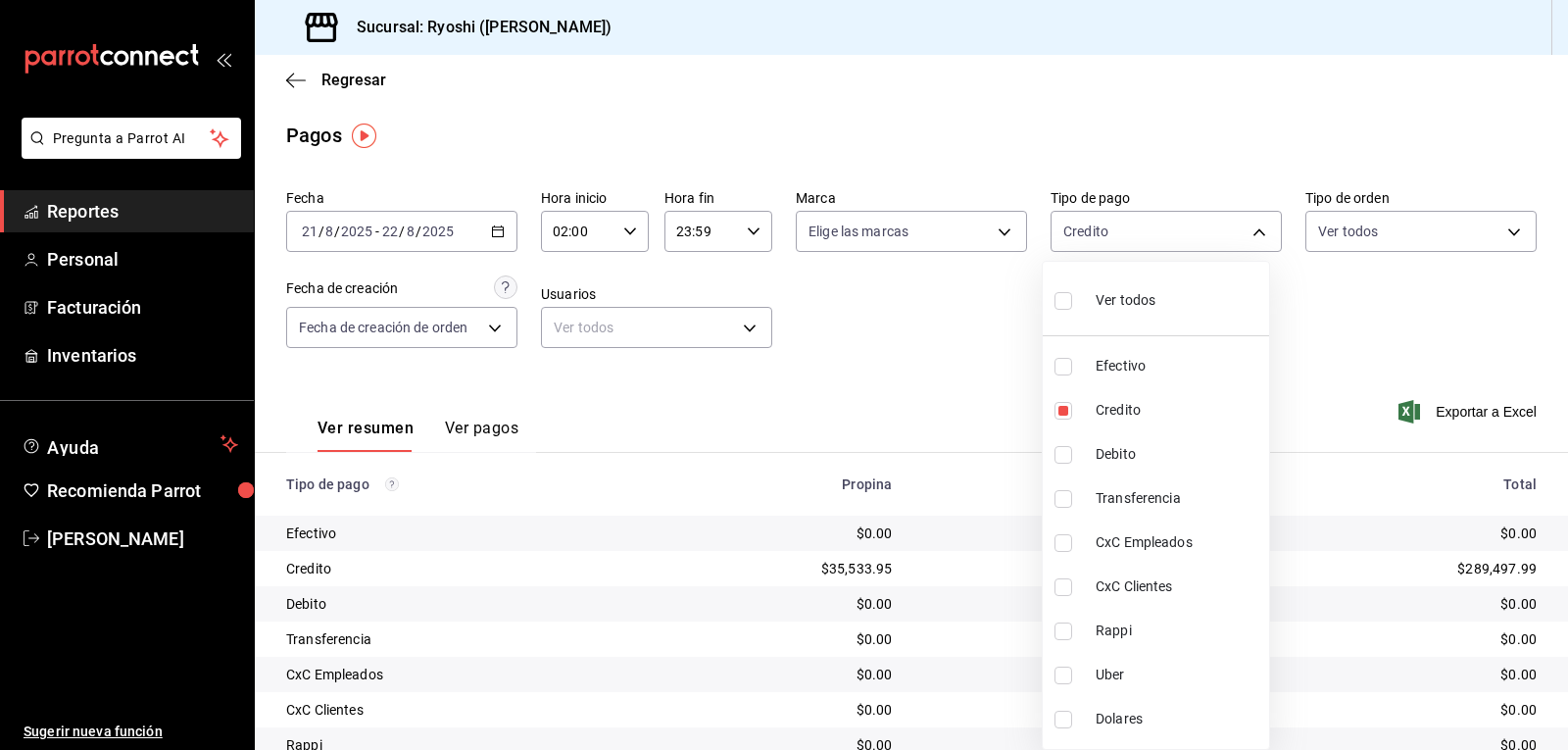
type input "9b0685d2-7f5d-4ede-a6b4-58a2ffcbf3cd,4fc1f123-1106-4d46-a6dc-4994d0550367"
click at [1333, 368] on div at bounding box center [784, 375] width 1568 height 750
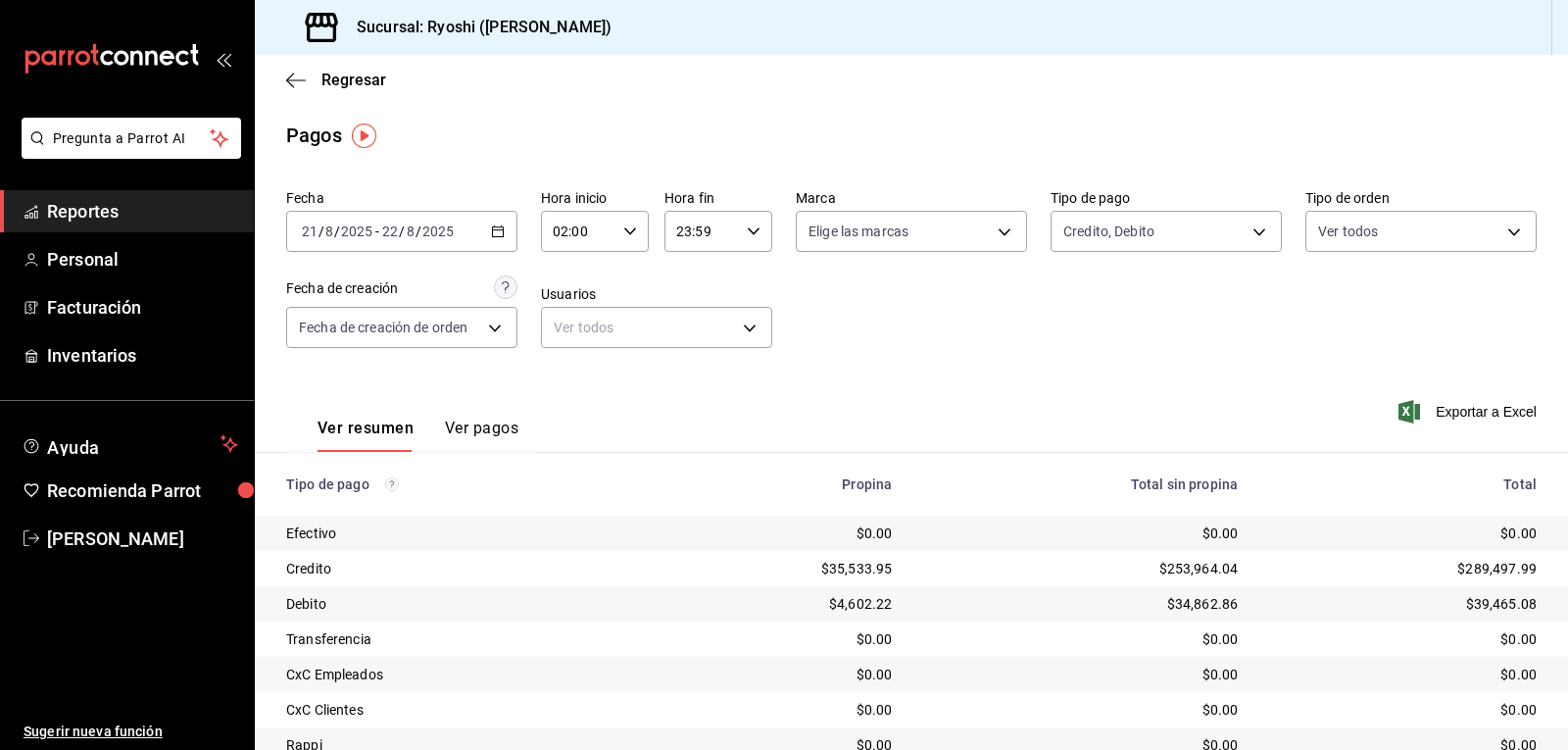
click at [625, 232] on \(Stroke\) "button" at bounding box center [631, 231] width 12 height 7
click at [574, 375] on span "04" at bounding box center [565, 375] width 23 height 16
type input "04:00"
click at [1085, 14] on div at bounding box center [784, 375] width 1568 height 750
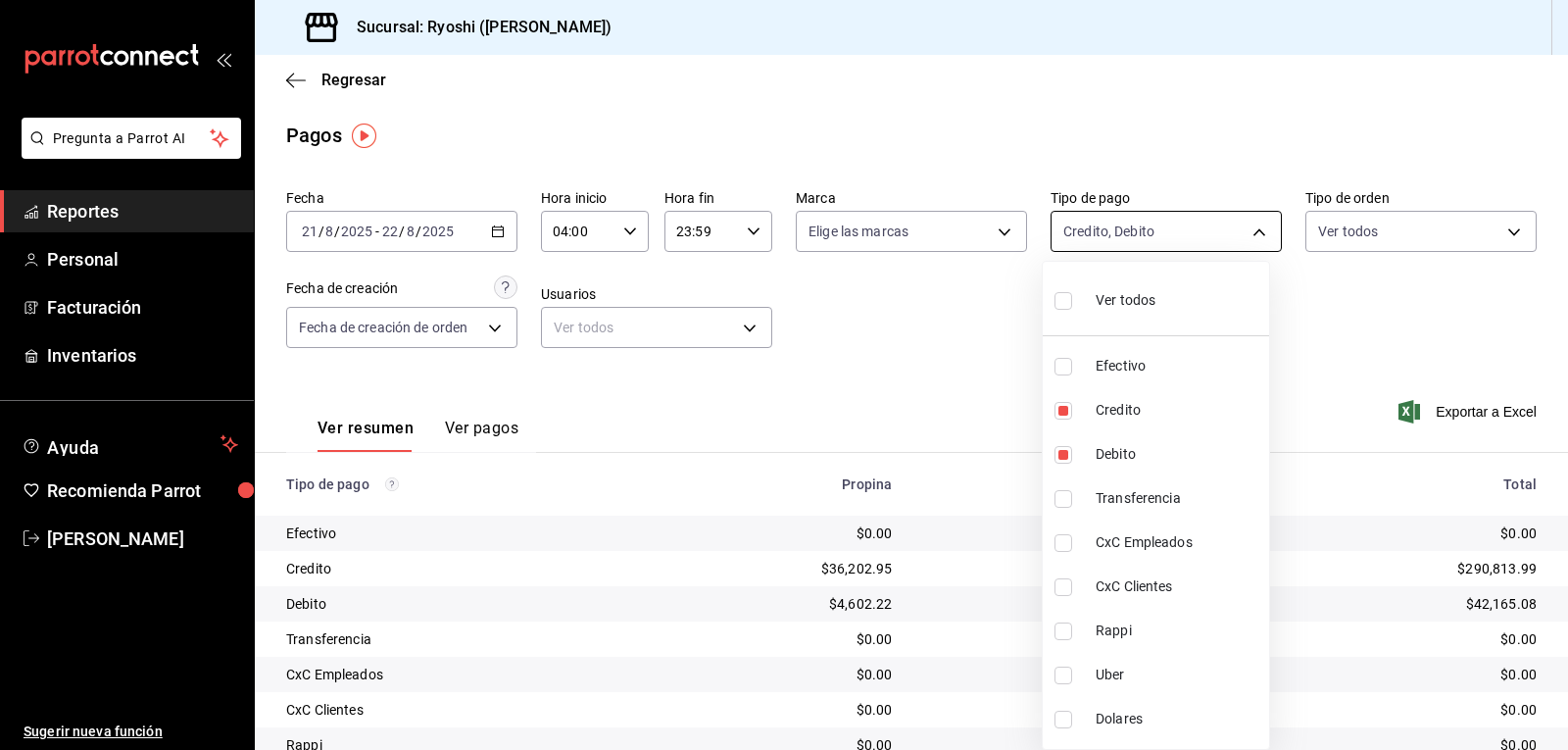
click at [1241, 227] on body "Pregunta a Parrot AI Reportes Personal Facturación Inventarios Ayuda Recomienda…" at bounding box center [784, 375] width 1568 height 750
click at [1065, 635] on input "checkbox" at bounding box center [1064, 632] width 18 height 18
checkbox input "true"
type input "9b0685d2-7f5d-4ede-a6b4-58a2ffcbf3cd,4fc1f123-1106-4d46-a6dc-4994d0550367,03b2a…"
click at [1067, 675] on input "checkbox" at bounding box center [1064, 676] width 18 height 18
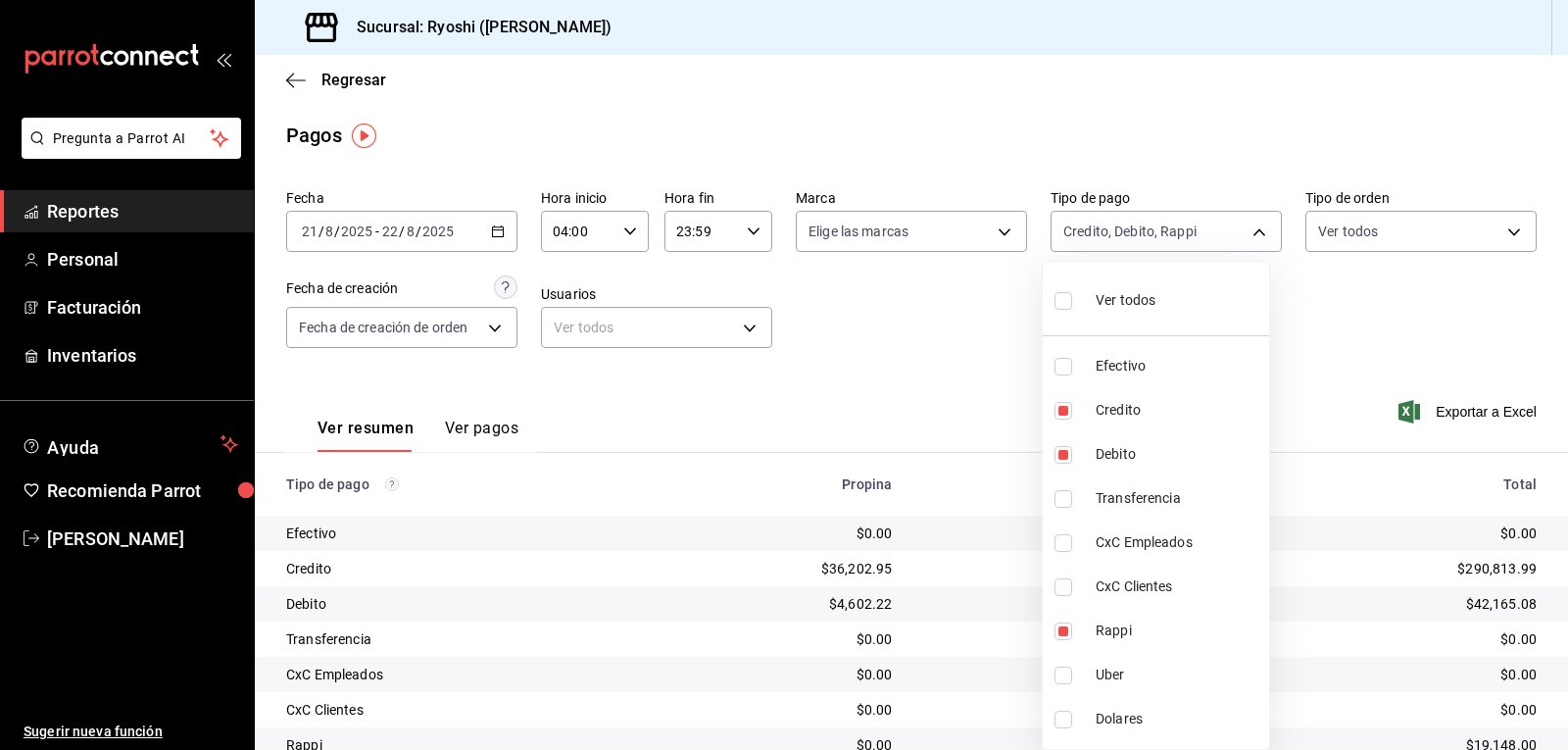
checkbox input "true"
type input "9b0685d2-7f5d-4ede-a6b4-58a2ffcbf3cd,4fc1f123-1106-4d46-a6dc-4994d0550367,03b2a…"
click at [945, 332] on div at bounding box center [784, 375] width 1568 height 750
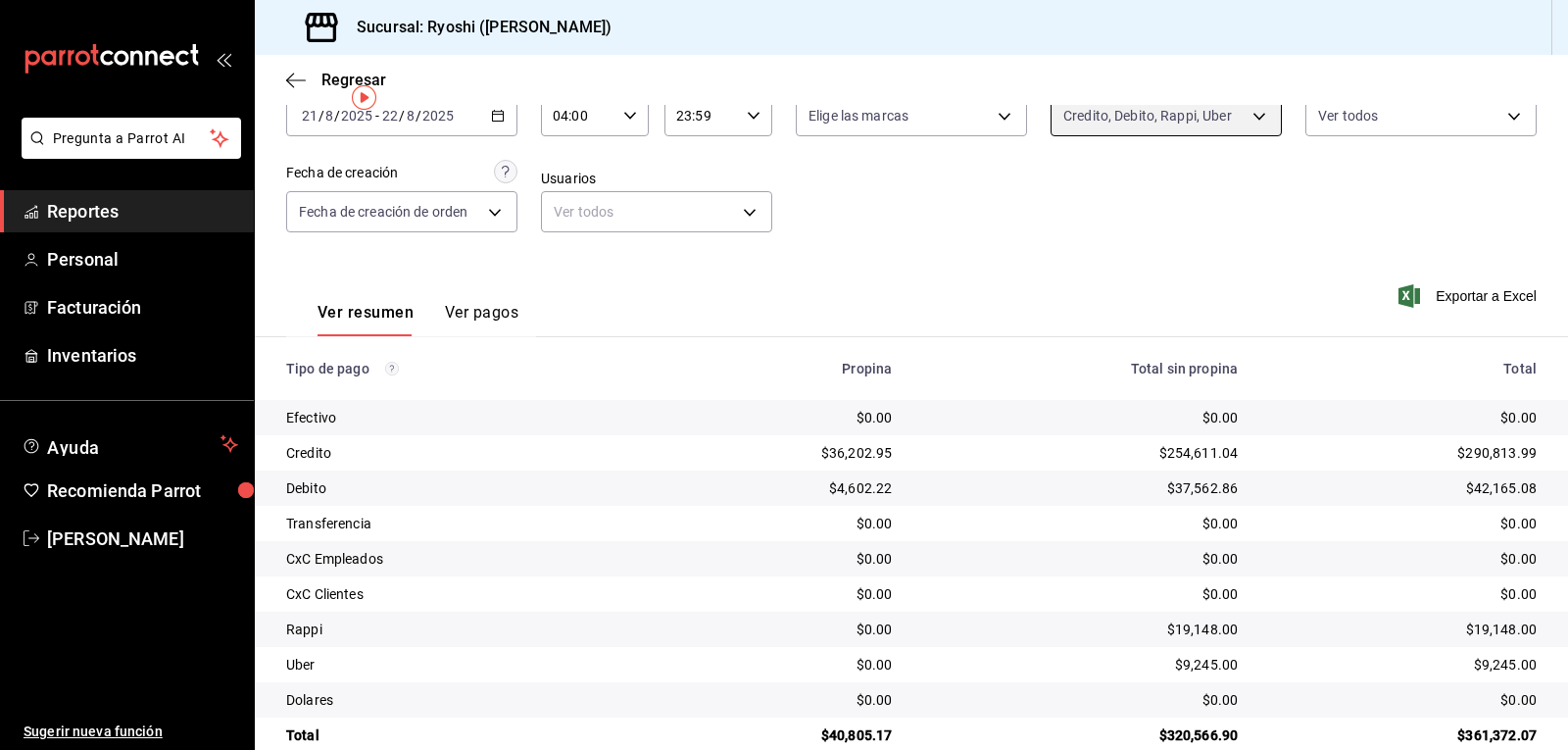
scroll to position [151, 0]
